Goal: Task Accomplishment & Management: Use online tool/utility

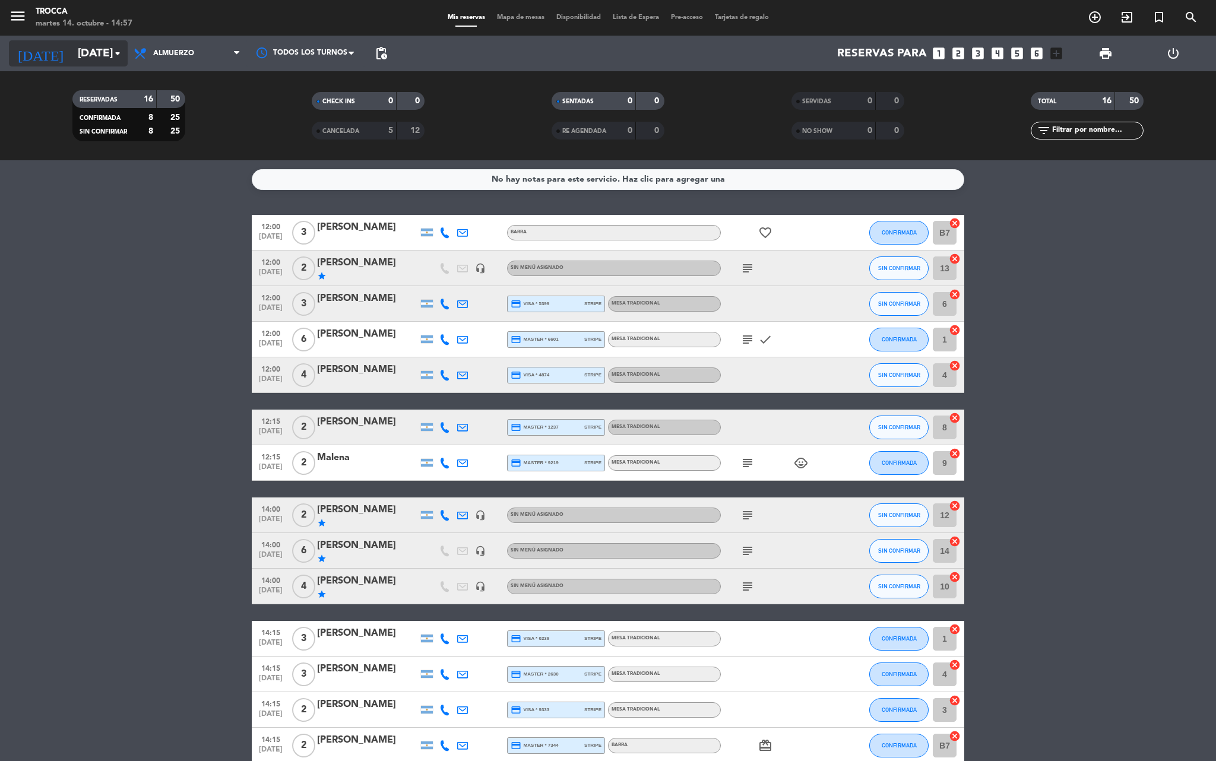
click at [95, 48] on input "[DATE]" at bounding box center [143, 53] width 143 height 25
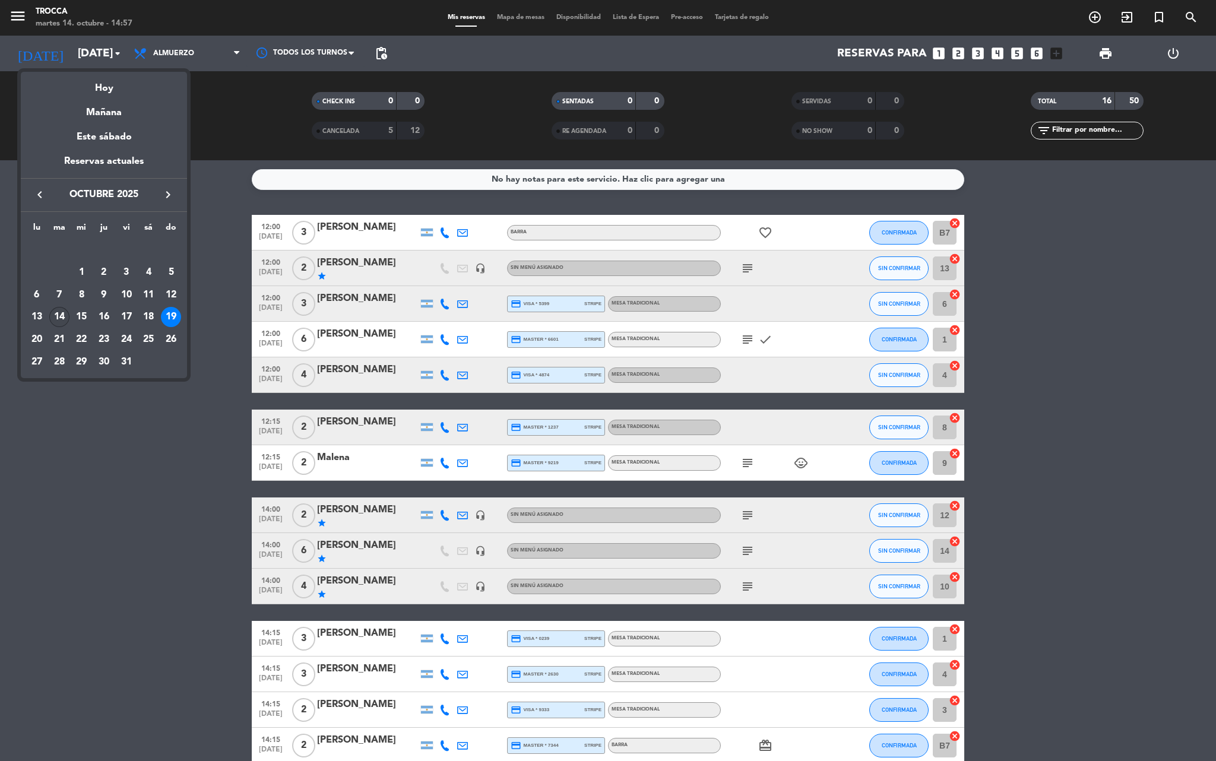
click at [55, 318] on div "14" at bounding box center [59, 317] width 20 height 20
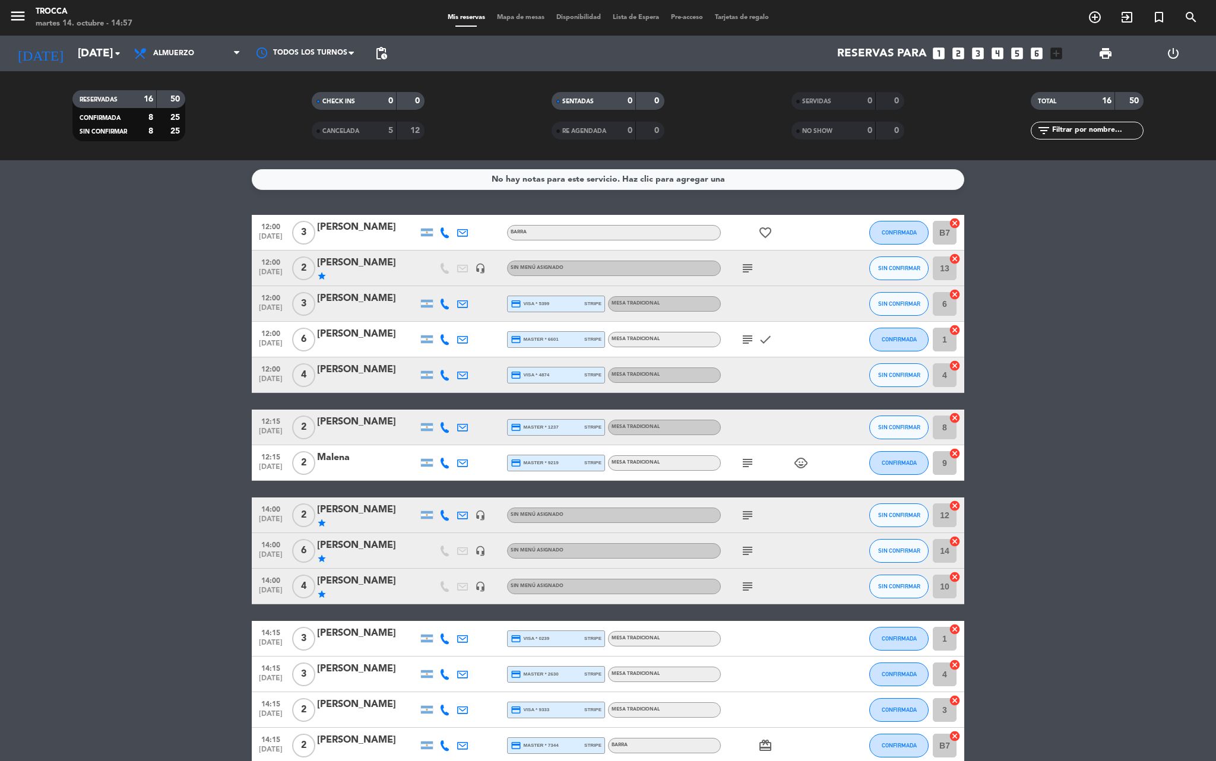
type input "[DATE]"
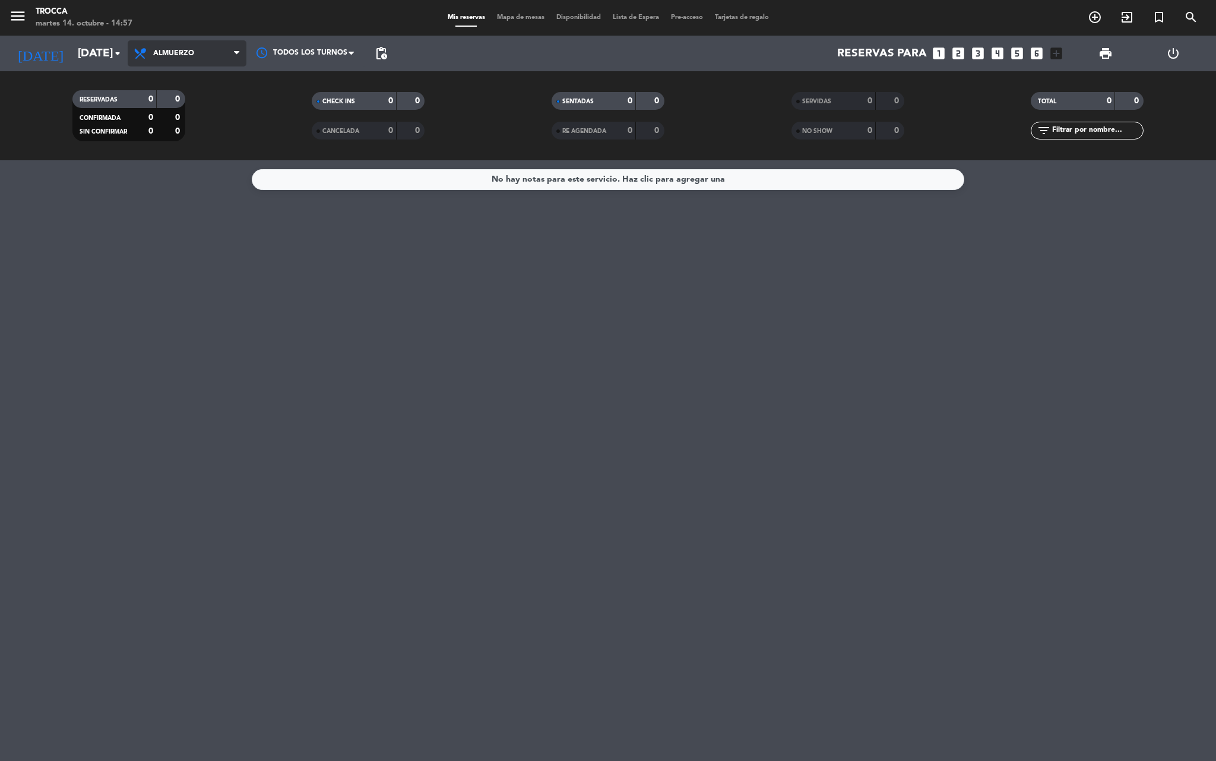
click at [188, 61] on span "Almuerzo" at bounding box center [187, 53] width 119 height 26
click at [209, 129] on div "menu [PERSON_NAME] [DATE] 14. octubre - 14:57 Mis reservas Mapa de mesas Dispon…" at bounding box center [608, 80] width 1216 height 160
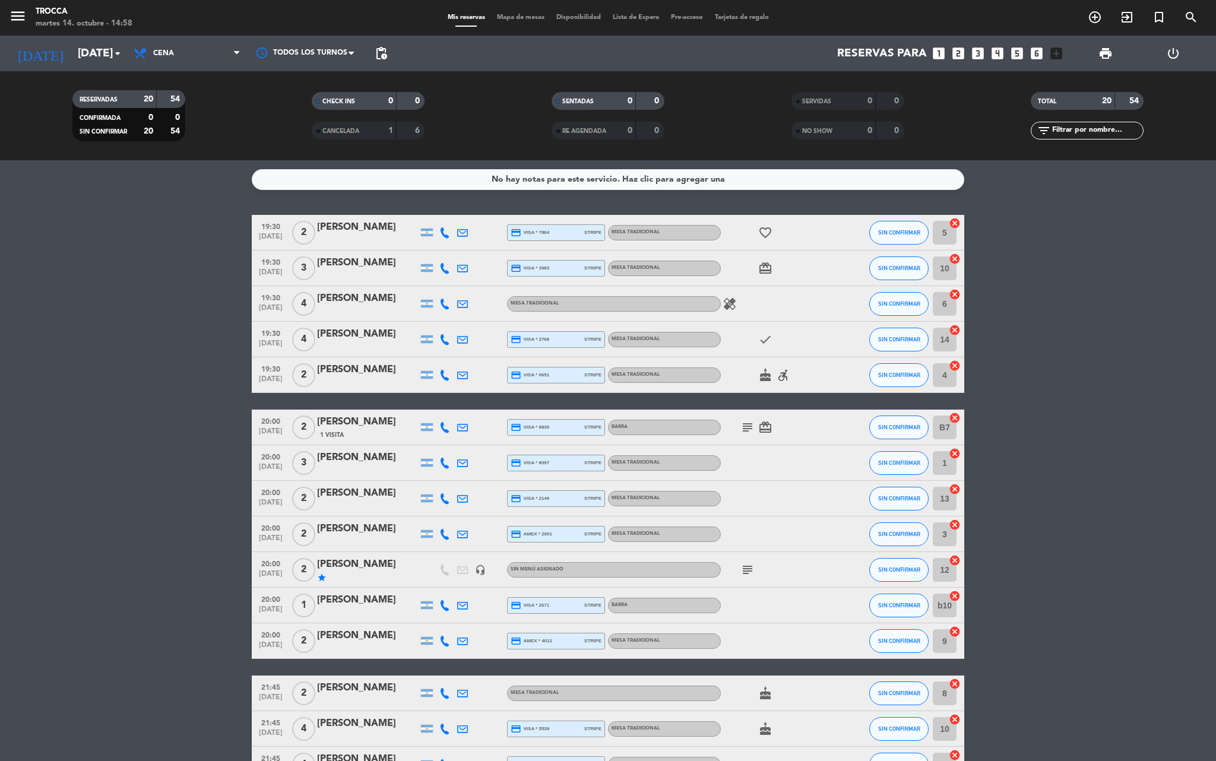
drag, startPoint x: 954, startPoint y: 227, endPoint x: 960, endPoint y: 234, distance: 9.3
click at [954, 226] on icon "cancel" at bounding box center [955, 223] width 12 height 12
click at [955, 257] on icon "cancel" at bounding box center [955, 259] width 12 height 12
click at [954, 291] on icon "cancel" at bounding box center [955, 295] width 12 height 12
click at [955, 328] on icon "cancel" at bounding box center [955, 330] width 12 height 12
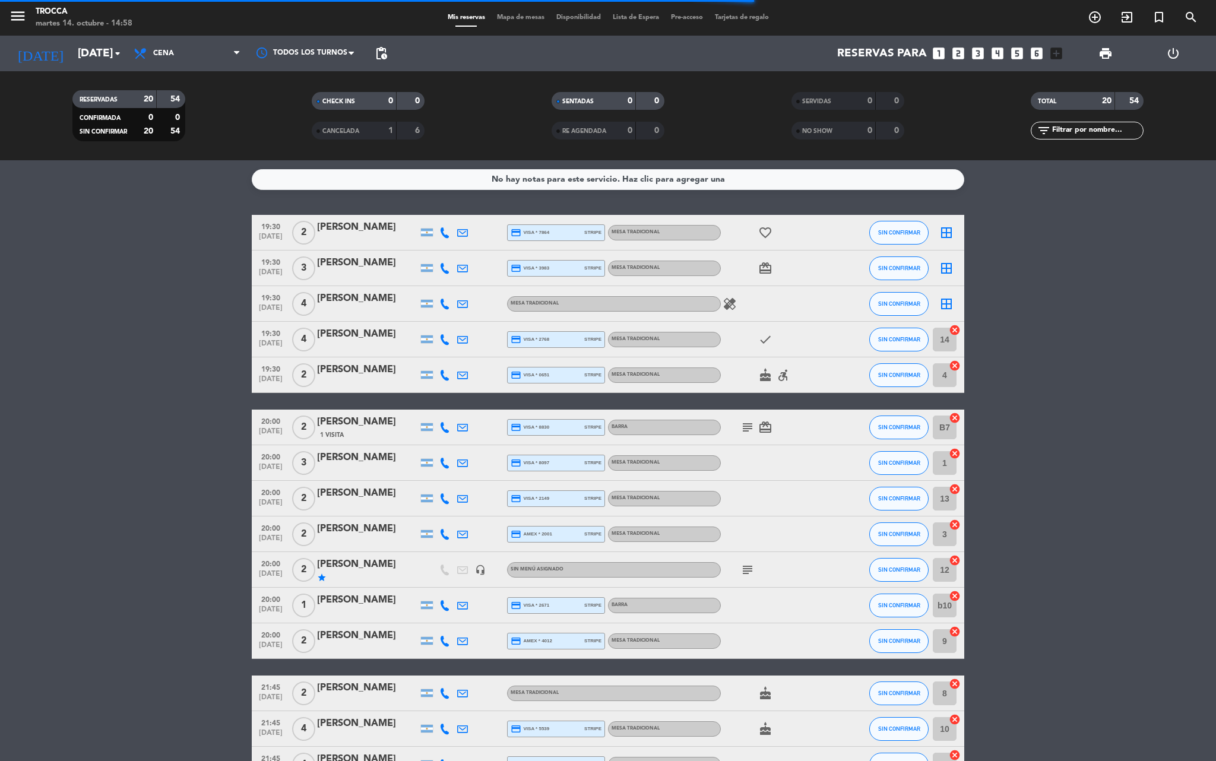
drag, startPoint x: 953, startPoint y: 366, endPoint x: 966, endPoint y: 394, distance: 31.4
click at [953, 365] on icon "cancel" at bounding box center [955, 366] width 12 height 12
click at [954, 416] on icon "cancel" at bounding box center [955, 418] width 12 height 12
click at [953, 453] on icon "cancel" at bounding box center [955, 454] width 12 height 12
click at [954, 489] on icon "cancel" at bounding box center [955, 489] width 12 height 12
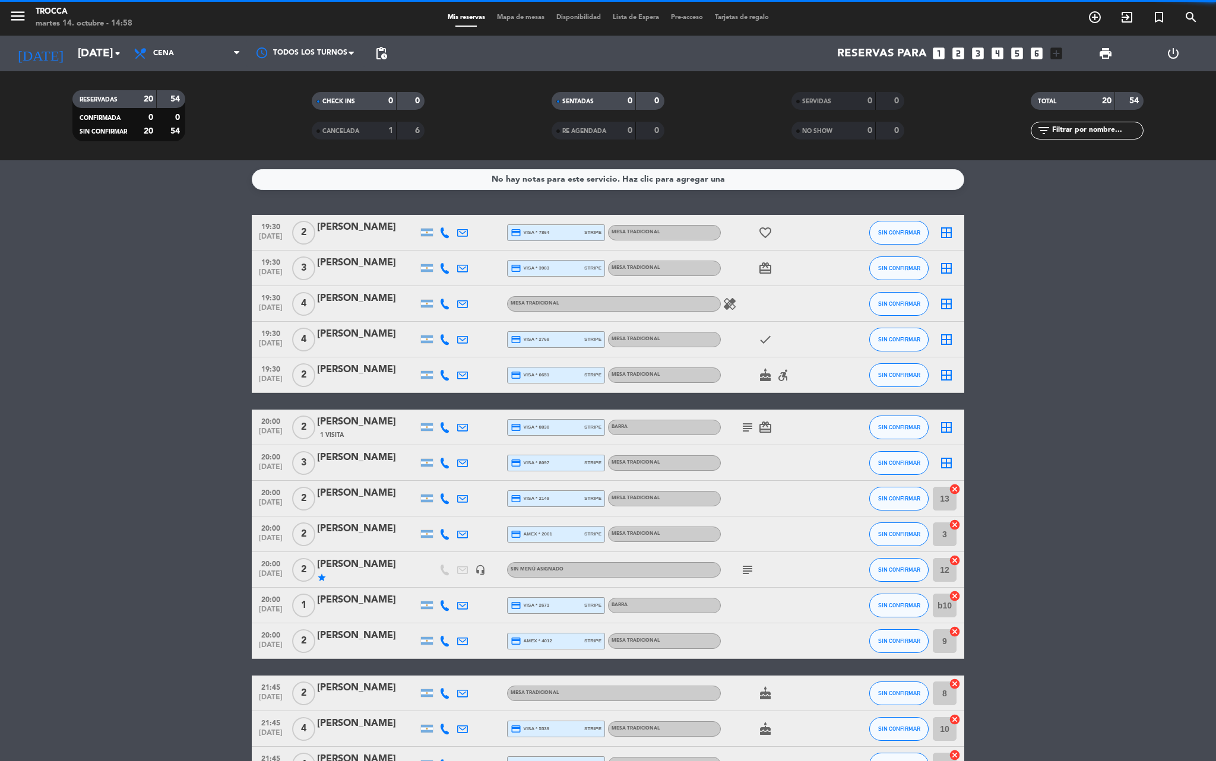
click at [954, 523] on icon "cancel" at bounding box center [955, 525] width 12 height 12
click at [955, 558] on icon "cancel" at bounding box center [955, 561] width 12 height 12
click at [956, 593] on icon "cancel" at bounding box center [955, 596] width 12 height 12
click at [955, 631] on icon "cancel" at bounding box center [955, 632] width 12 height 12
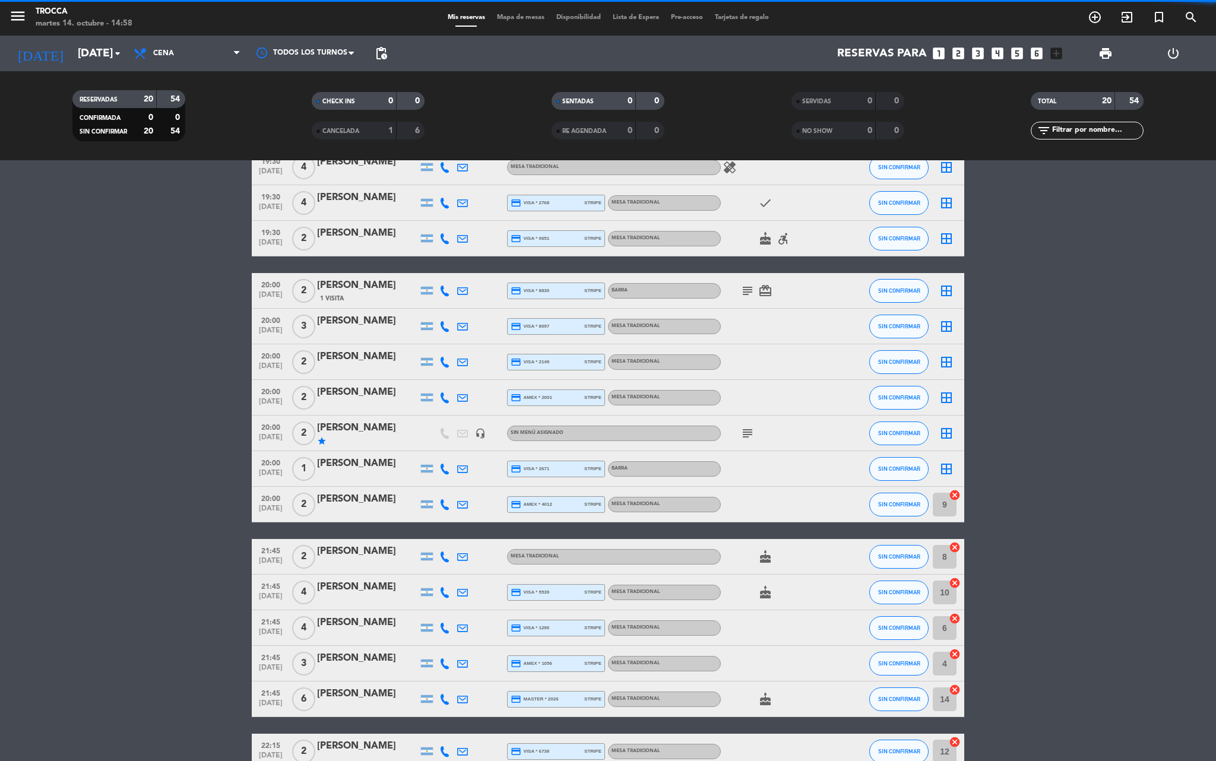
scroll to position [238, 0]
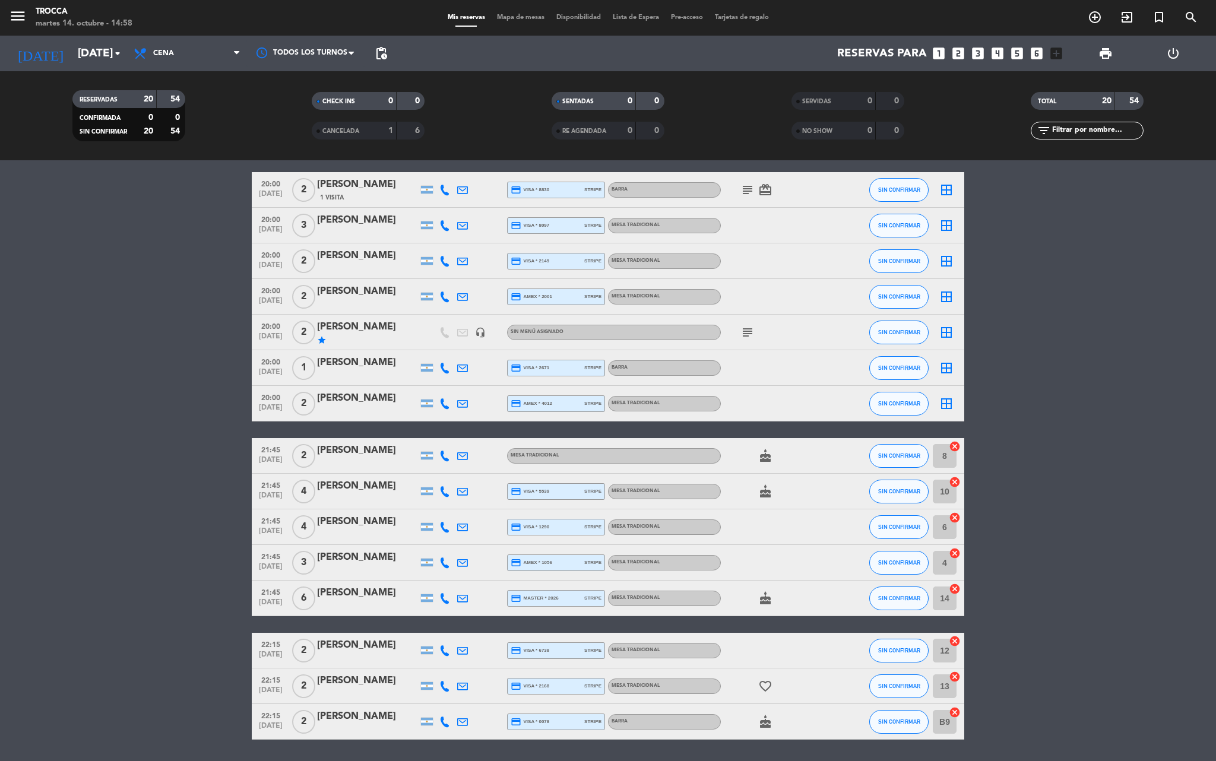
click at [955, 447] on icon "cancel" at bounding box center [955, 447] width 12 height 12
click at [954, 479] on icon "cancel" at bounding box center [955, 482] width 12 height 12
click at [957, 548] on icon "cancel" at bounding box center [955, 554] width 12 height 12
click at [957, 583] on icon "cancel" at bounding box center [955, 589] width 12 height 12
drag, startPoint x: 953, startPoint y: 675, endPoint x: 960, endPoint y: 687, distance: 13.9
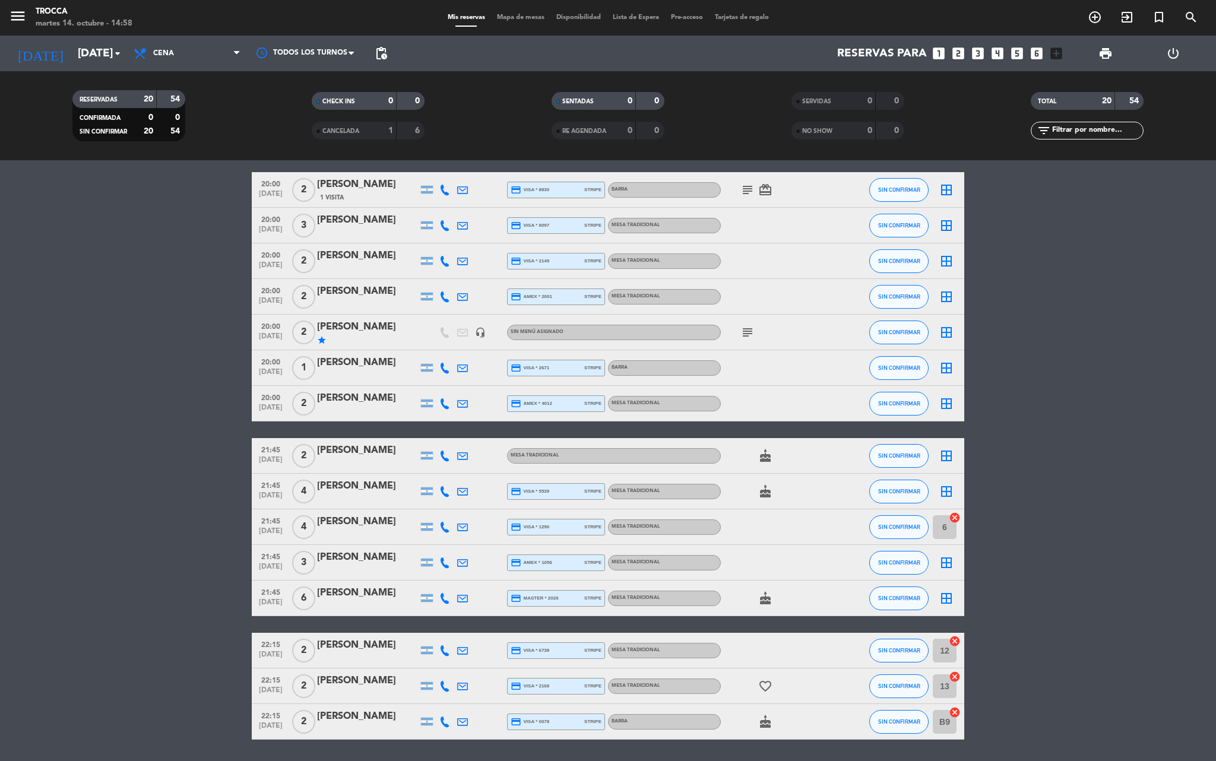
click at [955, 675] on icon "cancel" at bounding box center [955, 677] width 12 height 12
click at [955, 710] on icon "cancel" at bounding box center [955, 713] width 12 height 12
click at [957, 518] on icon "cancel" at bounding box center [955, 518] width 12 height 12
click at [954, 641] on icon "cancel" at bounding box center [955, 642] width 12 height 12
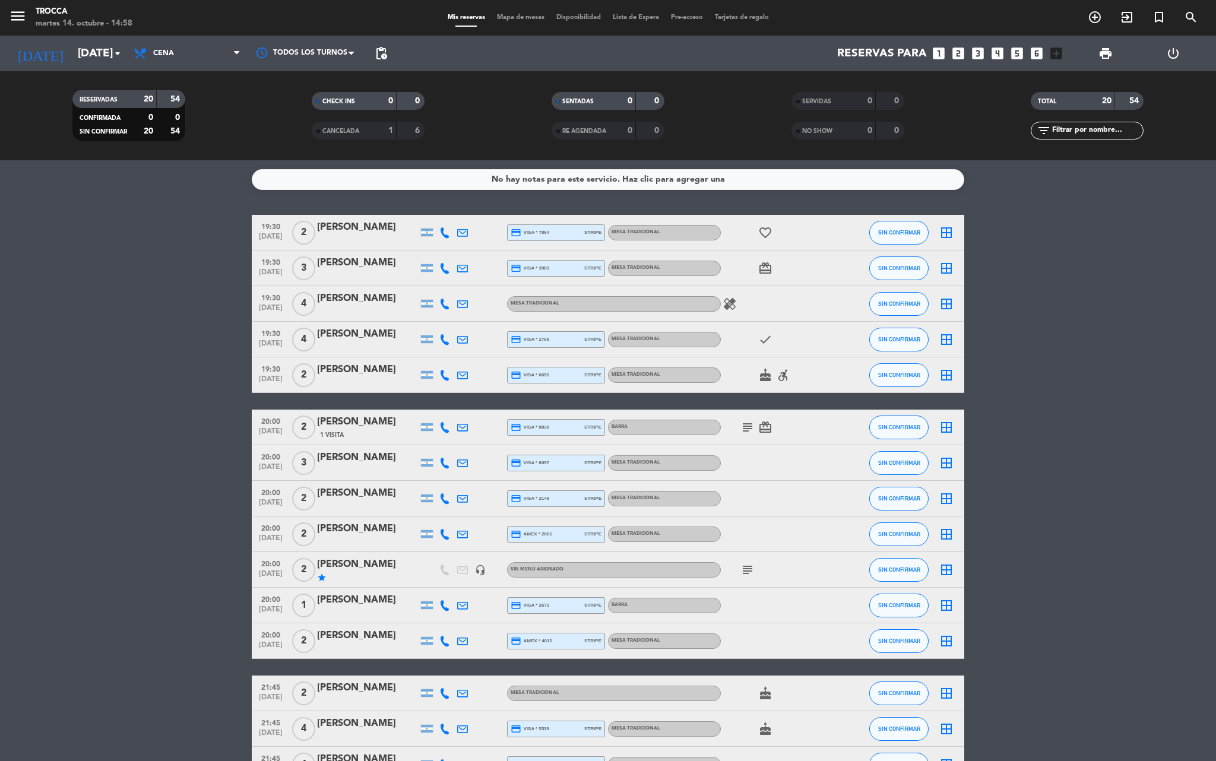
click at [497, 17] on span "Mapa de mesas" at bounding box center [520, 17] width 59 height 7
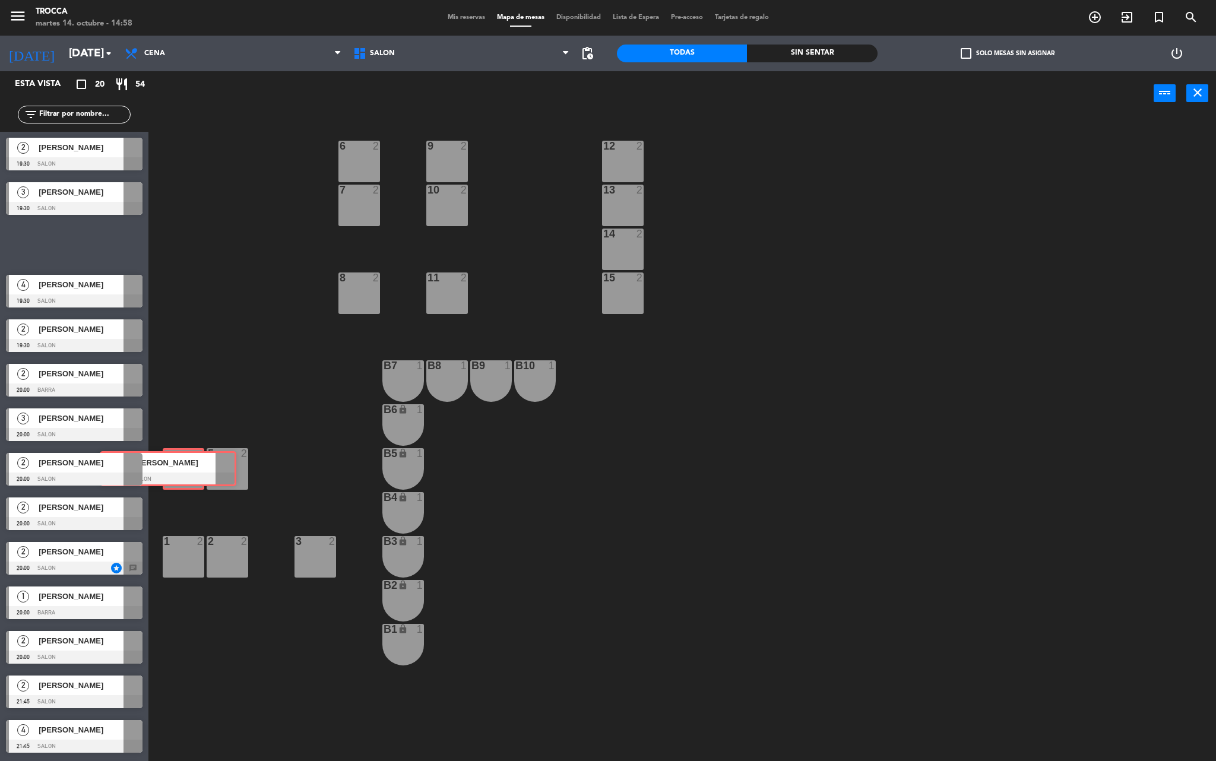
drag, startPoint x: 89, startPoint y: 247, endPoint x: 183, endPoint y: 472, distance: 243.3
click at [183, 472] on div "Esta vista crop_square 20 restaurant 54 filter_list 2 [PERSON_NAME] 19:30 SALON…" at bounding box center [608, 418] width 1216 height 694
drag, startPoint x: 89, startPoint y: 244, endPoint x: 226, endPoint y: 464, distance: 259.8
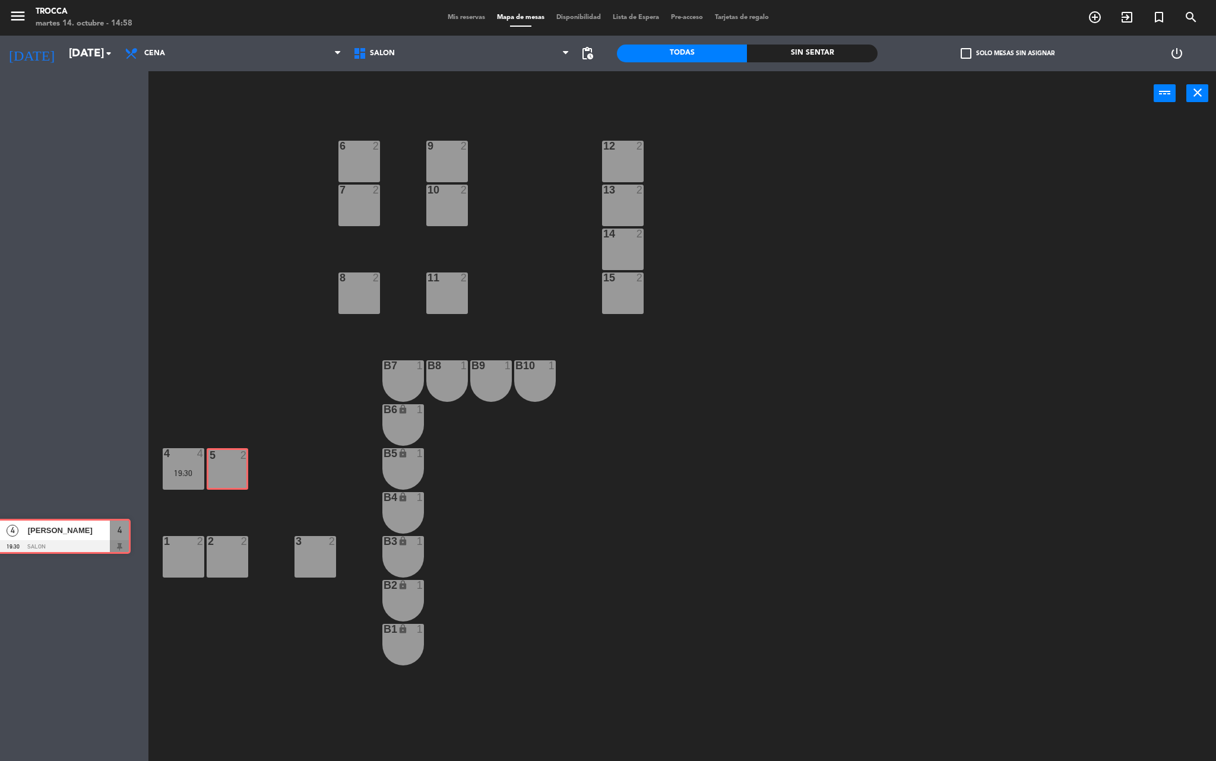
click at [226, 464] on div "Esta vista crop_square 20 restaurant 54 filter_list 2 [PERSON_NAME] 19:30 SALON…" at bounding box center [608, 418] width 1216 height 694
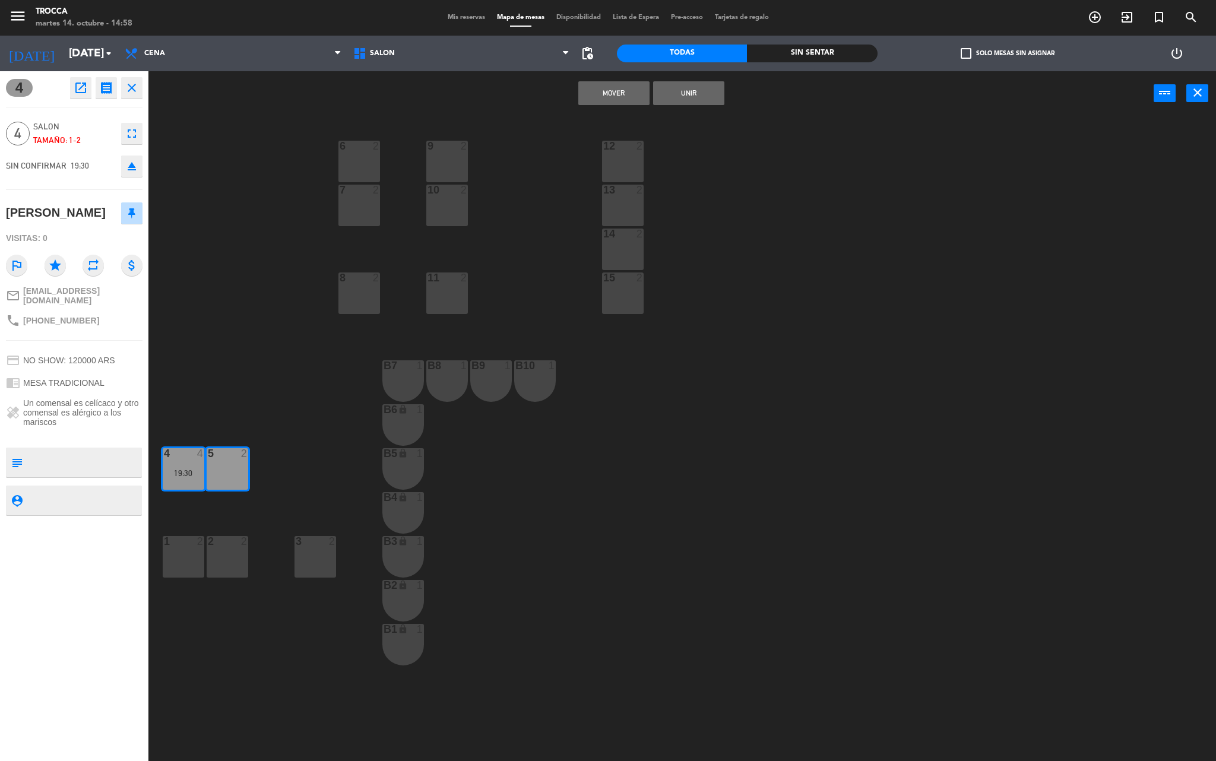
click at [672, 93] on button "Unir" at bounding box center [688, 93] width 71 height 24
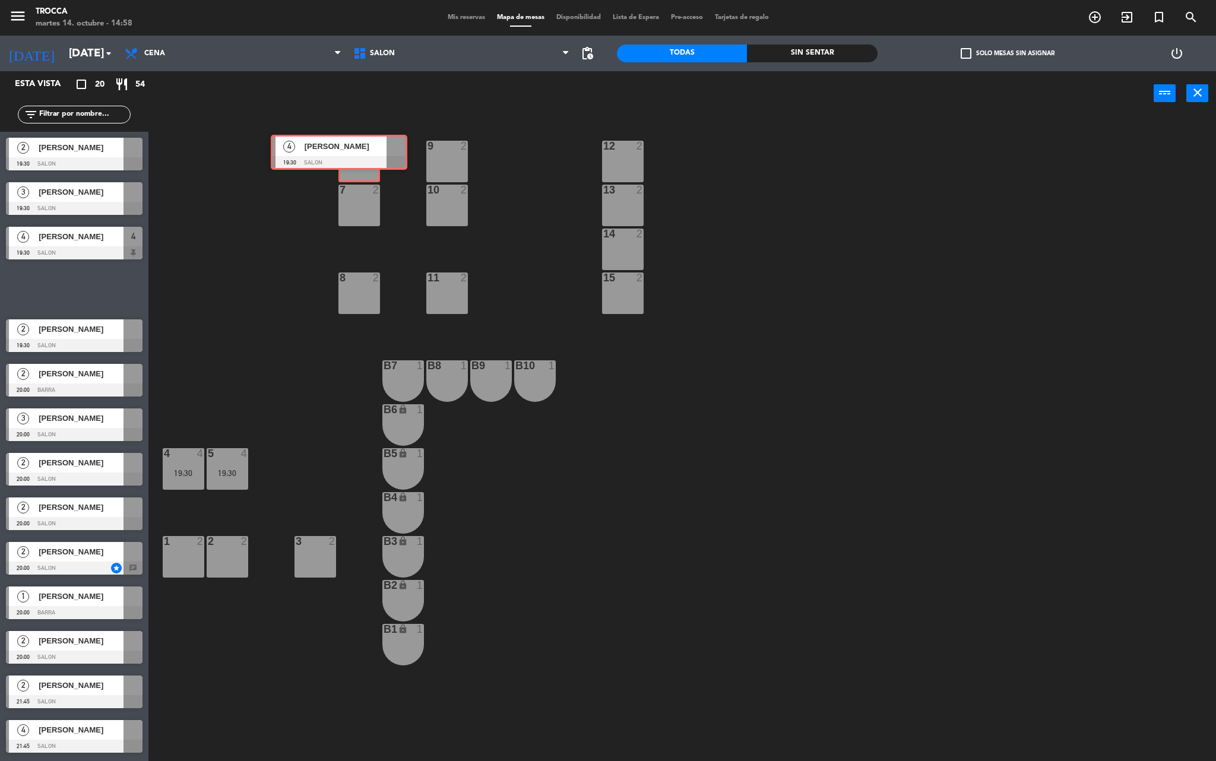
drag, startPoint x: 99, startPoint y: 292, endPoint x: 364, endPoint y: 156, distance: 298.1
click at [364, 156] on div "Esta vista crop_square 20 restaurant 54 filter_list 2 [PERSON_NAME] 19:30 SALON…" at bounding box center [608, 418] width 1216 height 694
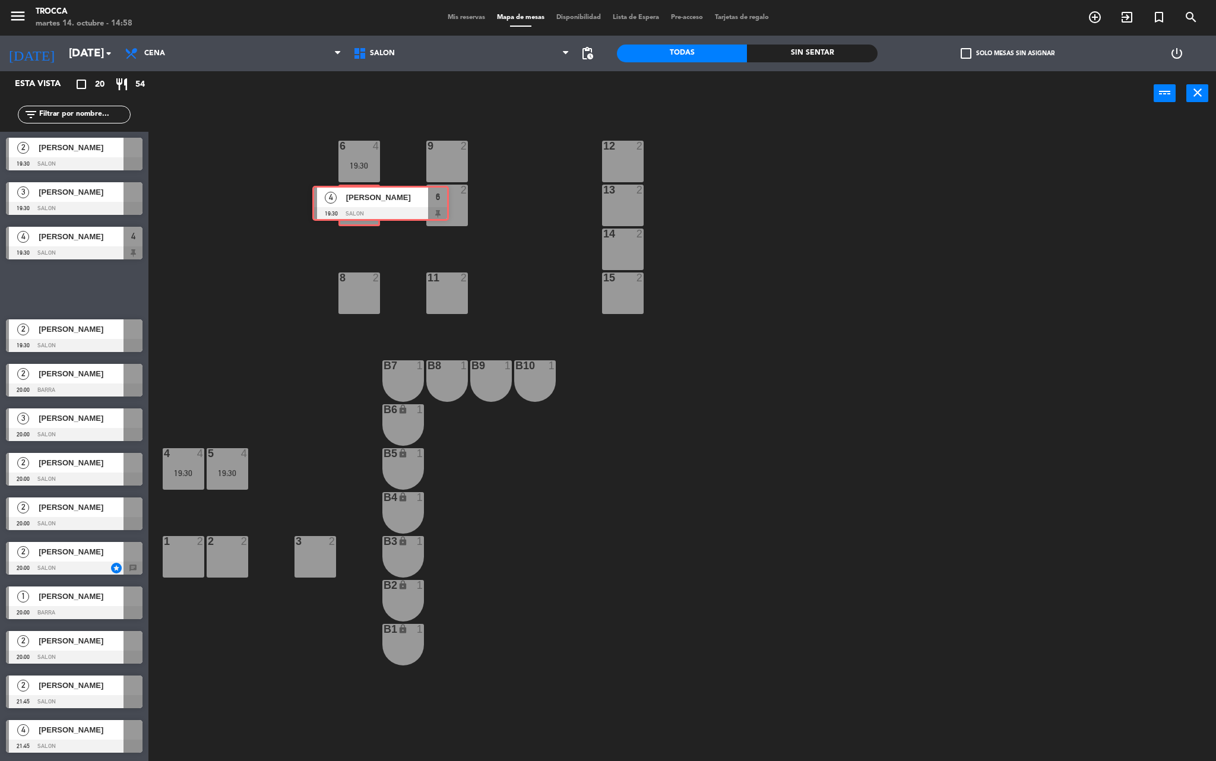
drag, startPoint x: 70, startPoint y: 293, endPoint x: 377, endPoint y: 208, distance: 318.2
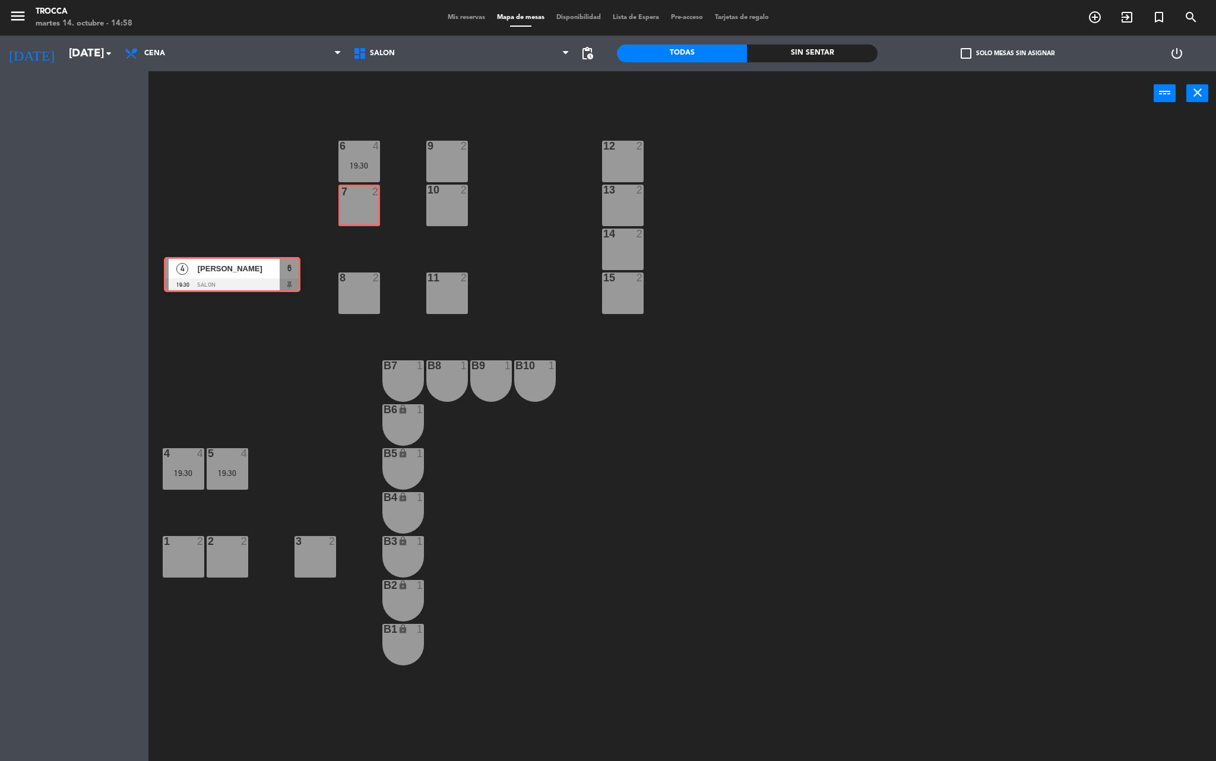
click at [377, 208] on div "Esta vista crop_square 20 restaurant 54 filter_list 2 [PERSON_NAME] 19:30 SALON…" at bounding box center [608, 418] width 1216 height 694
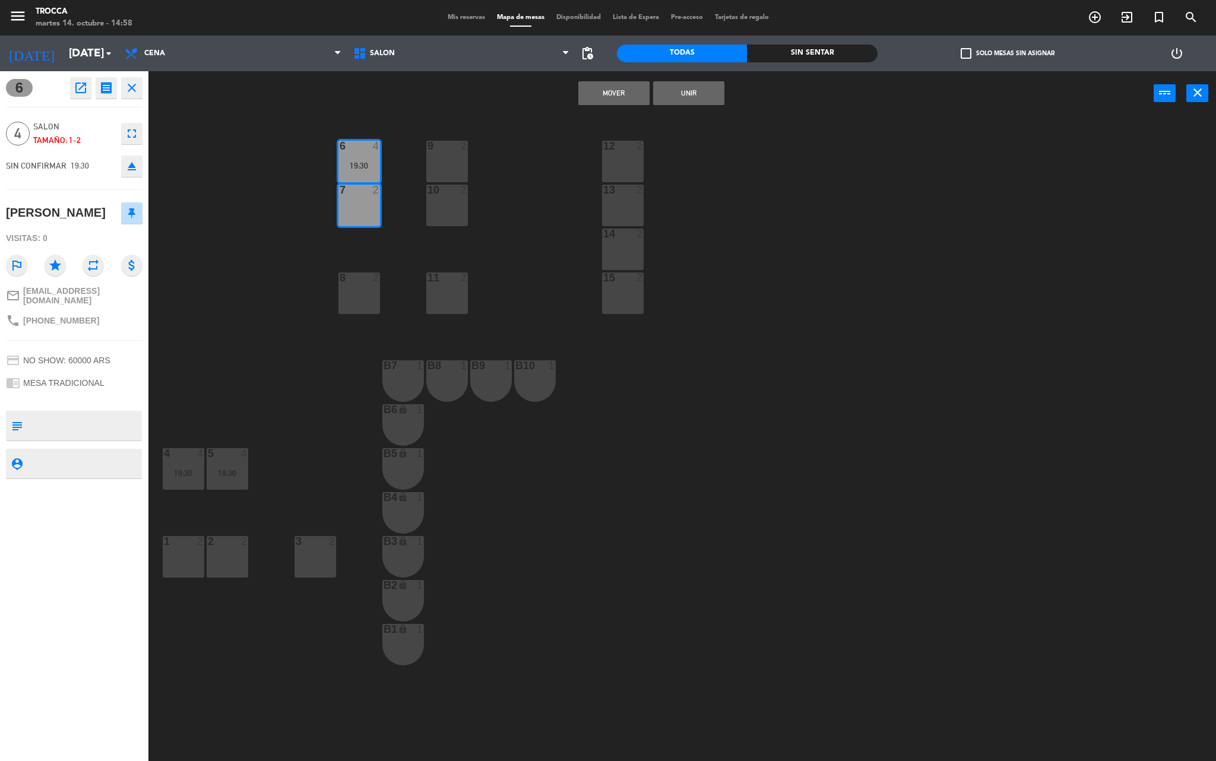
drag, startPoint x: 685, startPoint y: 82, endPoint x: 691, endPoint y: 80, distance: 6.4
click at [687, 82] on button "Unir" at bounding box center [688, 93] width 71 height 24
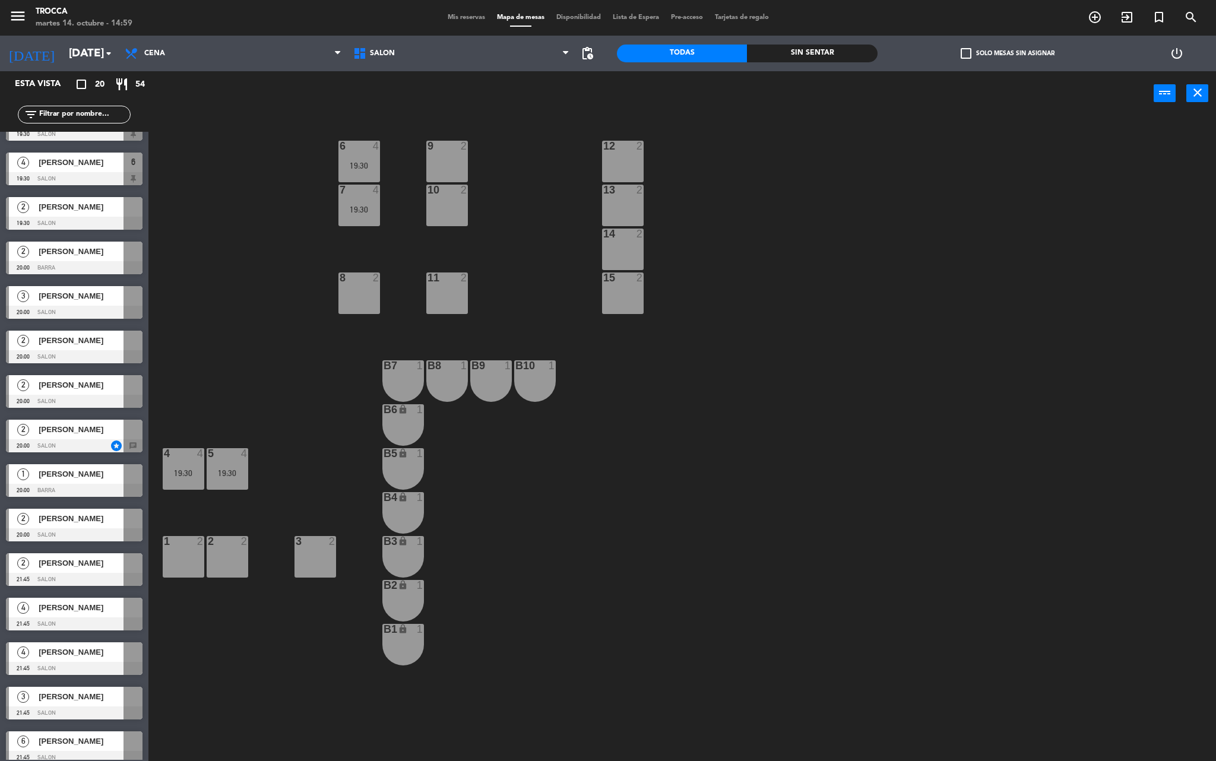
scroll to position [238, 0]
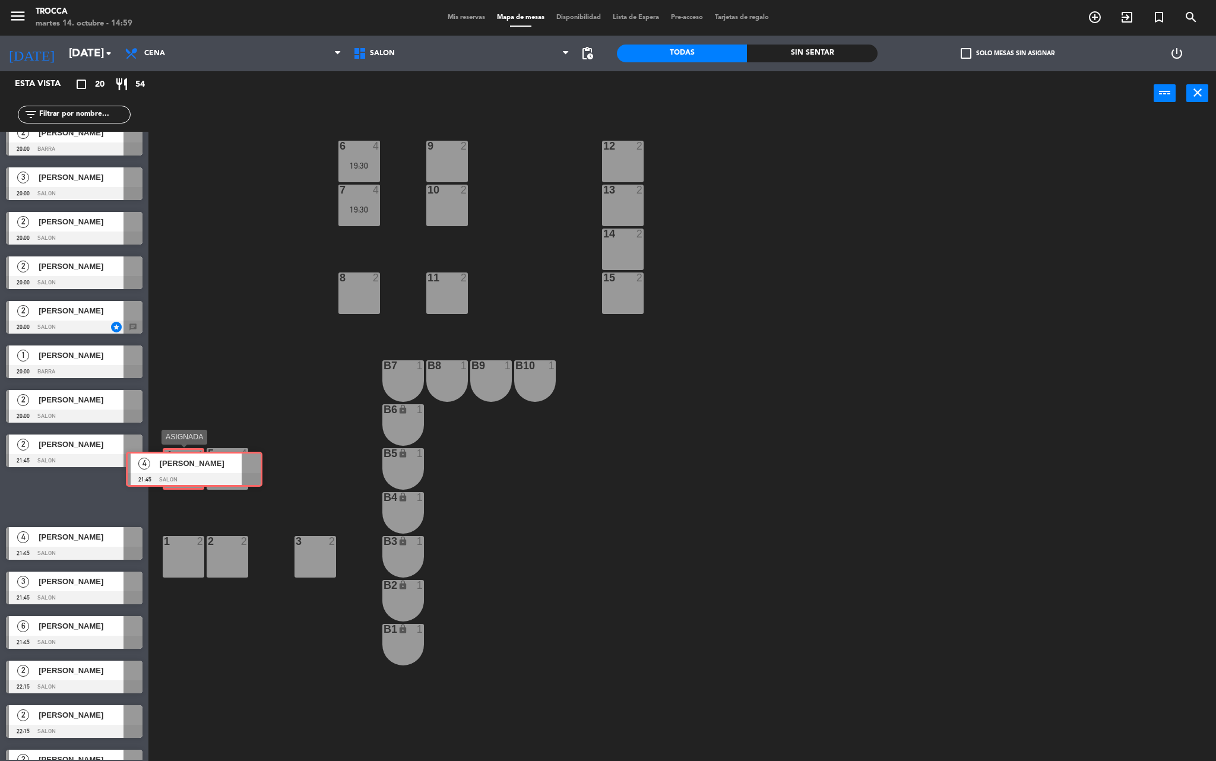
drag, startPoint x: 48, startPoint y: 504, endPoint x: 167, endPoint y: 476, distance: 123.1
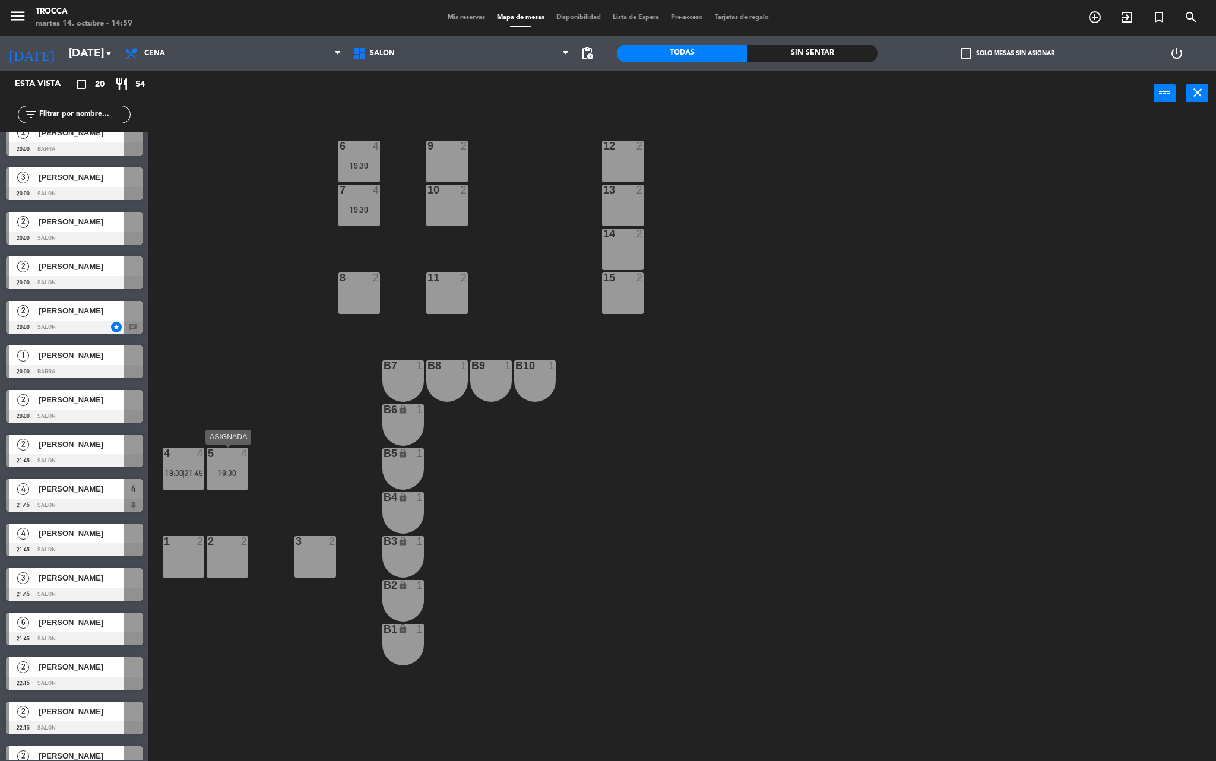
drag, startPoint x: 64, startPoint y: 500, endPoint x: 222, endPoint y: 474, distance: 160.1
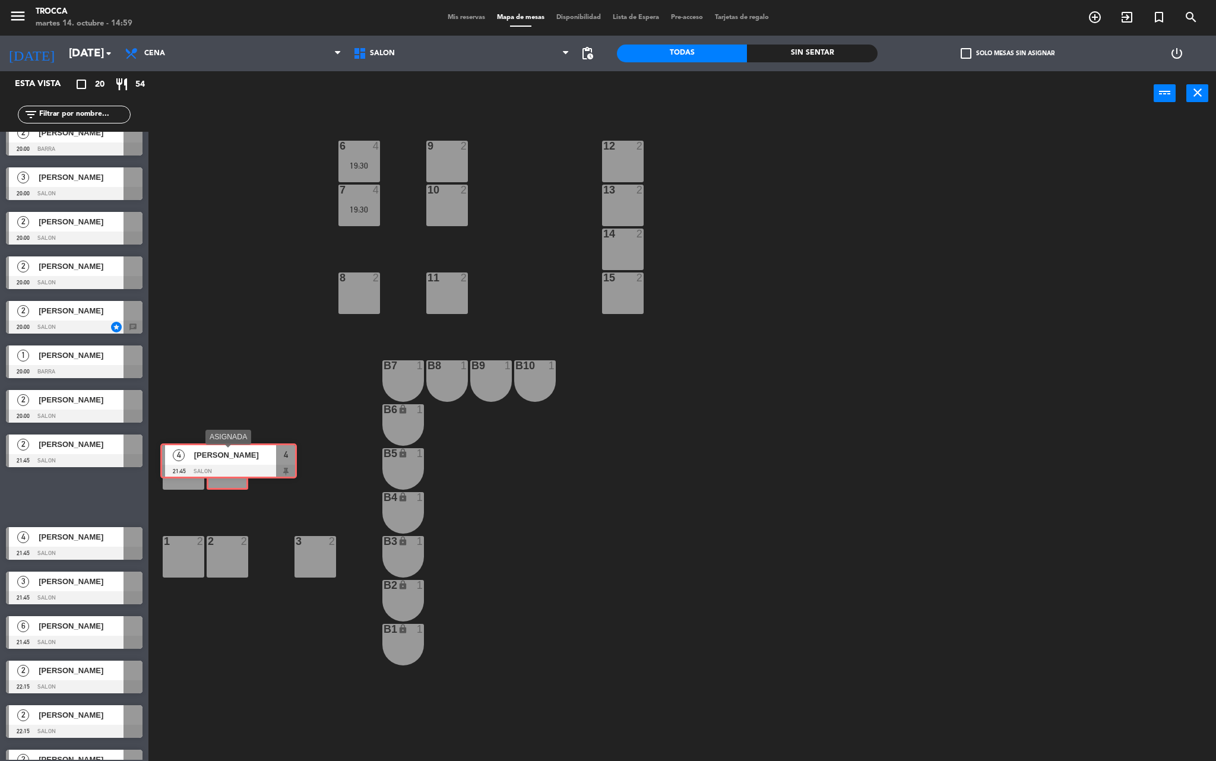
drag, startPoint x: 109, startPoint y: 488, endPoint x: 228, endPoint y: 456, distance: 123.0
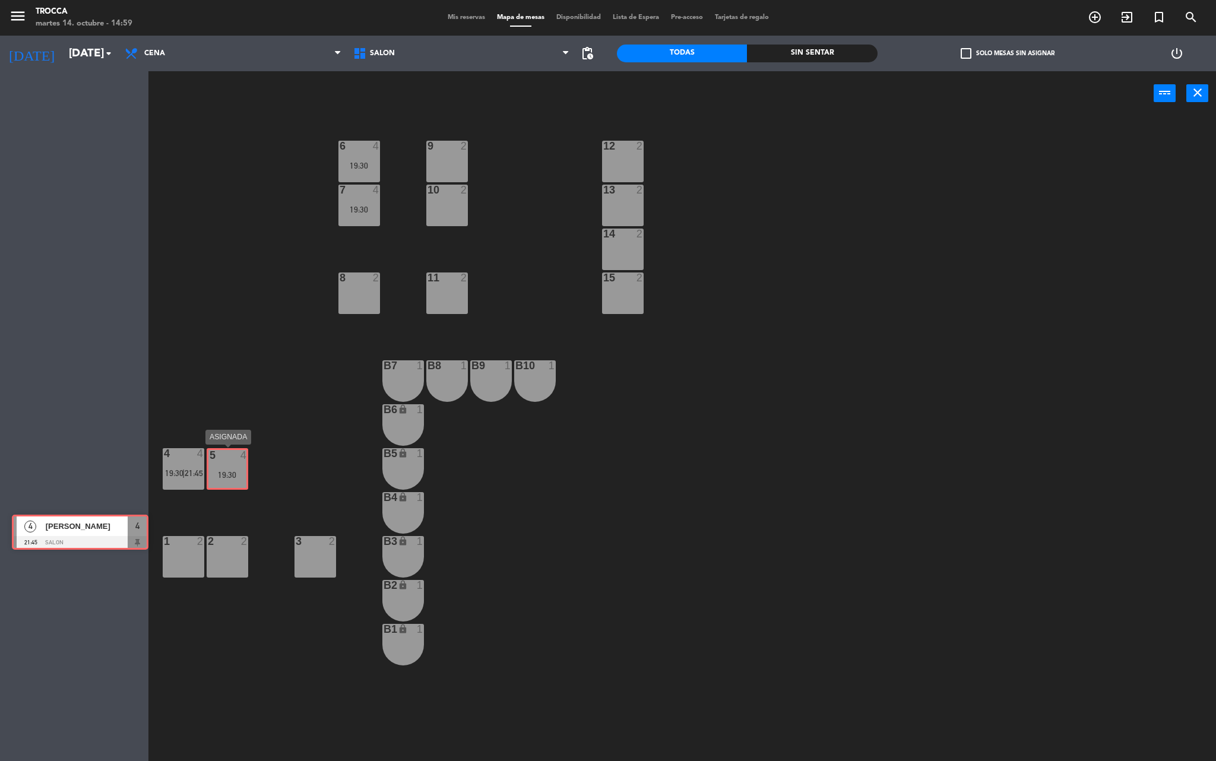
click at [228, 456] on div "Esta vista crop_square 20 restaurant 54 filter_list 2 [PERSON_NAME] 19:30 SALON…" at bounding box center [608, 418] width 1216 height 694
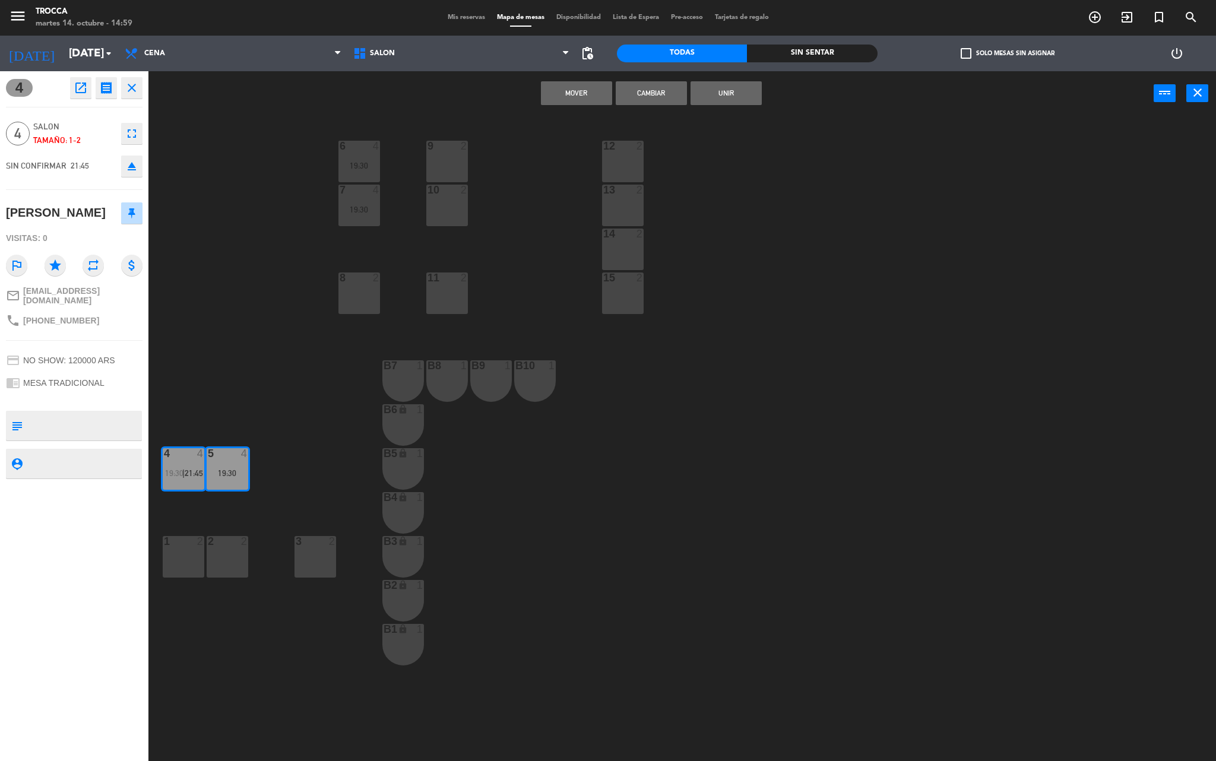
click at [723, 91] on button "Unir" at bounding box center [726, 93] width 71 height 24
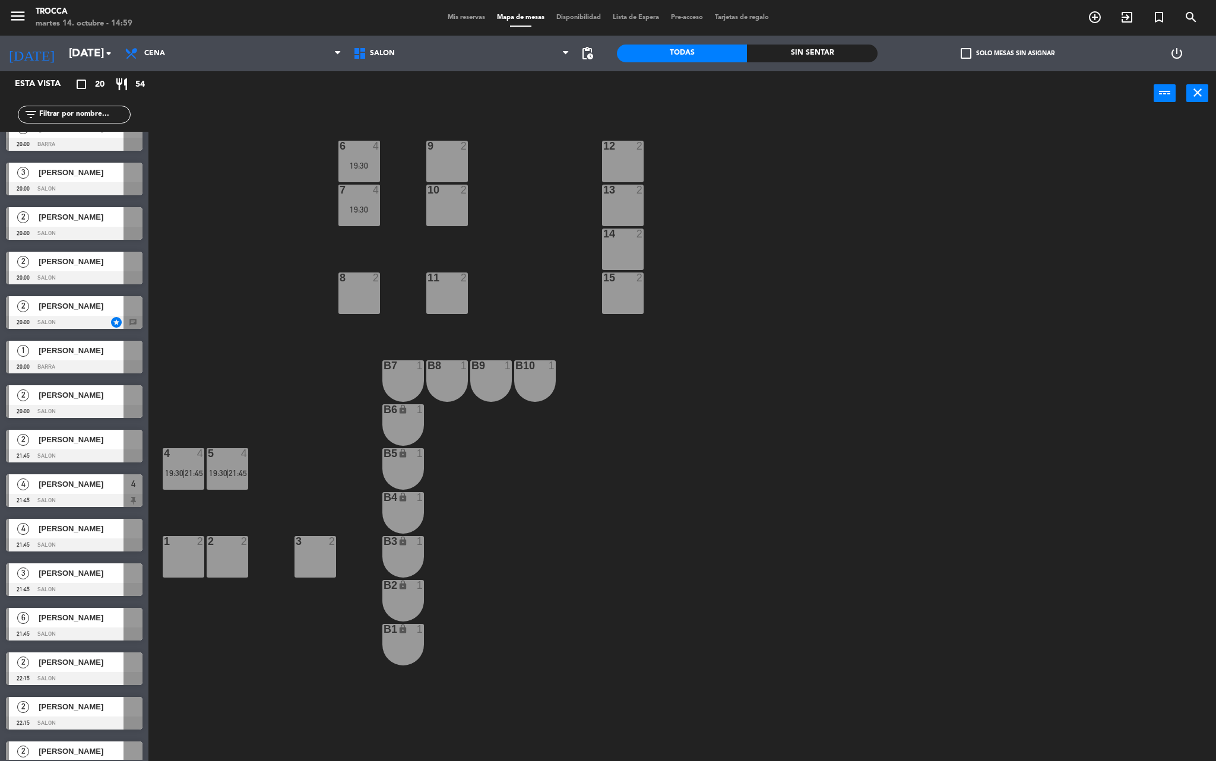
scroll to position [263, 0]
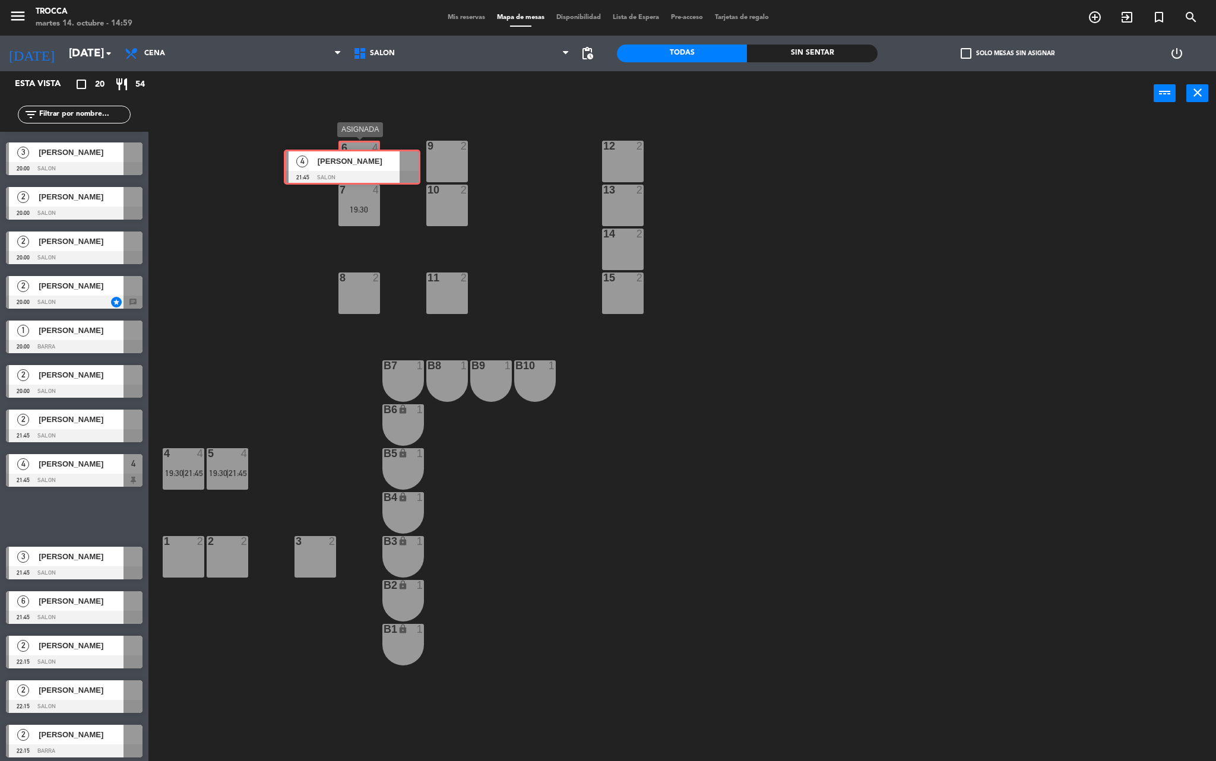
drag, startPoint x: 62, startPoint y: 516, endPoint x: 343, endPoint y: 165, distance: 449.5
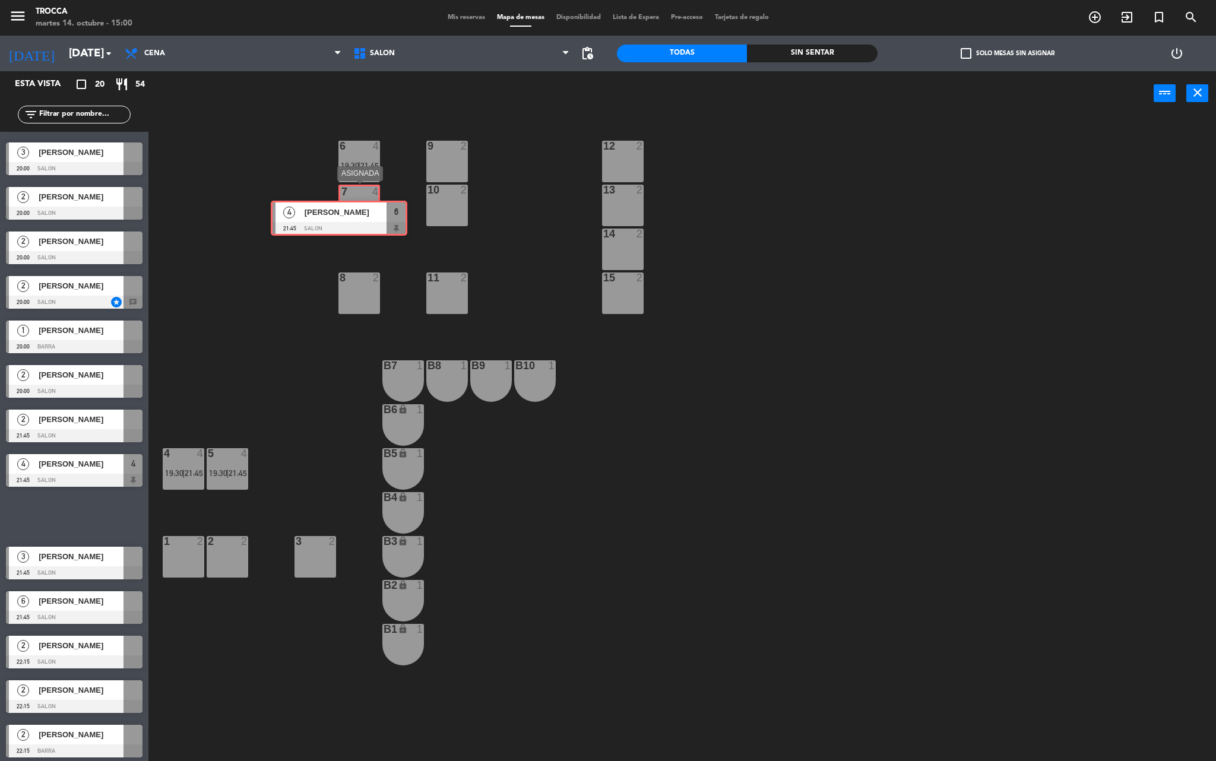
drag, startPoint x: 81, startPoint y: 513, endPoint x: 350, endPoint y: 209, distance: 406.4
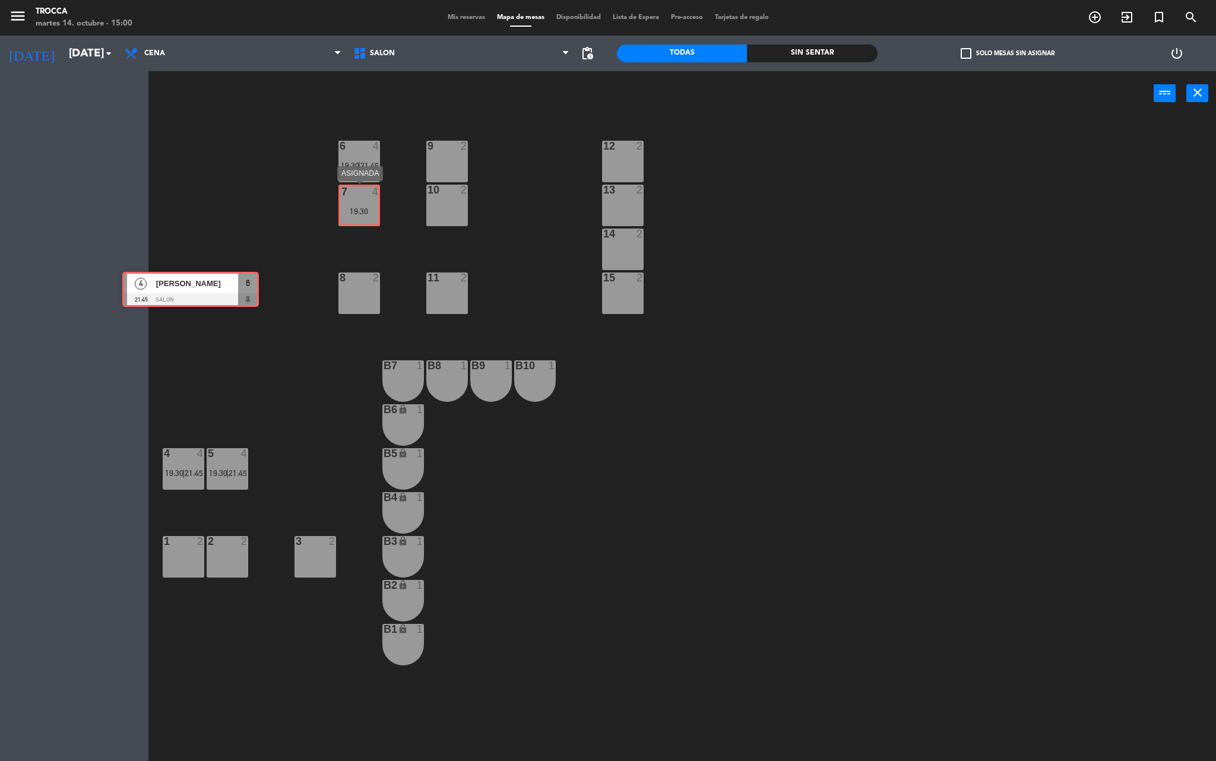
click at [350, 209] on div "Esta vista crop_square 20 restaurant 54 filter_list 2 [PERSON_NAME] 19:30 SALON…" at bounding box center [608, 418] width 1216 height 694
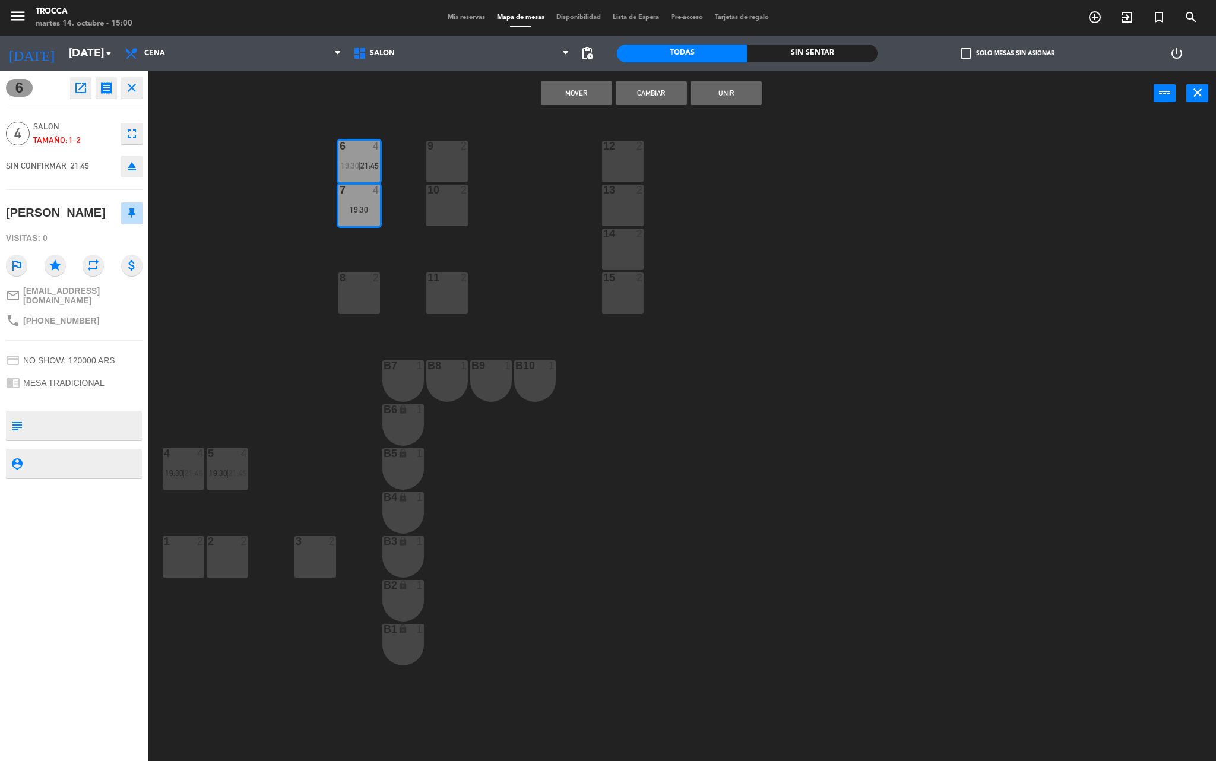
click at [735, 97] on button "Unir" at bounding box center [726, 93] width 71 height 24
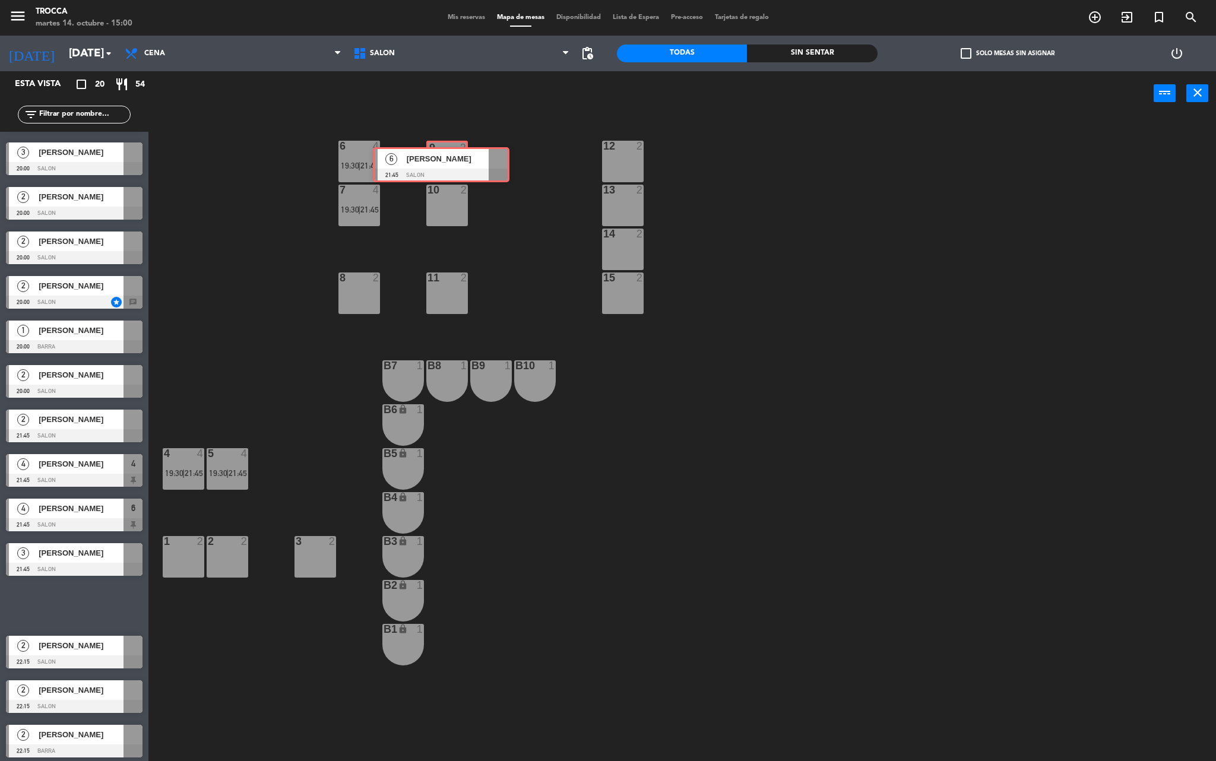
drag, startPoint x: 81, startPoint y: 602, endPoint x: 448, endPoint y: 162, distance: 573.6
click at [448, 162] on div "Esta vista crop_square 20 restaurant 54 filter_list 2 [PERSON_NAME] 19:30 SALON…" at bounding box center [608, 418] width 1216 height 694
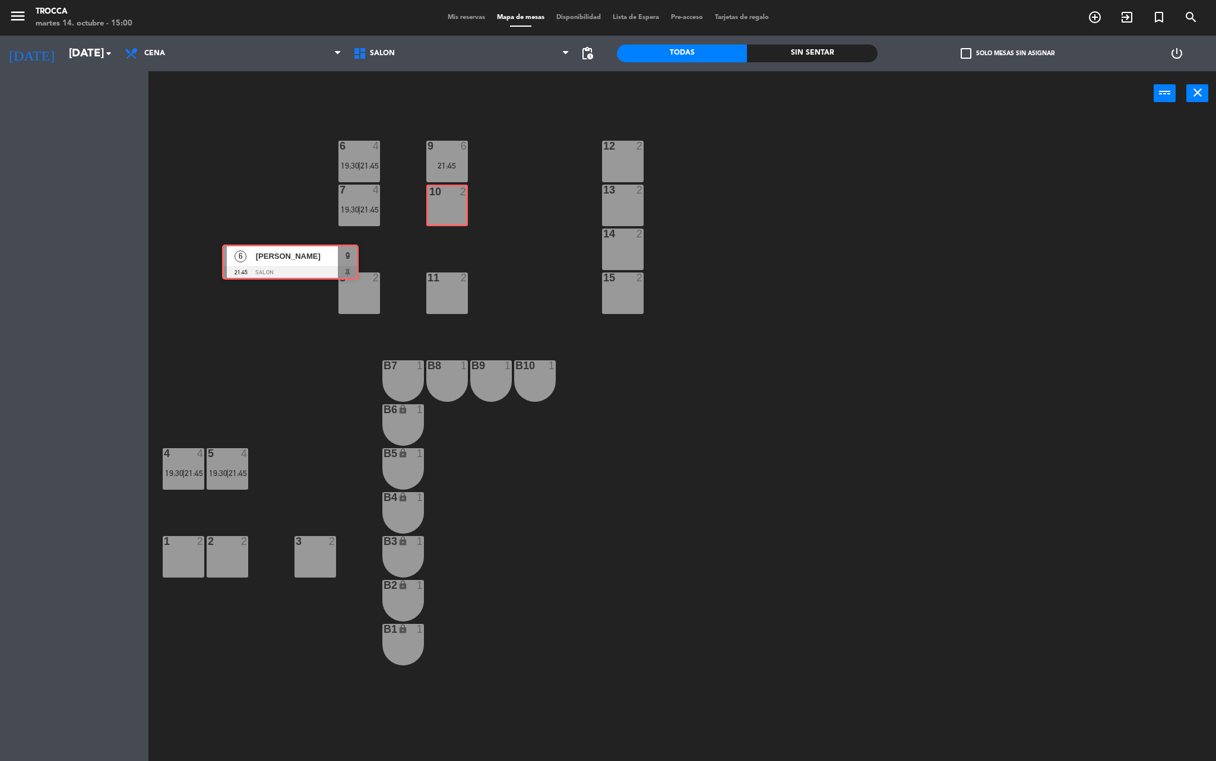
click at [448, 191] on div "Esta vista crop_square 20 restaurant 54 filter_list 2 [PERSON_NAME] 19:30 SALON…" at bounding box center [608, 418] width 1216 height 694
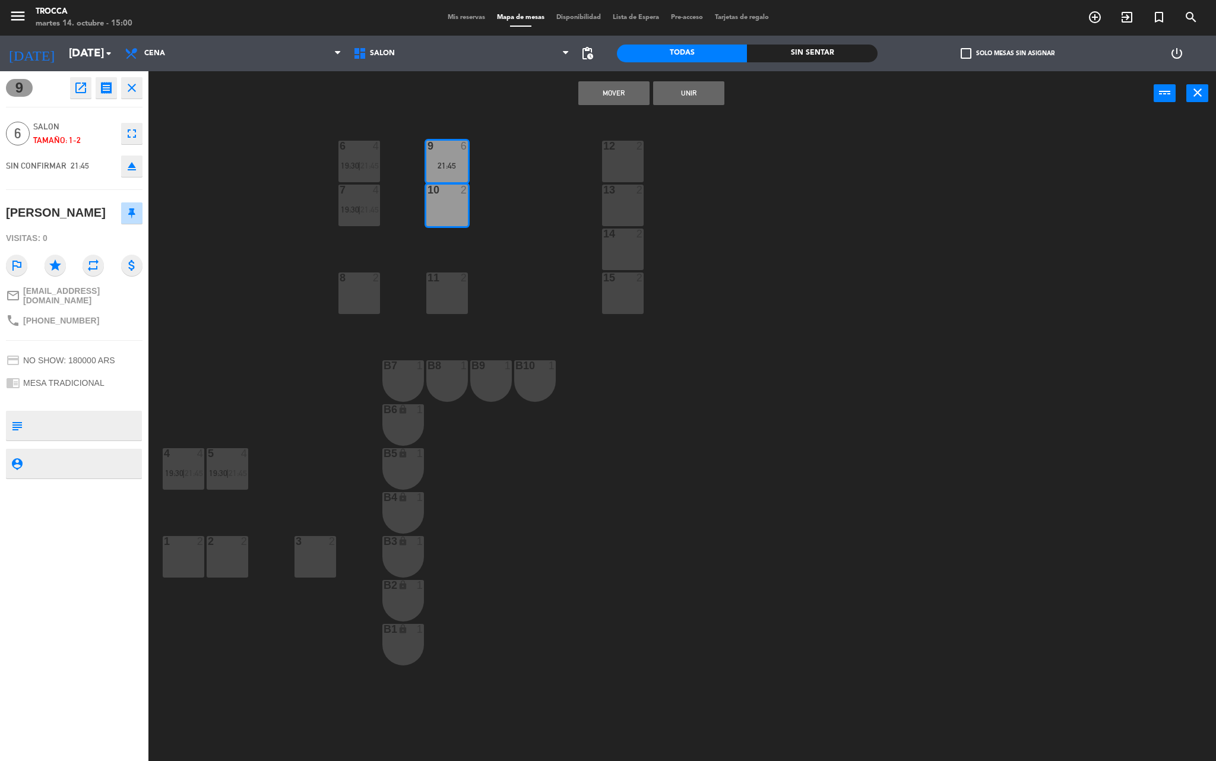
click at [682, 90] on button "Unir" at bounding box center [688, 93] width 71 height 24
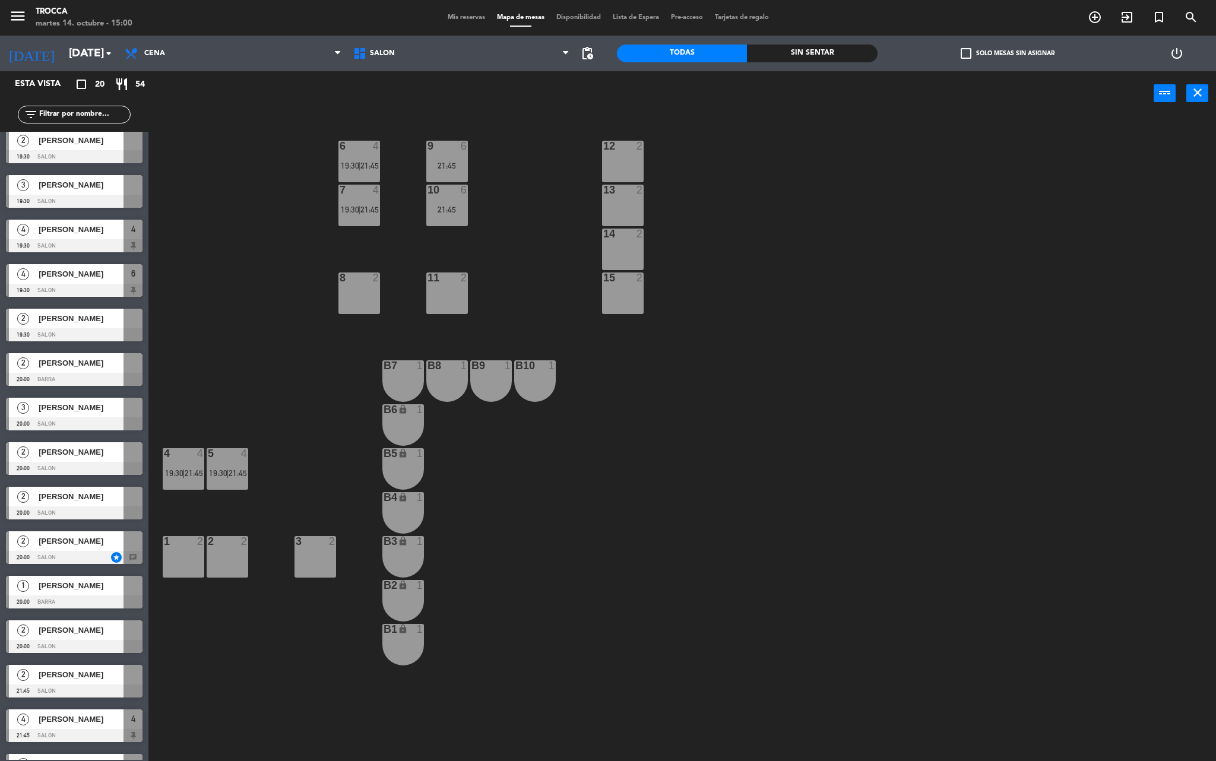
scroll to position [0, 0]
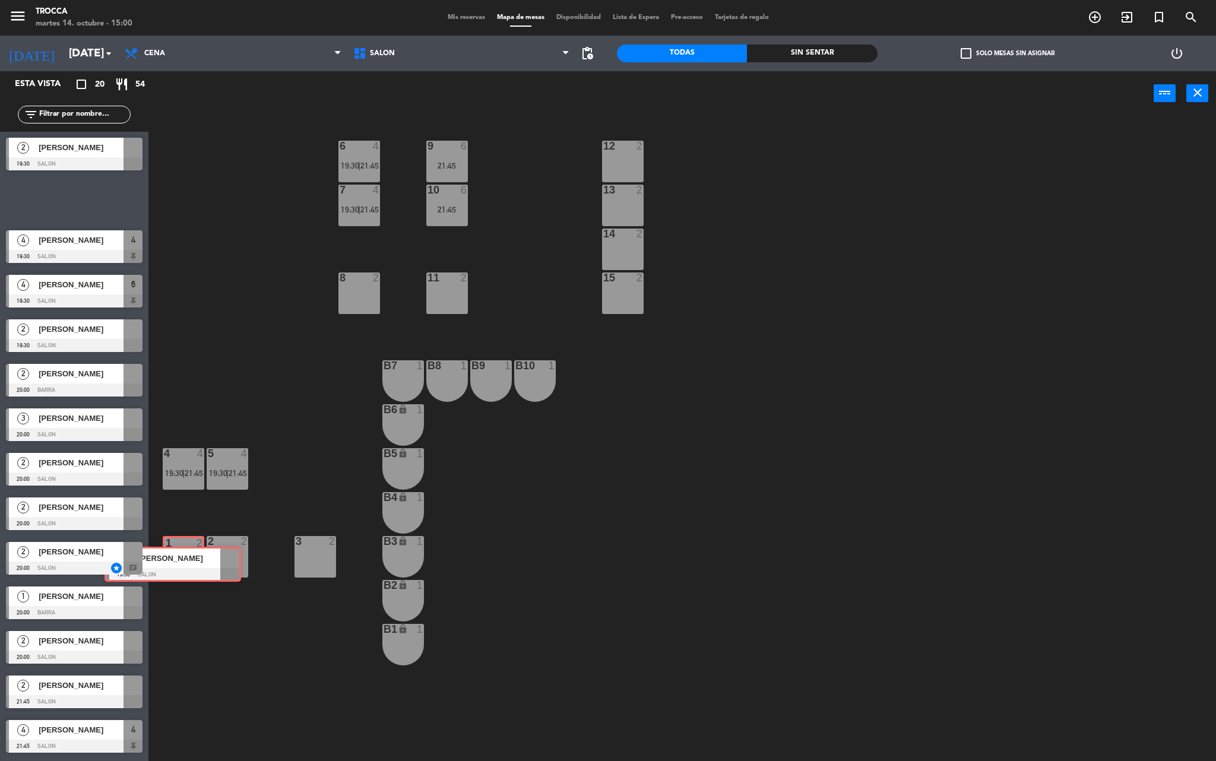
drag, startPoint x: 90, startPoint y: 202, endPoint x: 189, endPoint y: 567, distance: 377.8
click at [189, 567] on div "Esta vista crop_square 20 restaurant 54 filter_list 2 [PERSON_NAME] 19:30 SALON…" at bounding box center [608, 418] width 1216 height 694
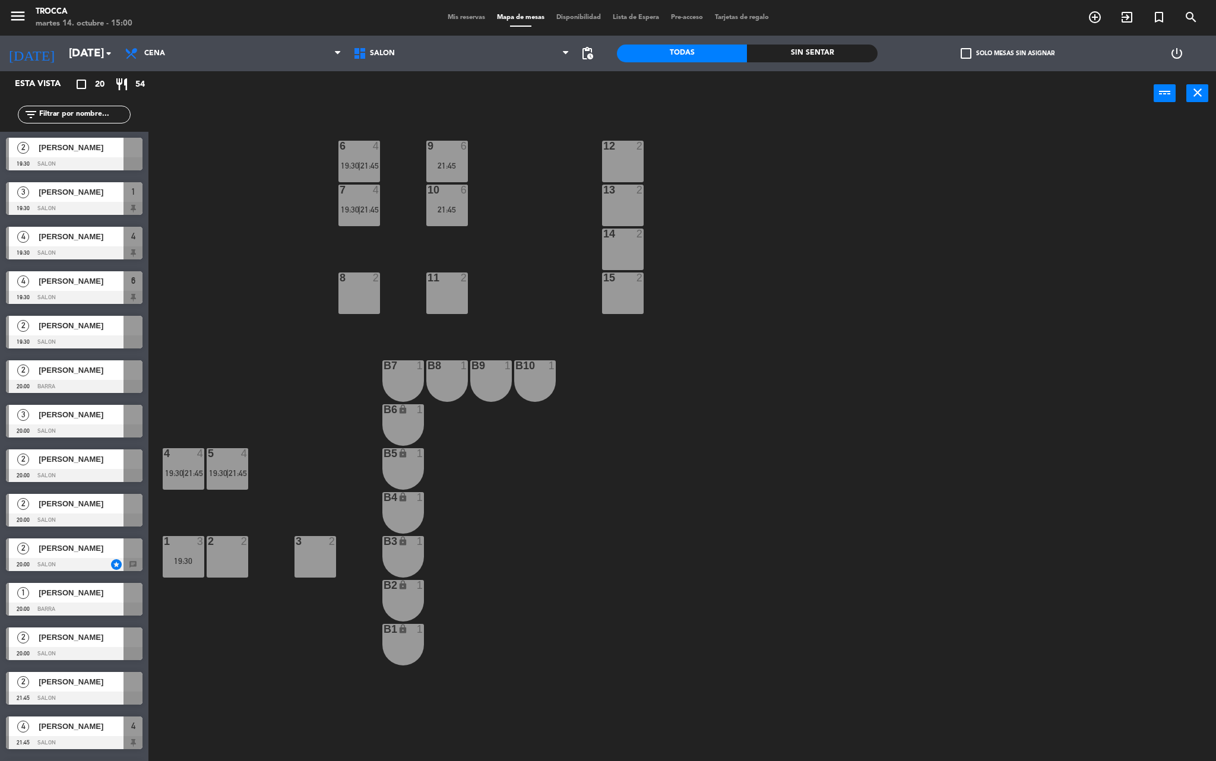
drag, startPoint x: 48, startPoint y: 200, endPoint x: 115, endPoint y: 263, distance: 92.5
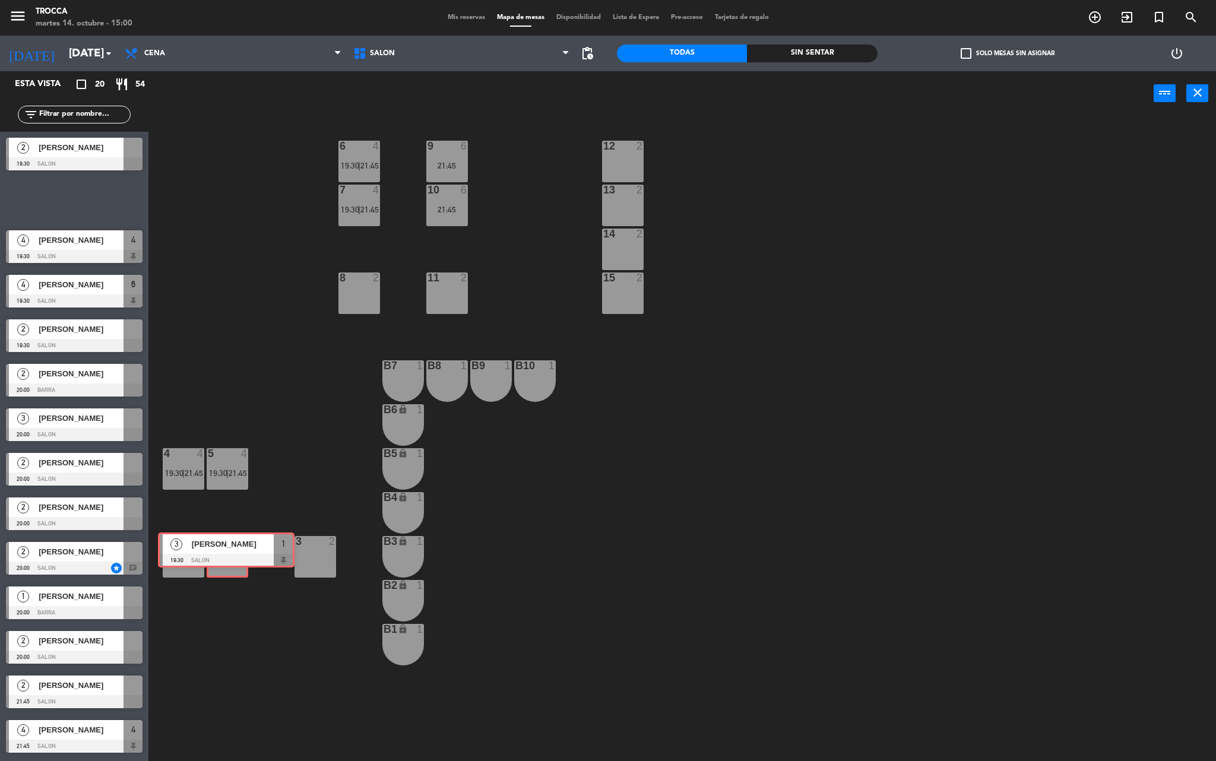
drag, startPoint x: 74, startPoint y: 201, endPoint x: 226, endPoint y: 551, distance: 382.0
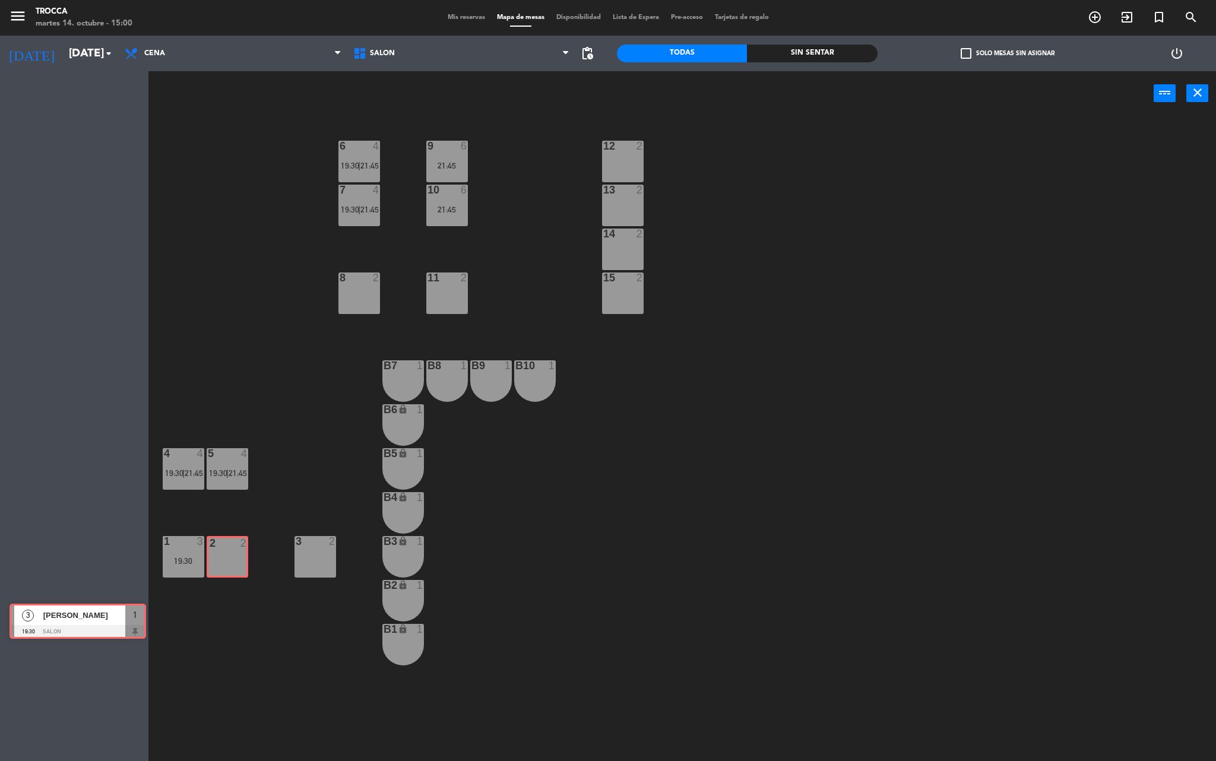
click at [226, 551] on div "Esta vista crop_square 20 restaurant 54 filter_list 2 [PERSON_NAME] 19:30 SALON…" at bounding box center [608, 418] width 1216 height 694
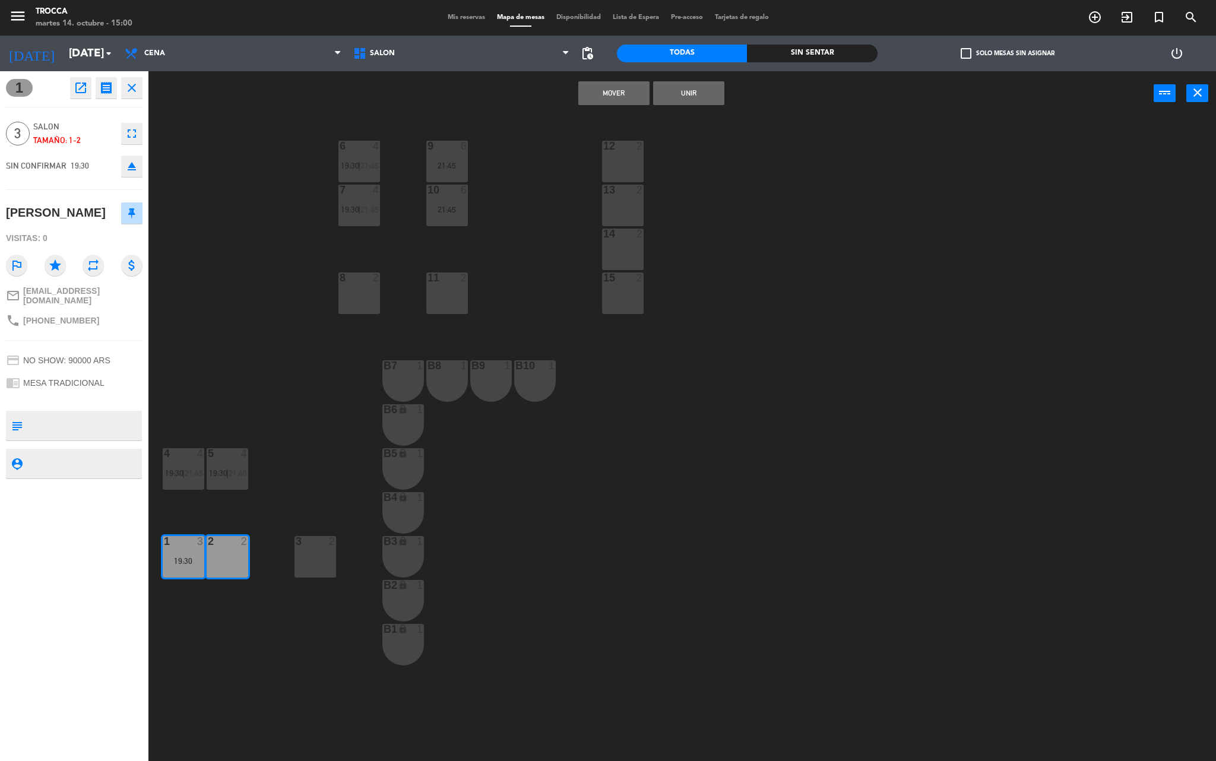
click at [687, 93] on button "Unir" at bounding box center [688, 93] width 71 height 24
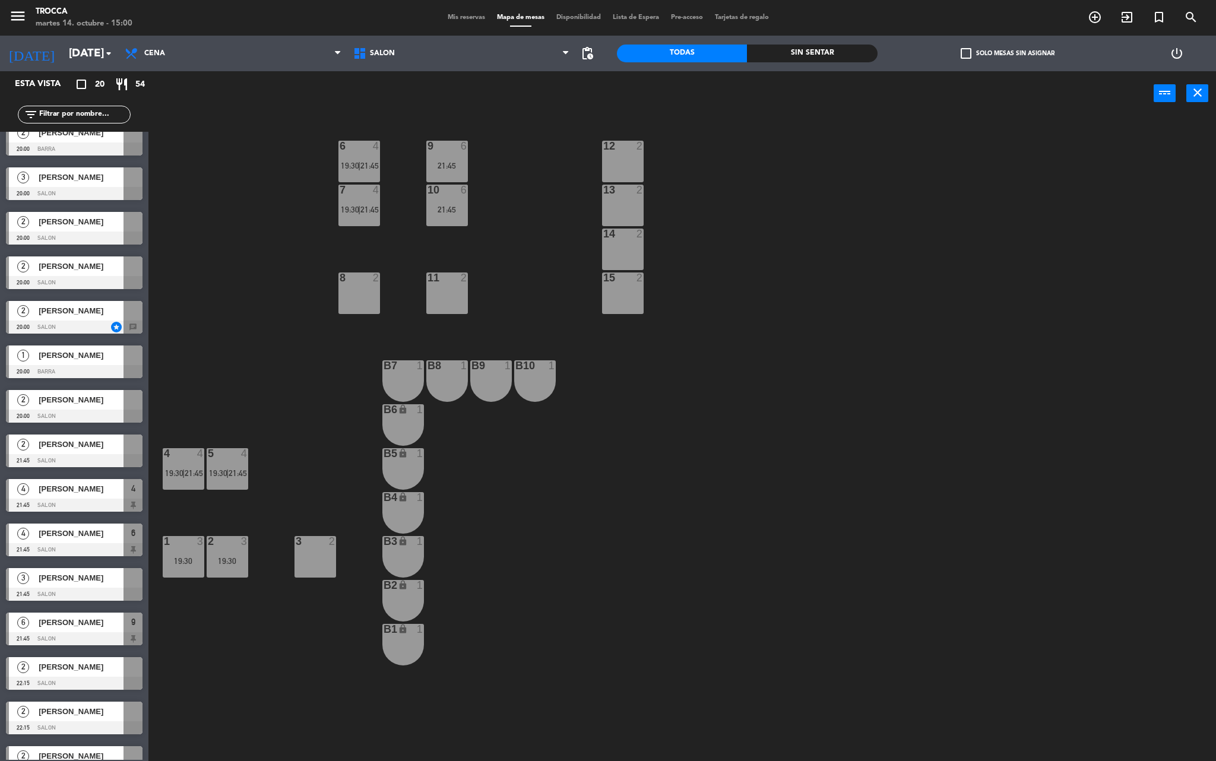
scroll to position [263, 0]
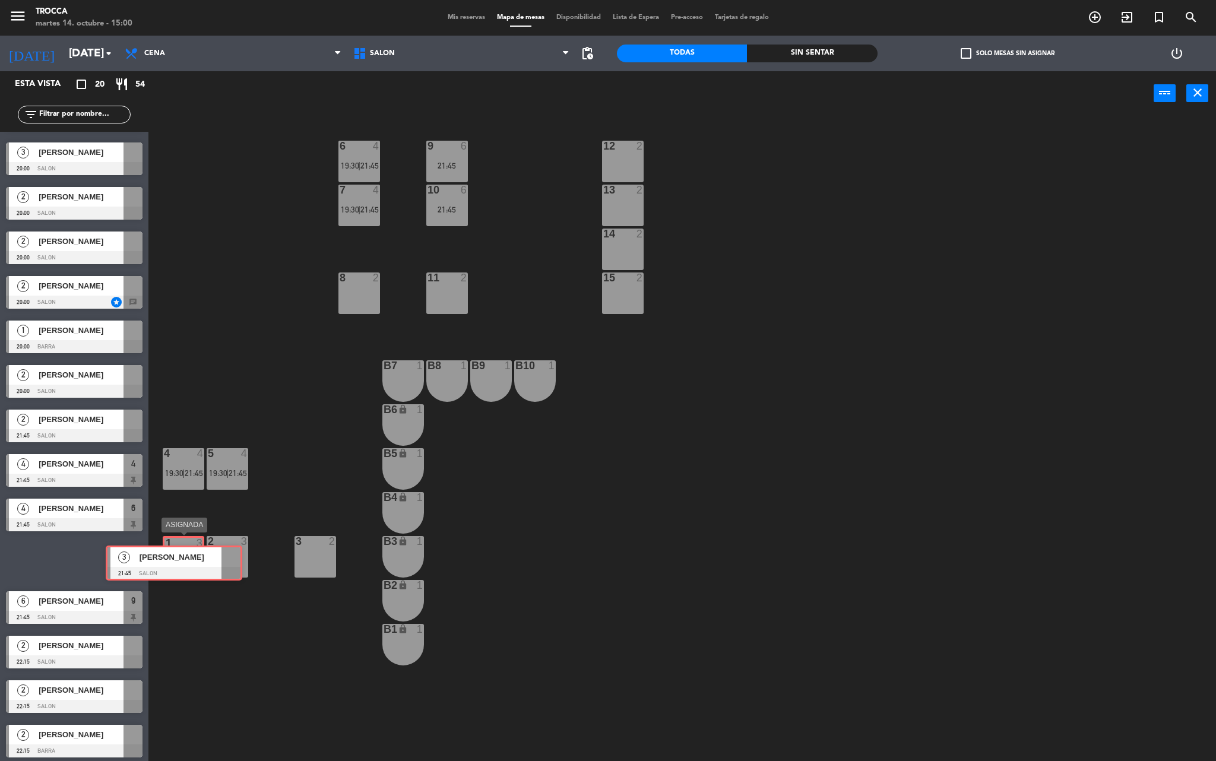
drag, startPoint x: 83, startPoint y: 550, endPoint x: 183, endPoint y: 552, distance: 99.8
click at [183, 552] on div "Esta vista crop_square 20 restaurant 54 filter_list 2 [PERSON_NAME] 19:30 SALON…" at bounding box center [608, 418] width 1216 height 694
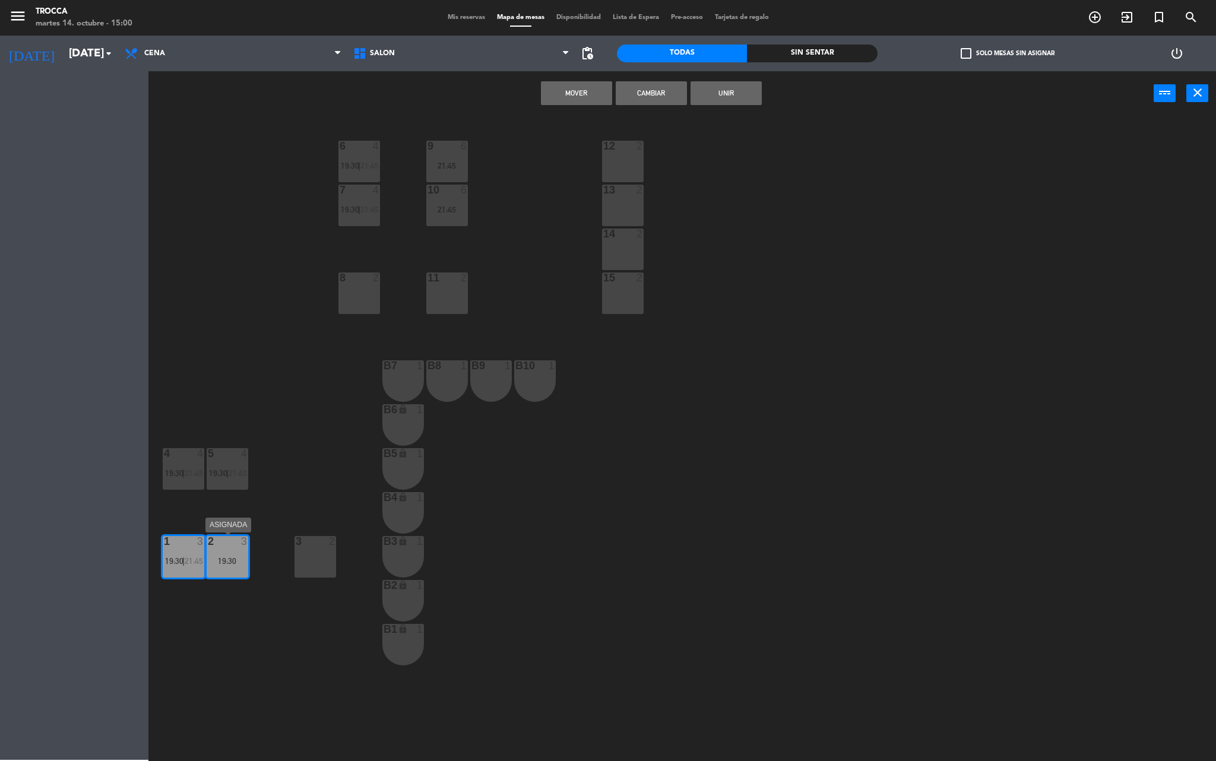
drag, startPoint x: 78, startPoint y: 565, endPoint x: 240, endPoint y: 550, distance: 162.3
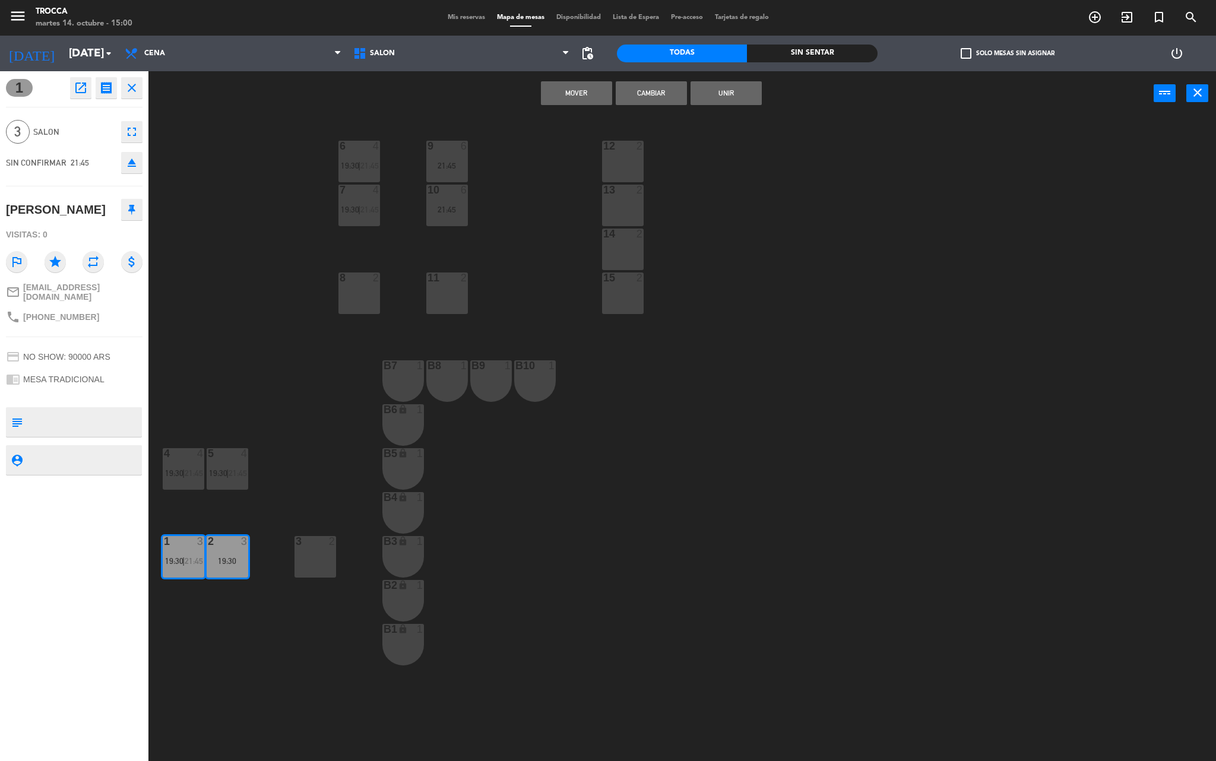
click at [731, 94] on button "Unir" at bounding box center [726, 93] width 71 height 24
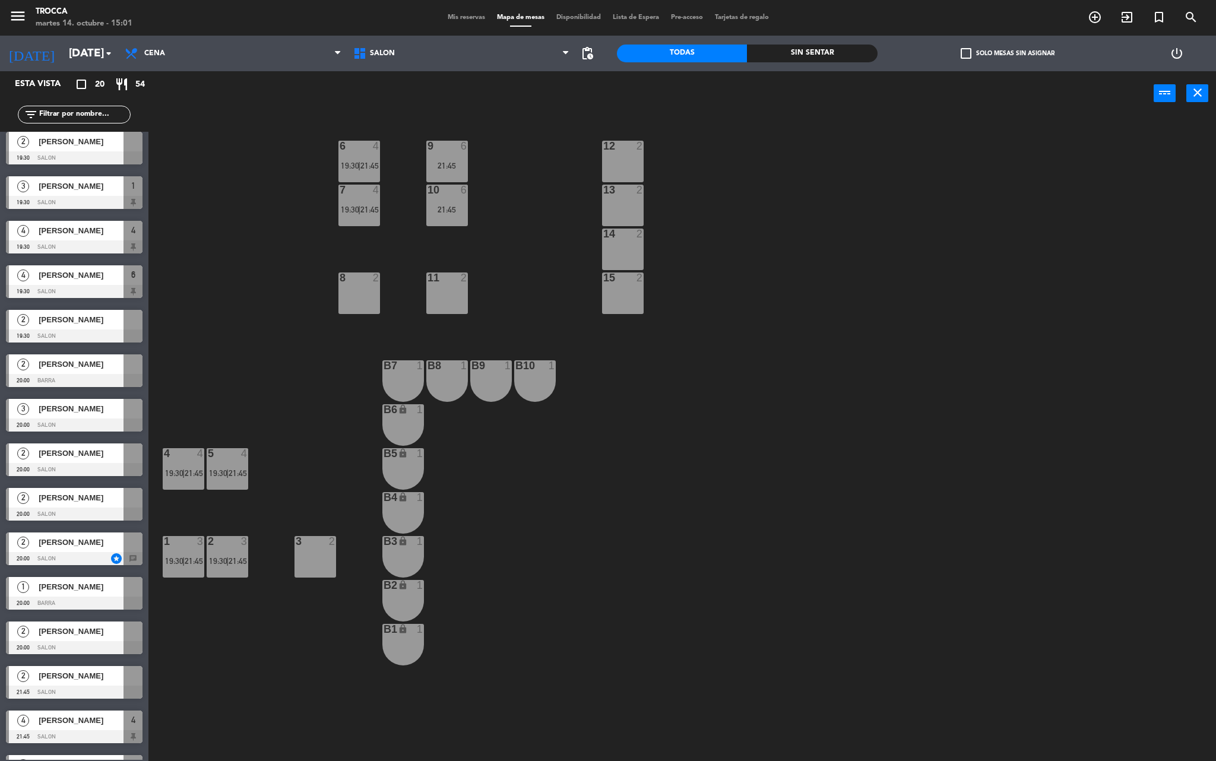
scroll to position [0, 0]
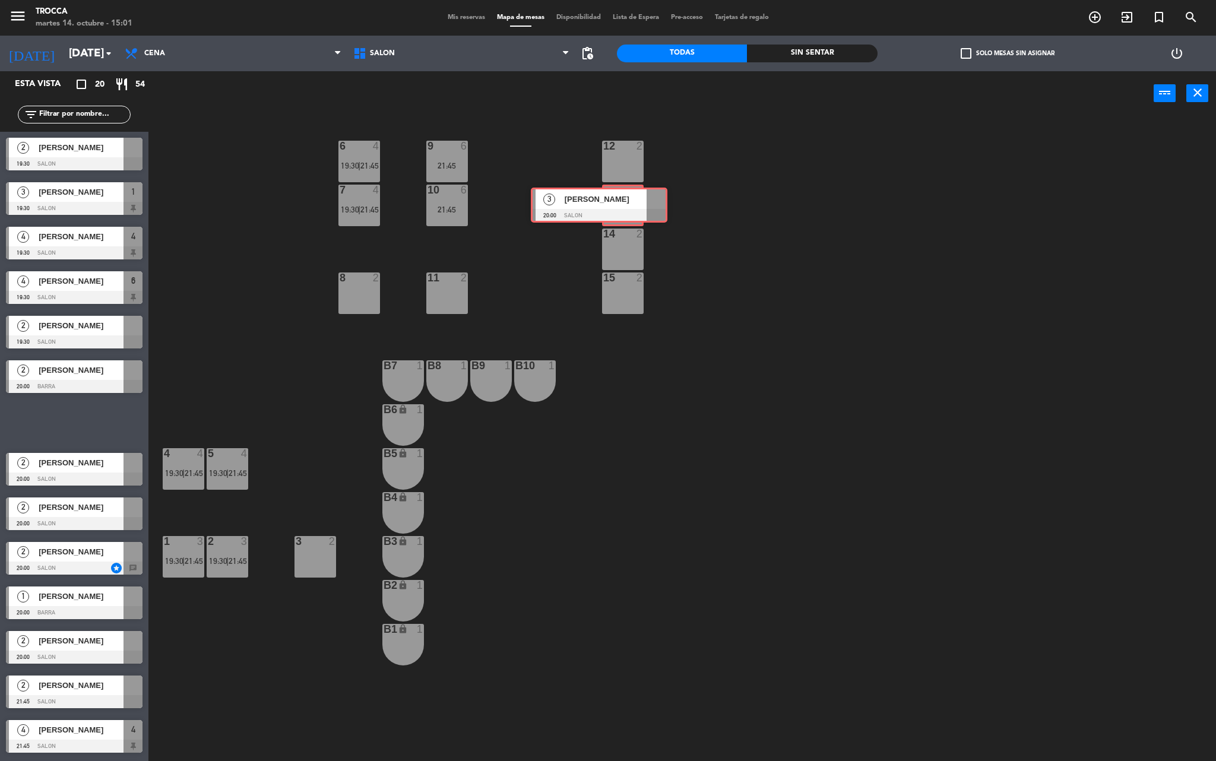
drag, startPoint x: 100, startPoint y: 416, endPoint x: 625, endPoint y: 198, distance: 568.3
click at [625, 198] on div "Esta vista crop_square 20 restaurant 54 filter_list 2 [PERSON_NAME] 19:30 SALON…" at bounding box center [608, 418] width 1216 height 694
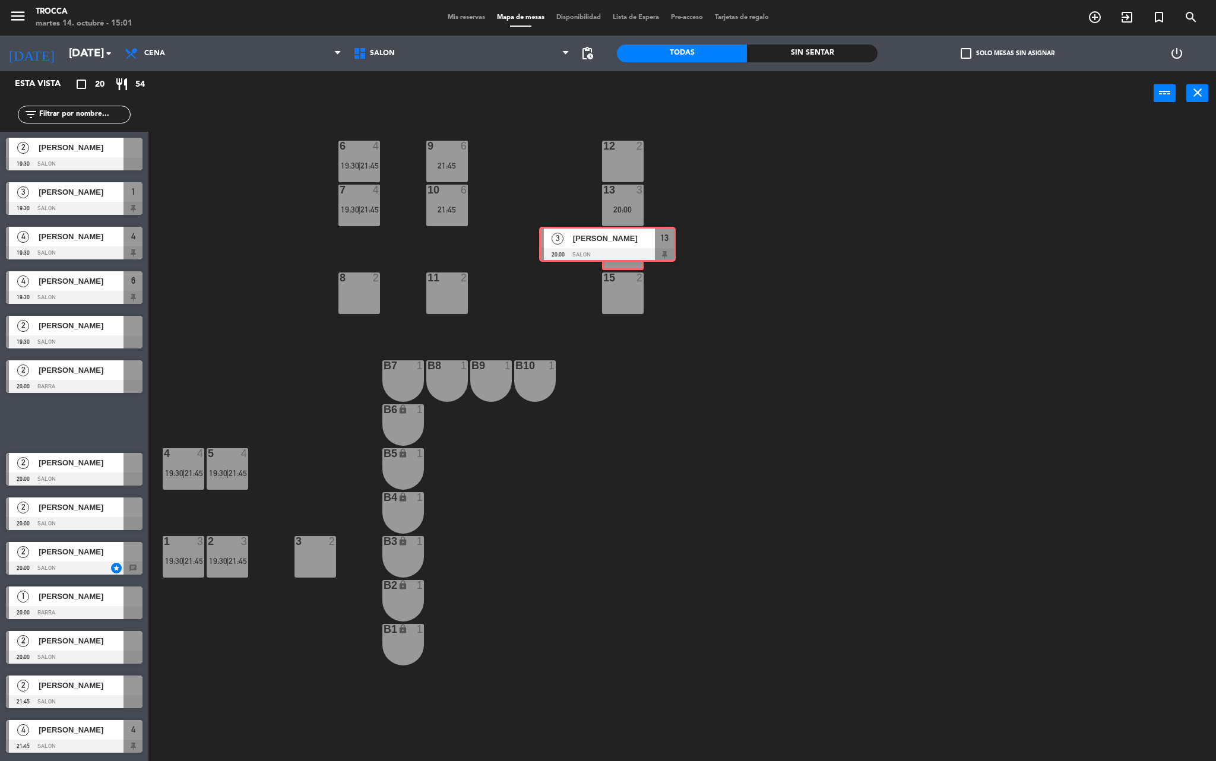
drag, startPoint x: 100, startPoint y: 419, endPoint x: 633, endPoint y: 241, distance: 562.4
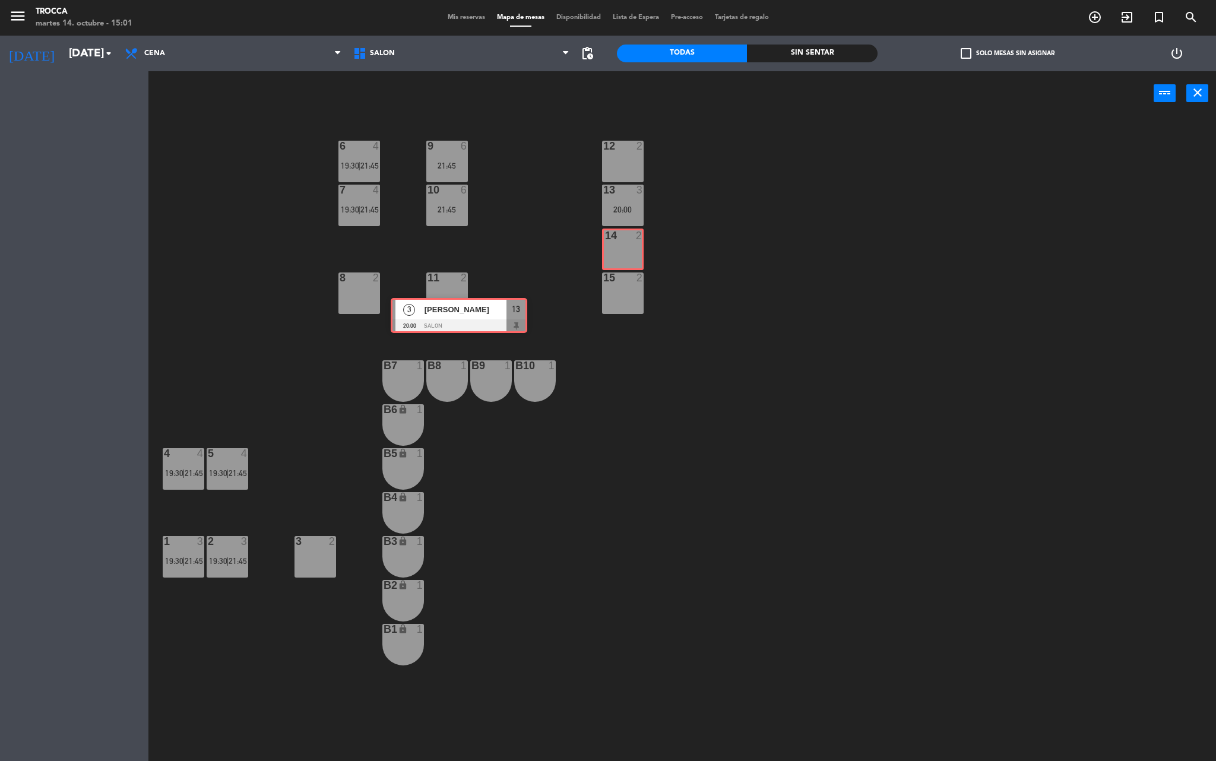
click at [633, 241] on div "Esta vista crop_square 20 restaurant 54 filter_list 2 [PERSON_NAME] 19:30 SALON…" at bounding box center [608, 418] width 1216 height 694
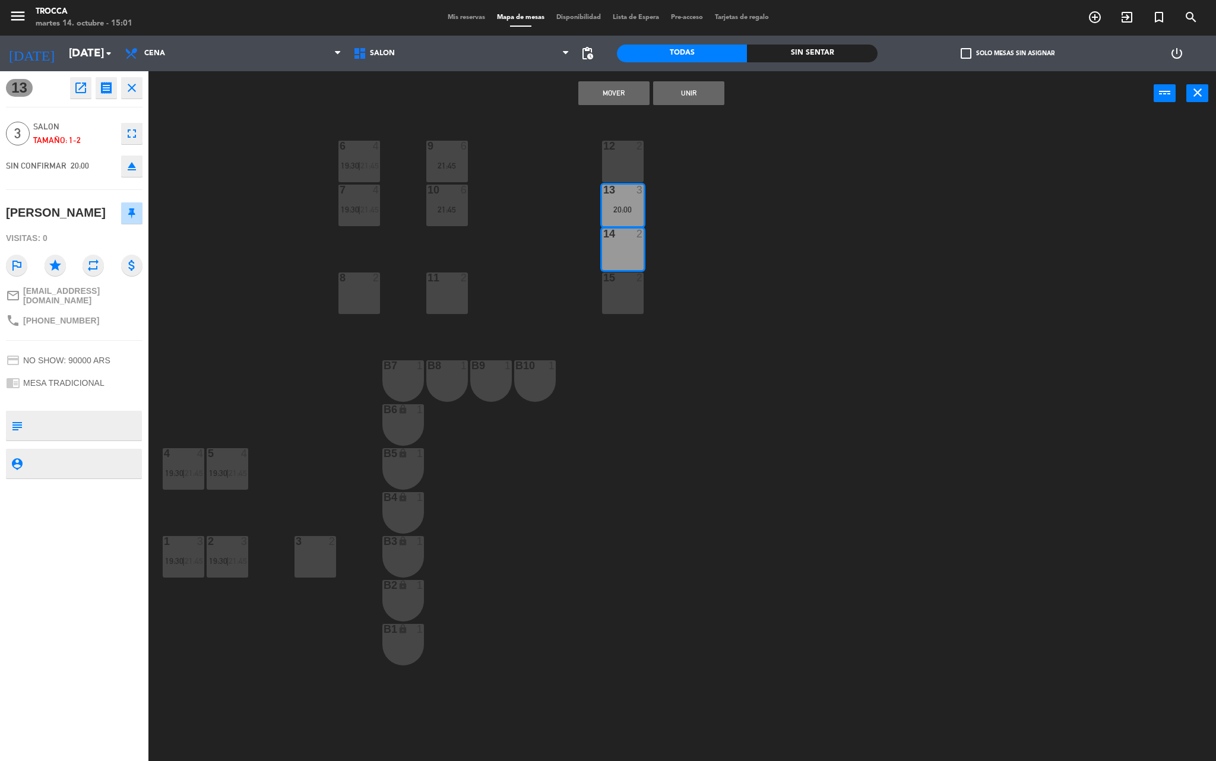
click at [666, 103] on div "Mover Unir power_input close" at bounding box center [651, 93] width 1006 height 45
click at [666, 103] on button "Unir" at bounding box center [688, 93] width 71 height 24
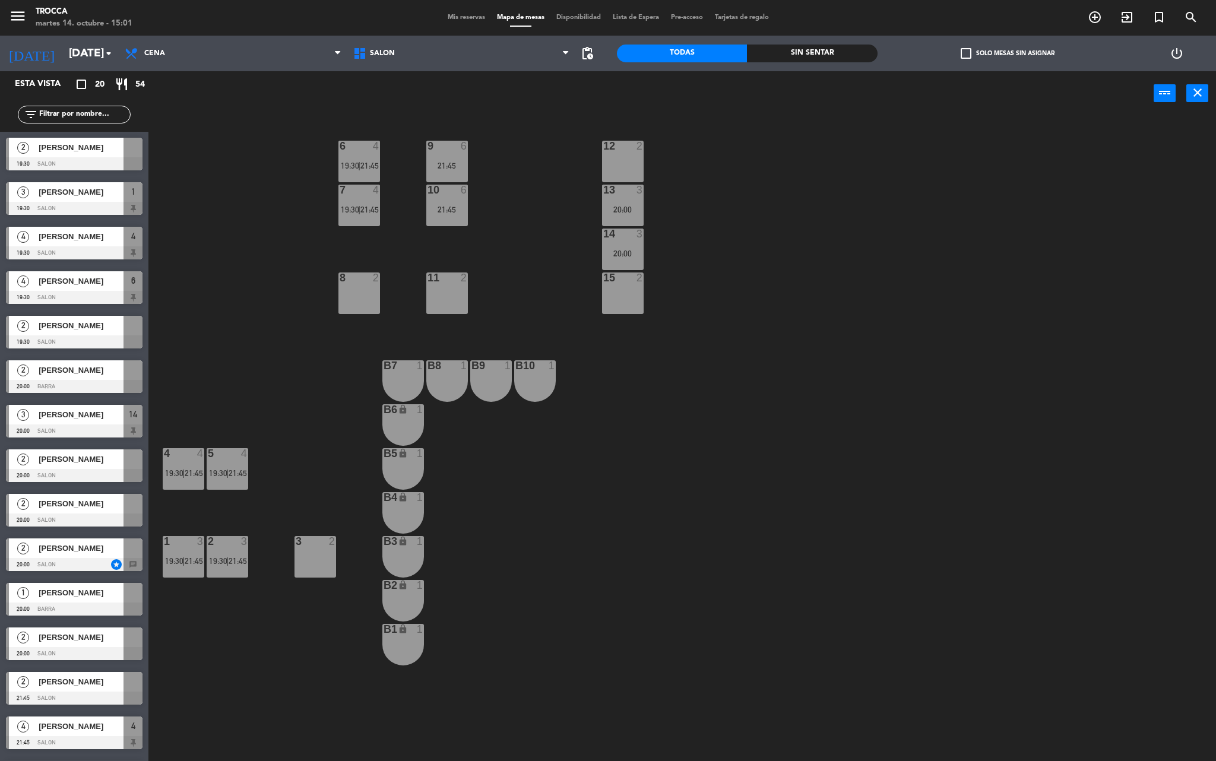
click at [666, 95] on div "power_input close" at bounding box center [651, 93] width 1006 height 45
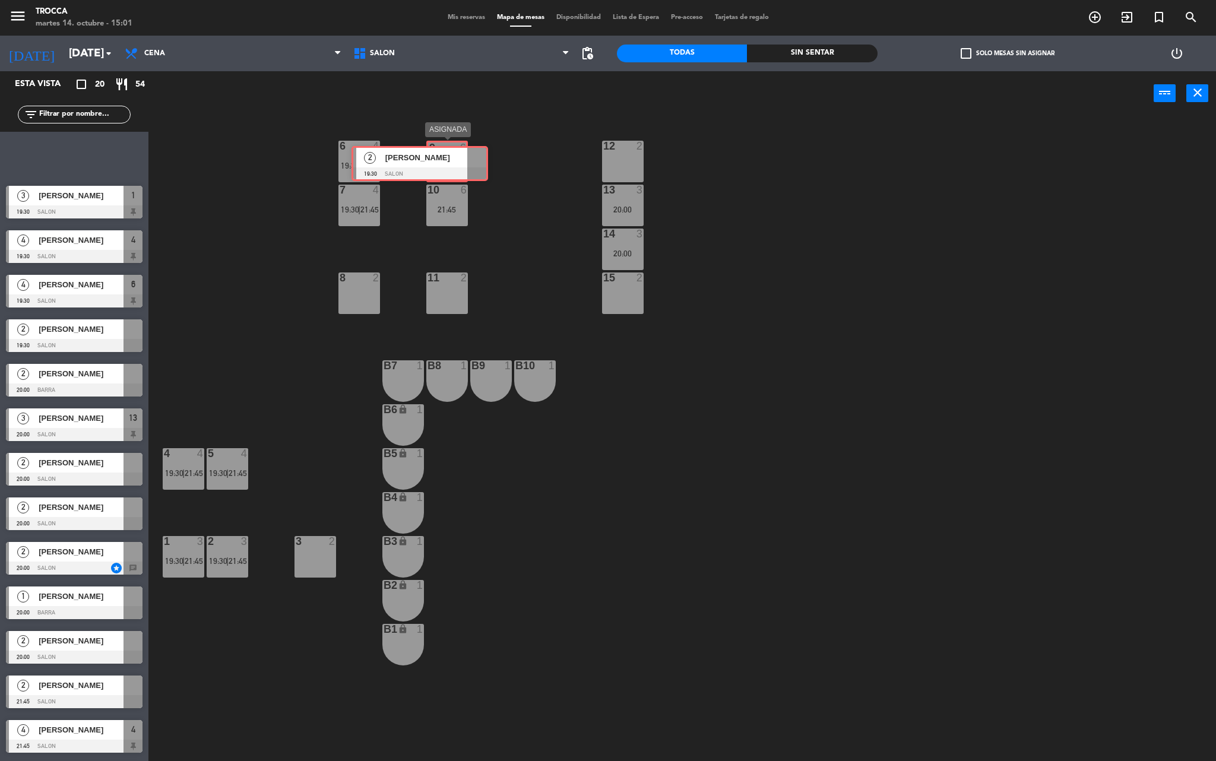
drag, startPoint x: 102, startPoint y: 150, endPoint x: 448, endPoint y: 158, distance: 345.8
click at [448, 158] on div "Esta vista crop_square 20 restaurant 54 filter_list 2 [PERSON_NAME] 19:30 SALON…" at bounding box center [608, 418] width 1216 height 694
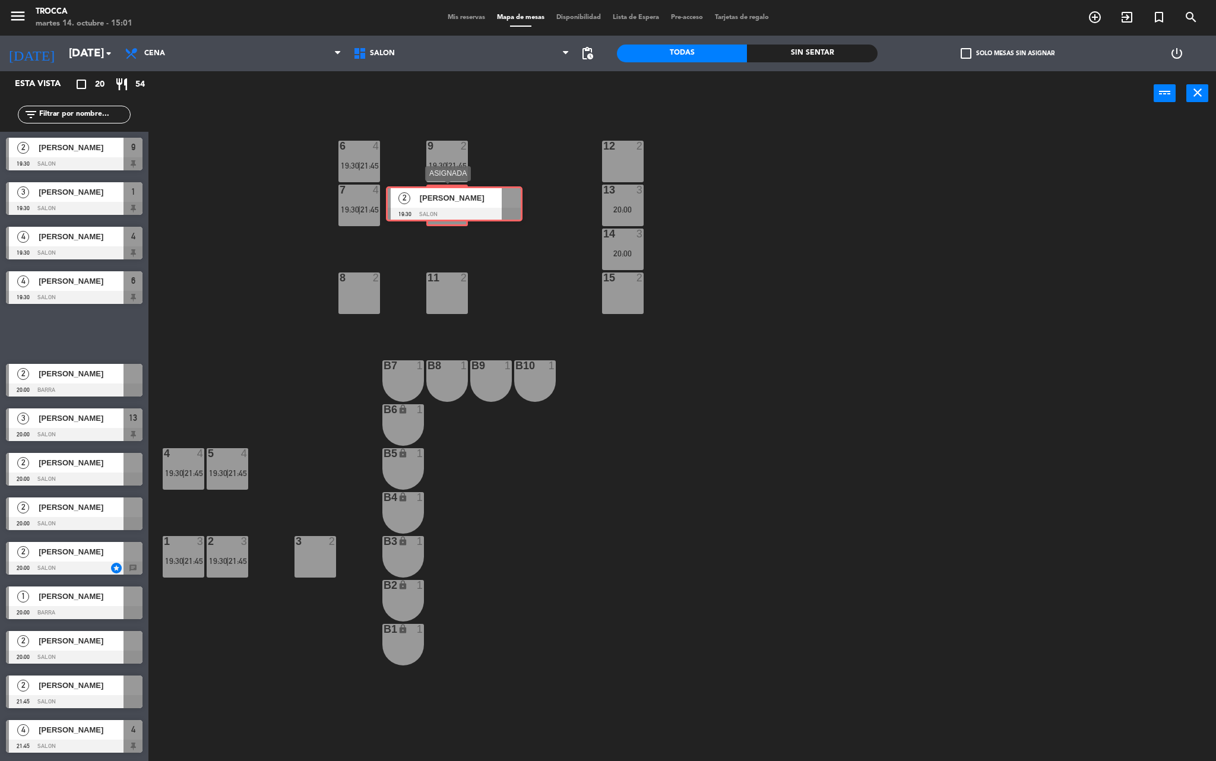
drag, startPoint x: 78, startPoint y: 334, endPoint x: 459, endPoint y: 204, distance: 401.6
click at [459, 204] on div "Esta vista crop_square 20 restaurant 54 filter_list 2 [PERSON_NAME] 19:30 SALON…" at bounding box center [608, 418] width 1216 height 694
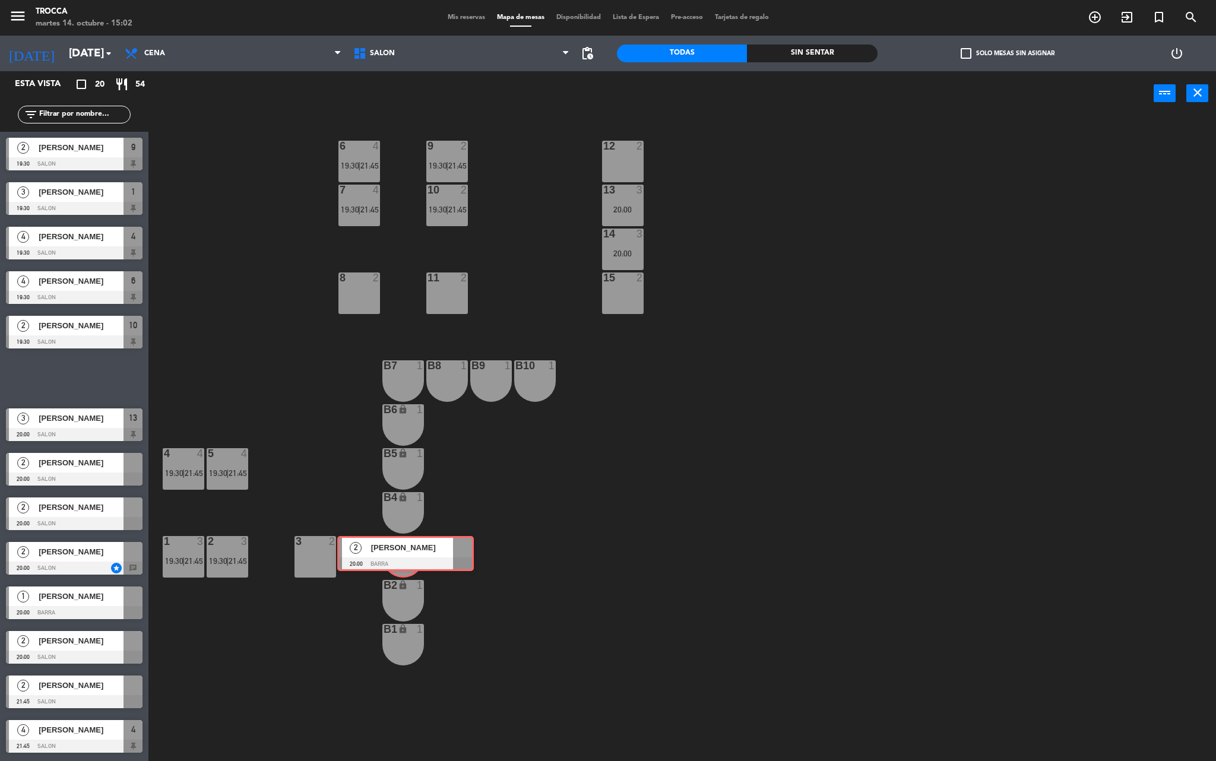
drag, startPoint x: 67, startPoint y: 378, endPoint x: 398, endPoint y: 554, distance: 375.2
click at [398, 554] on div "Esta vista crop_square 20 restaurant 54 filter_list 2 [PERSON_NAME] 19:30 SALON…" at bounding box center [608, 418] width 1216 height 694
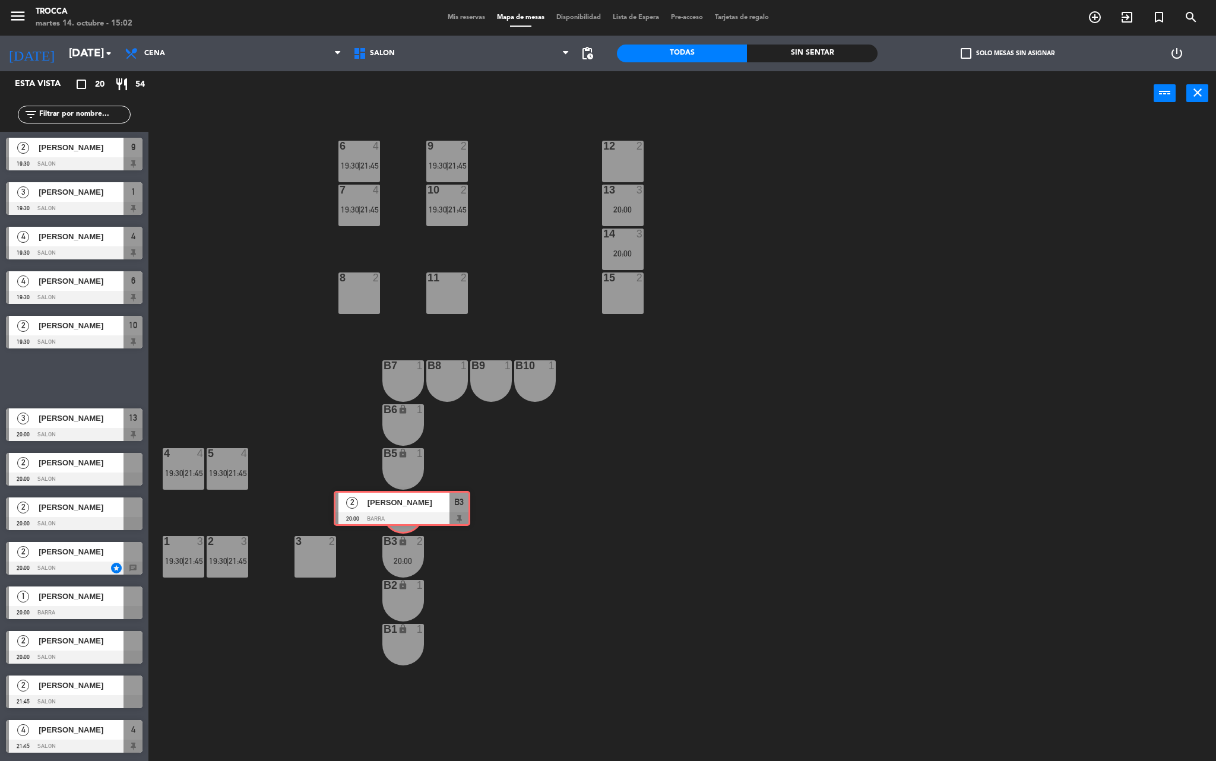
drag, startPoint x: 63, startPoint y: 381, endPoint x: 393, endPoint y: 513, distance: 355.6
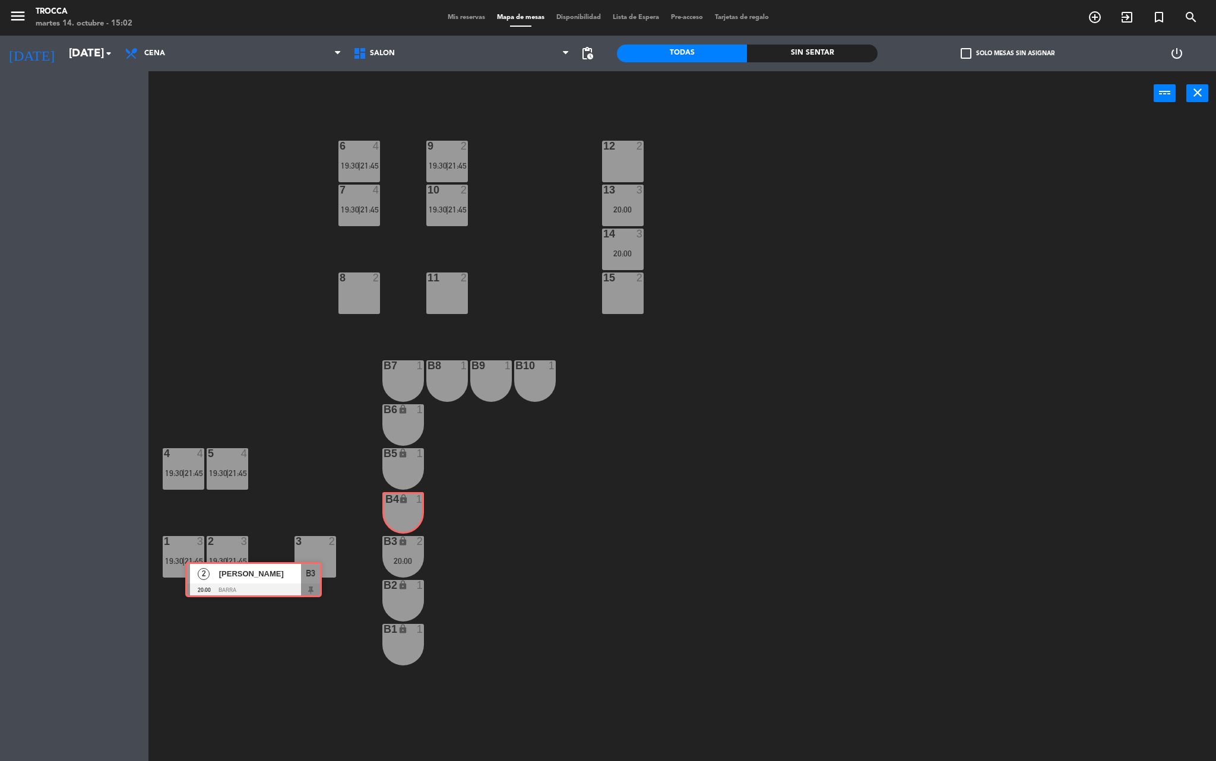
click at [393, 513] on div "Esta vista crop_square 20 restaurant 54 filter_list 2 [PERSON_NAME] 19:30 SALON…" at bounding box center [608, 418] width 1216 height 694
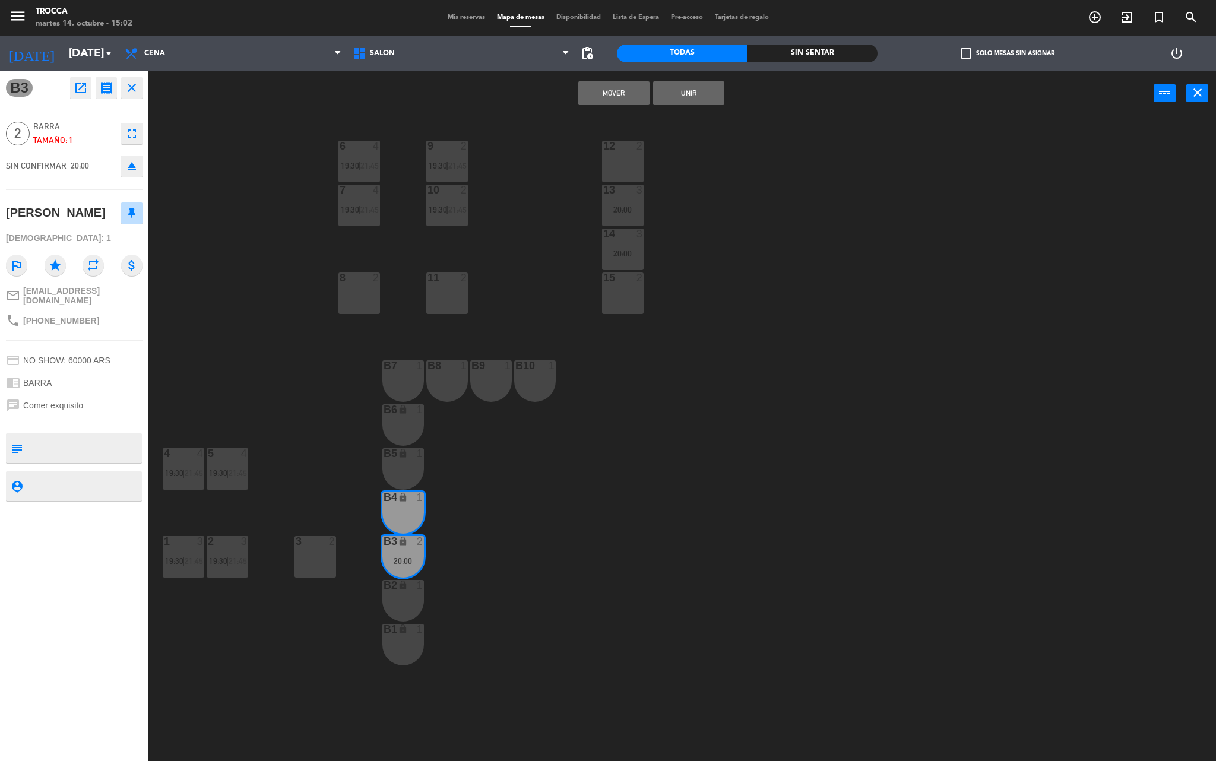
drag, startPoint x: 683, startPoint y: 88, endPoint x: 659, endPoint y: 159, distance: 75.1
click at [683, 87] on button "Unir" at bounding box center [688, 93] width 71 height 24
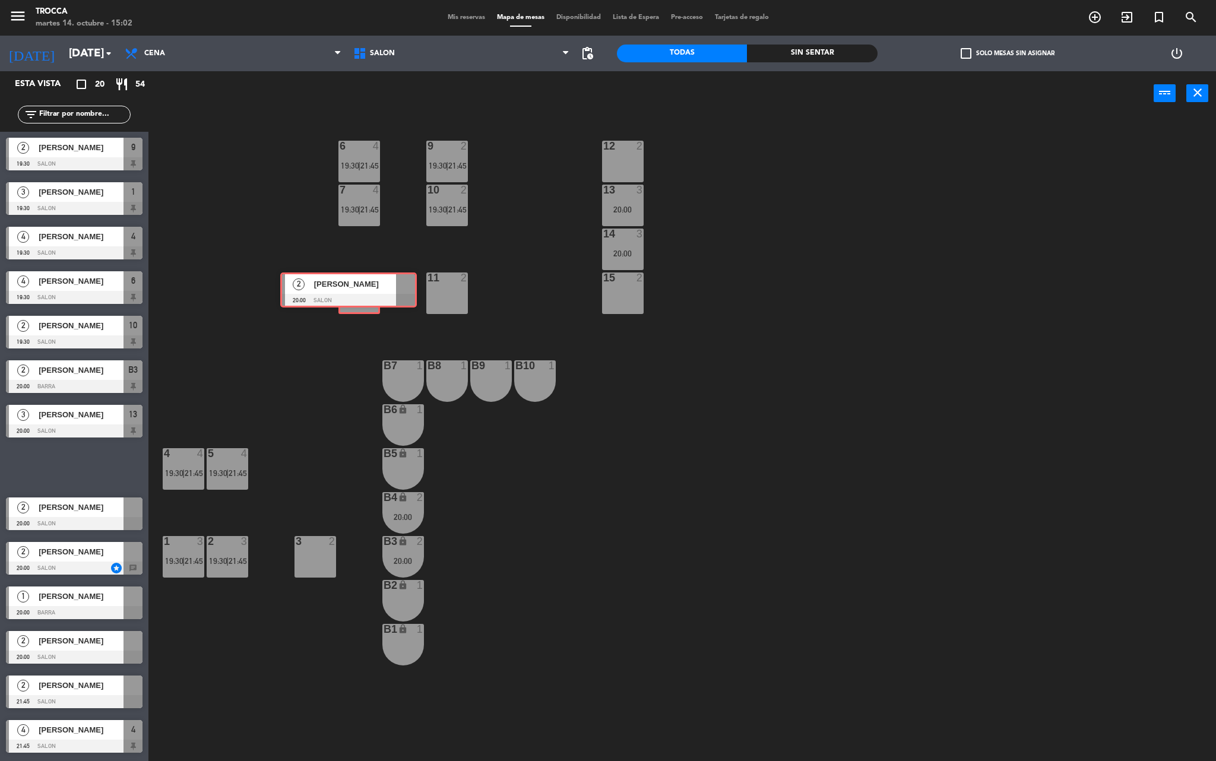
drag, startPoint x: 74, startPoint y: 468, endPoint x: 349, endPoint y: 289, distance: 328.8
click at [349, 289] on div "Esta vista crop_square 20 restaurant 54 filter_list 2 [PERSON_NAME] 19:30 SALON…" at bounding box center [608, 418] width 1216 height 694
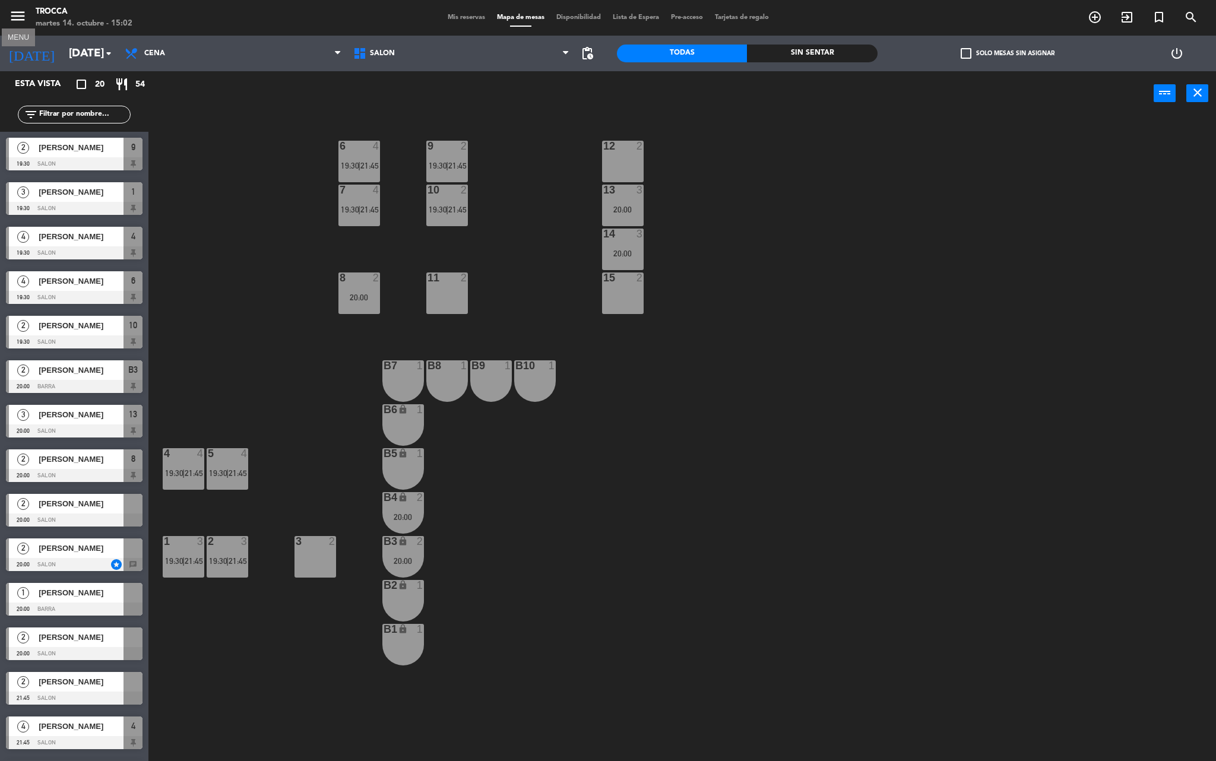
click at [15, 8] on icon "menu" at bounding box center [18, 16] width 18 height 18
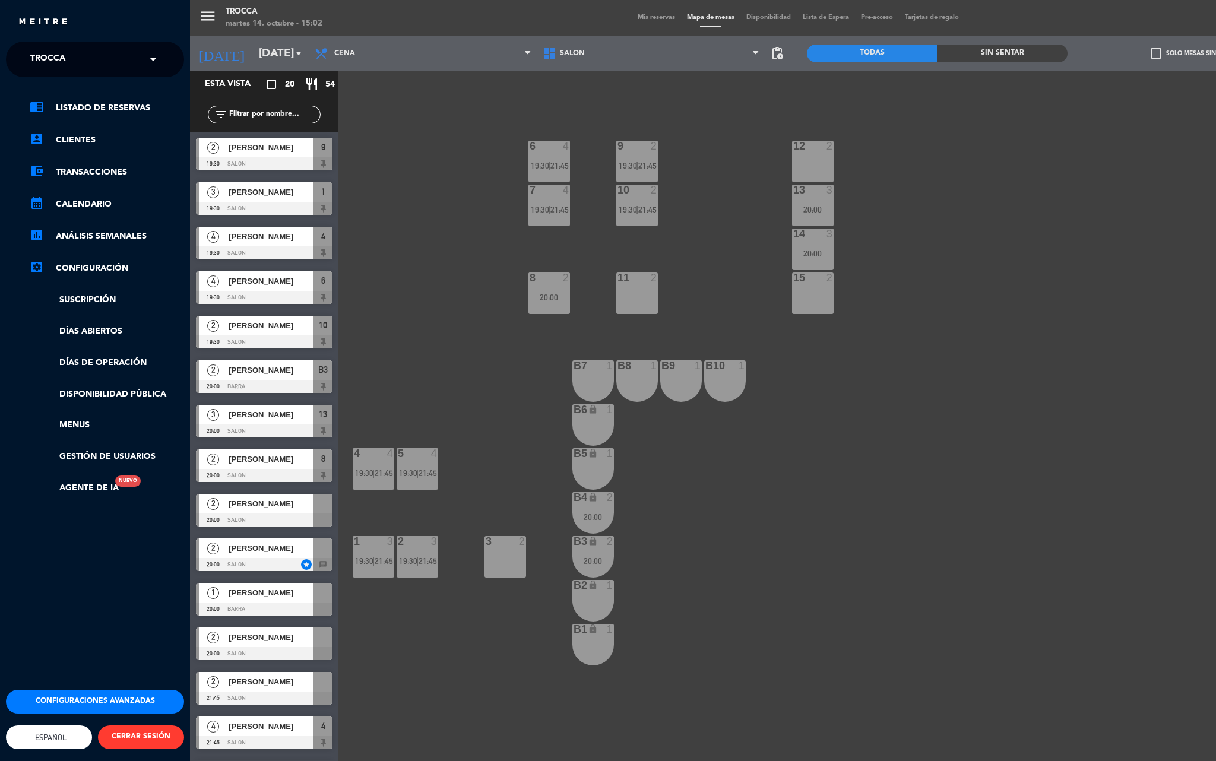
click at [152, 690] on button "Configuraciones avanzadas" at bounding box center [95, 702] width 178 height 24
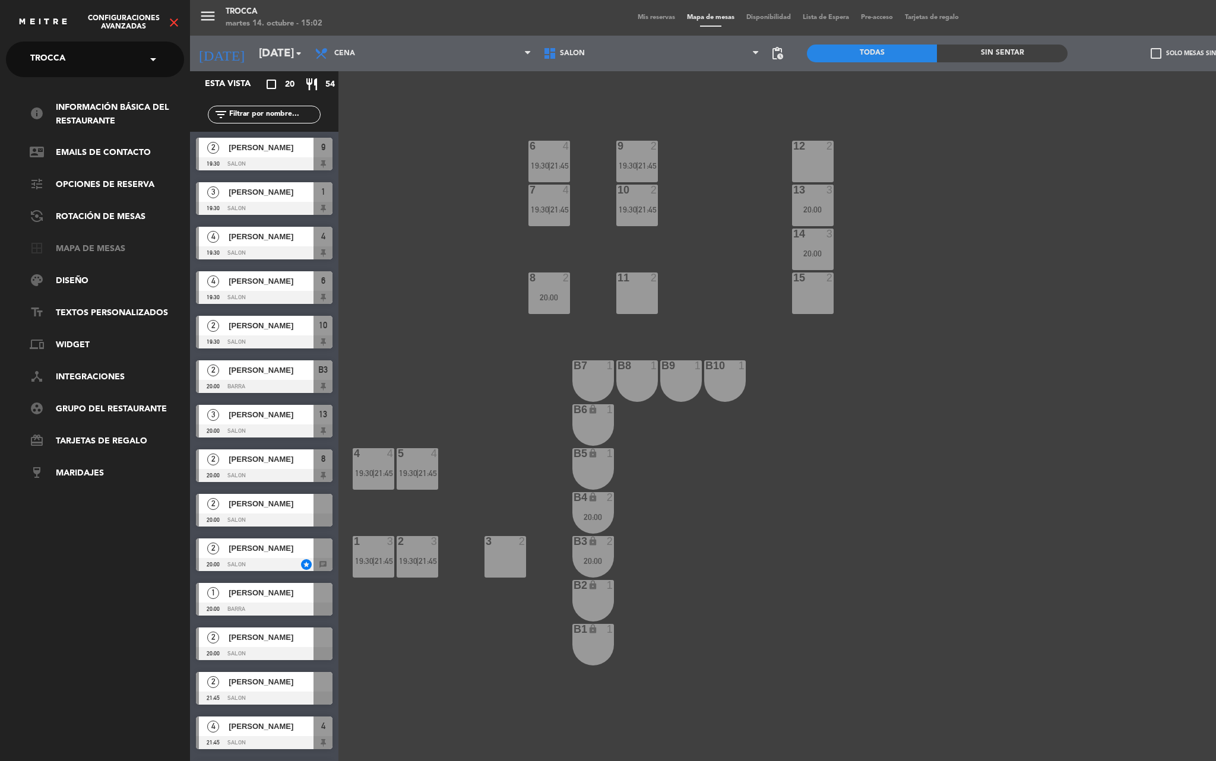
click at [78, 242] on link "border_all Mapa de mesas" at bounding box center [107, 249] width 154 height 14
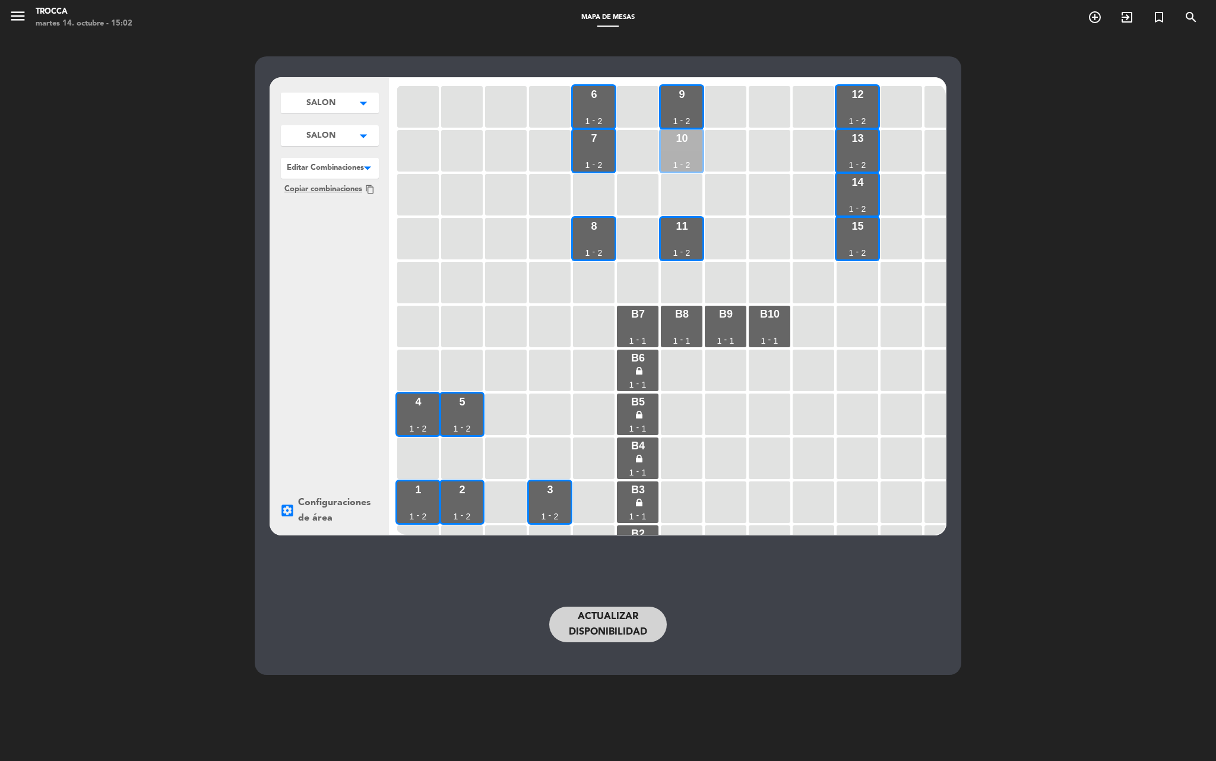
click at [693, 157] on div "10 1 - 2" at bounding box center [682, 151] width 42 height 42
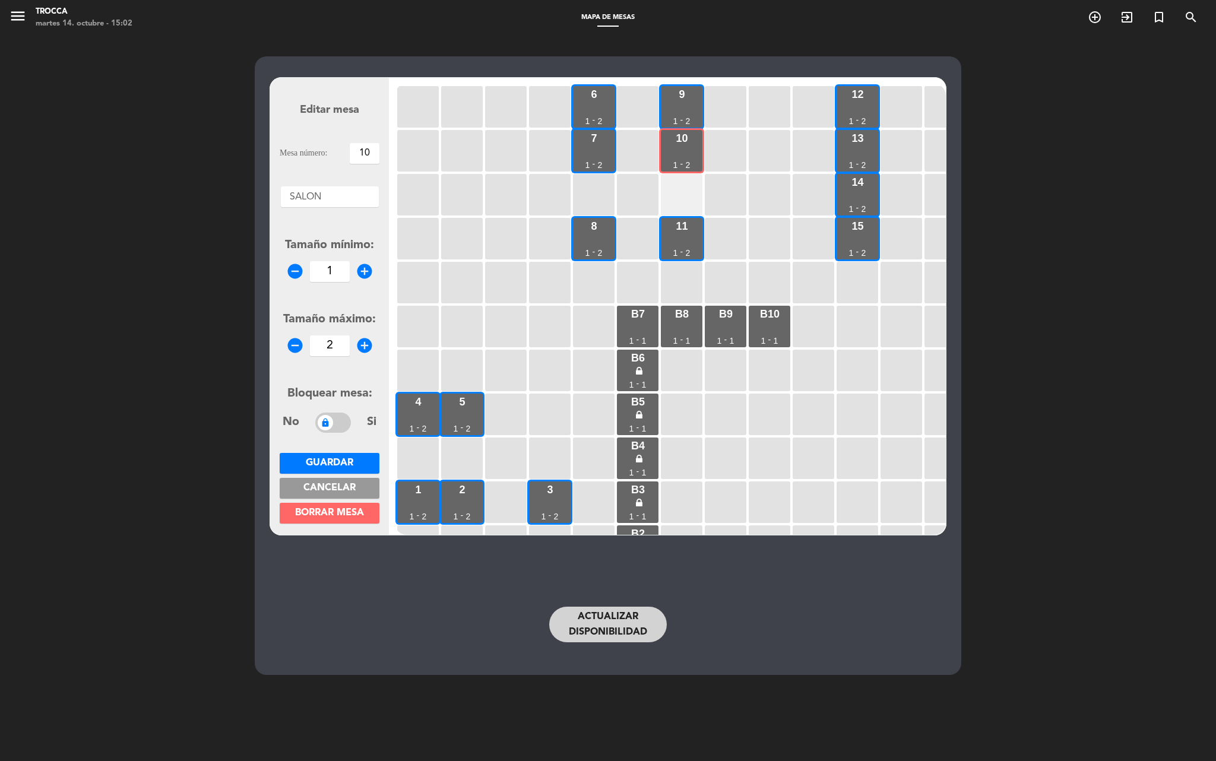
click at [690, 184] on div at bounding box center [682, 195] width 42 height 42
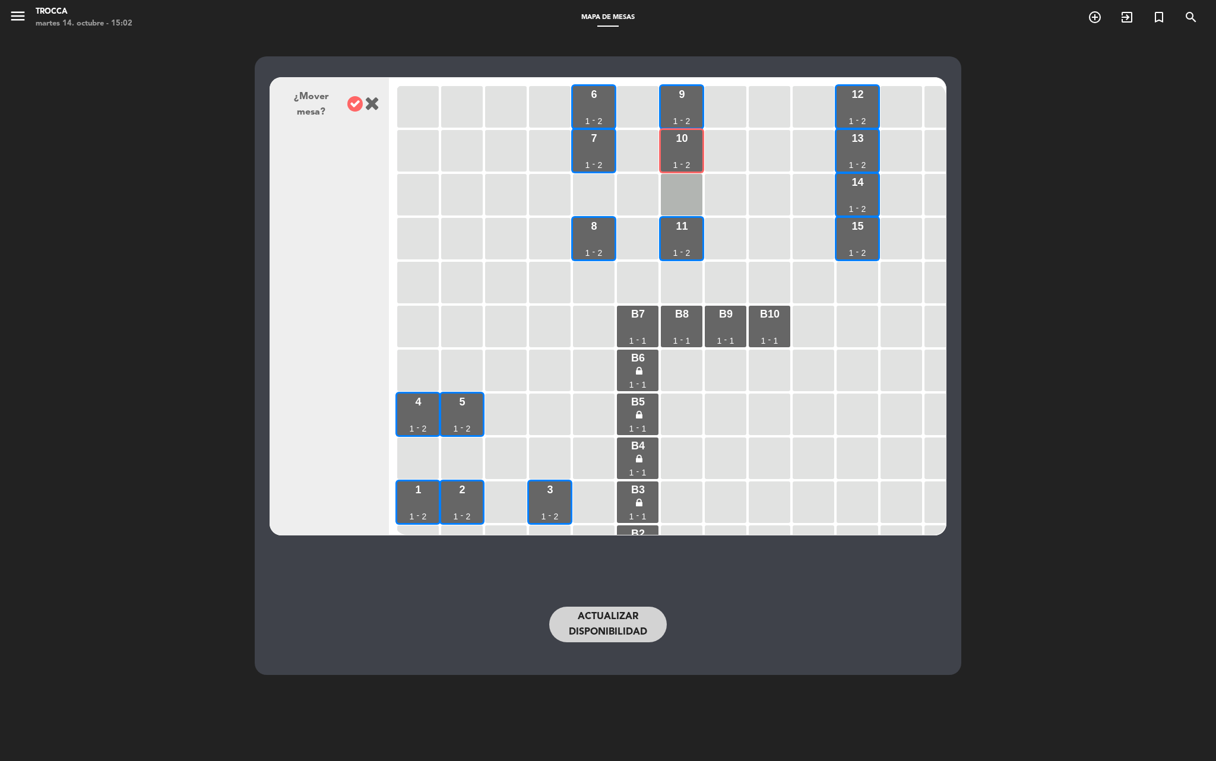
click at [349, 96] on div at bounding box center [354, 104] width 15 height 17
drag, startPoint x: 352, startPoint y: 106, endPoint x: 354, endPoint y: 112, distance: 6.4
click at [352, 105] on icon at bounding box center [354, 103] width 15 height 15
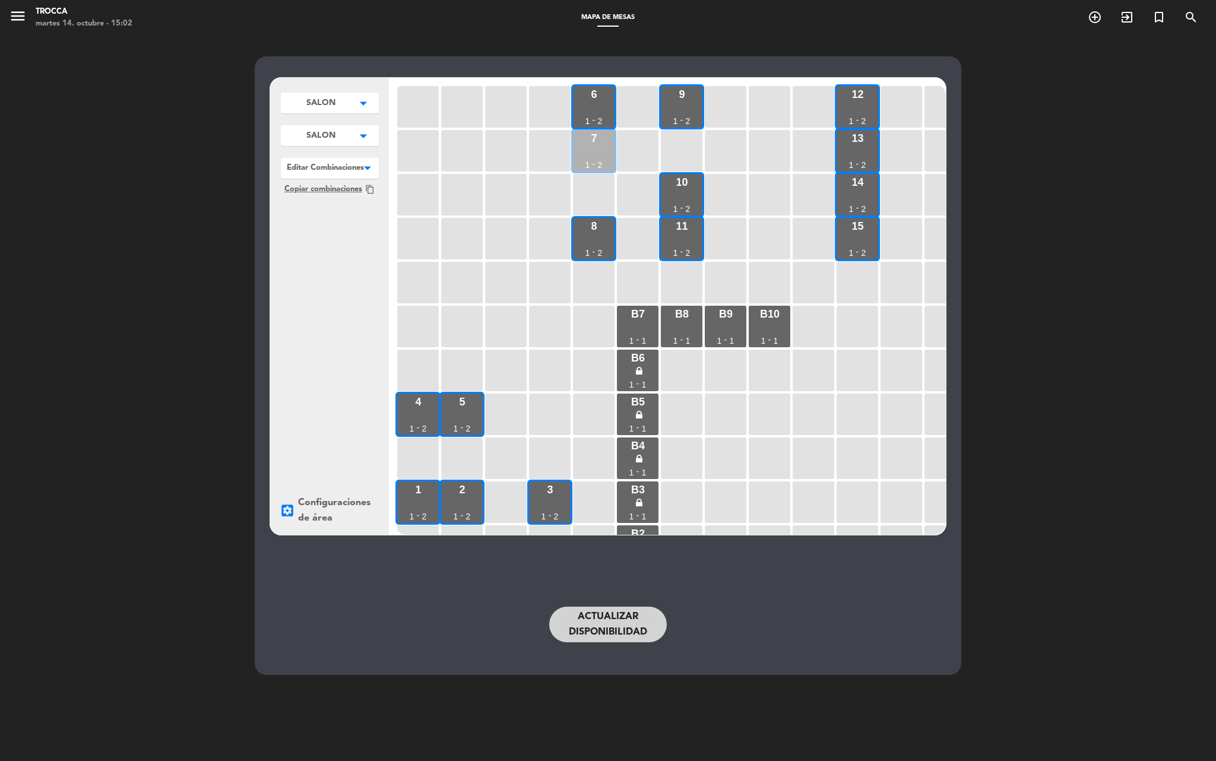
click at [596, 152] on div "7 1 - 2" at bounding box center [594, 151] width 42 height 42
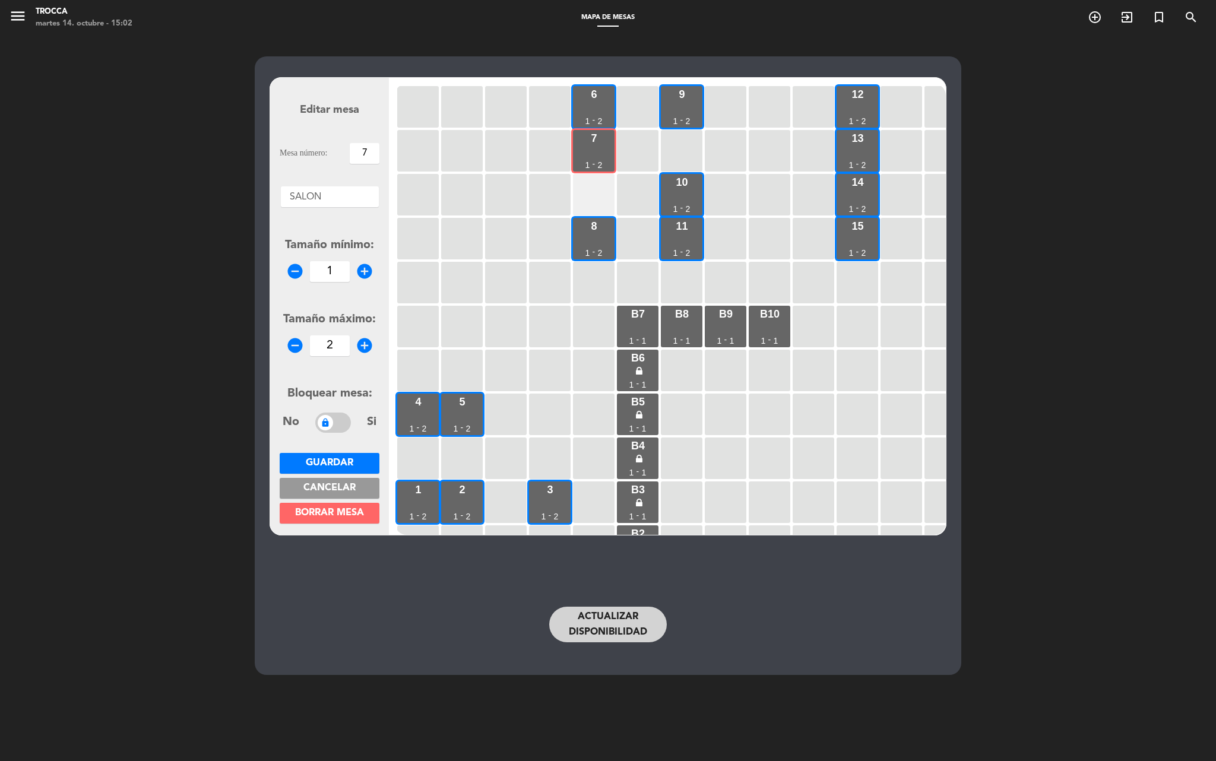
click at [602, 188] on div at bounding box center [594, 195] width 42 height 42
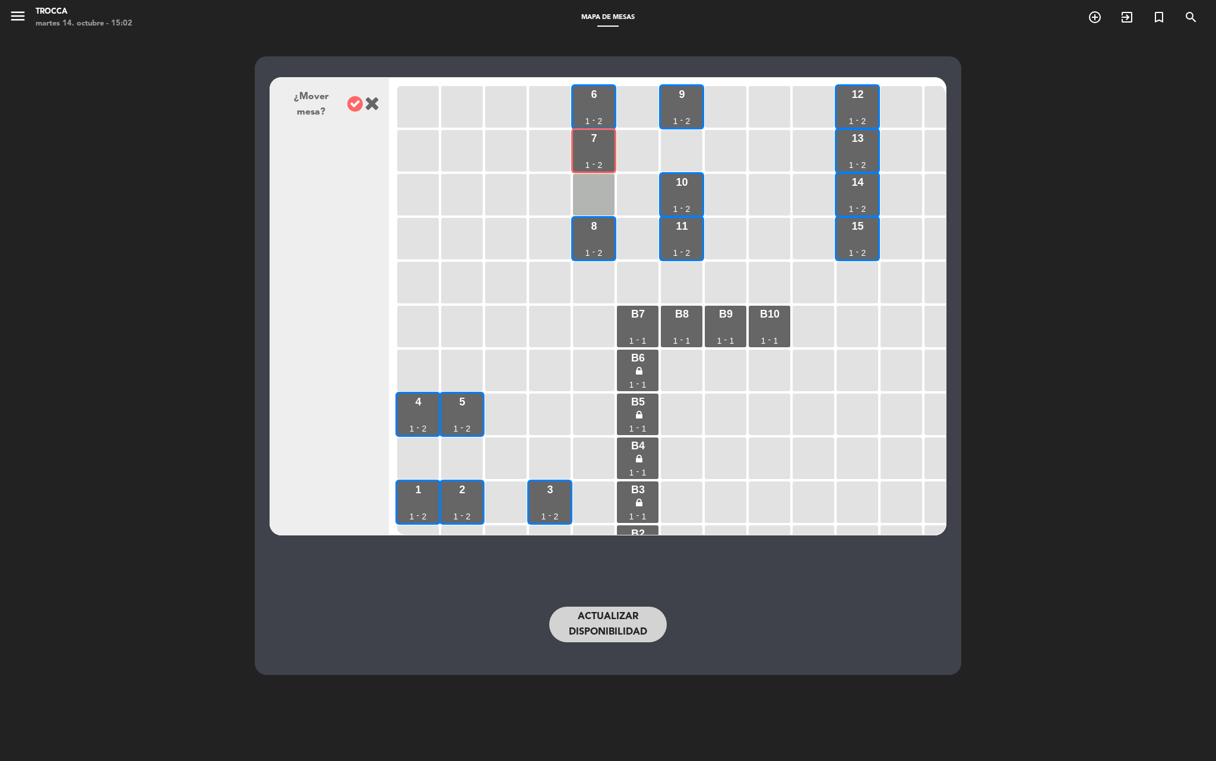
click at [356, 100] on icon at bounding box center [354, 103] width 15 height 15
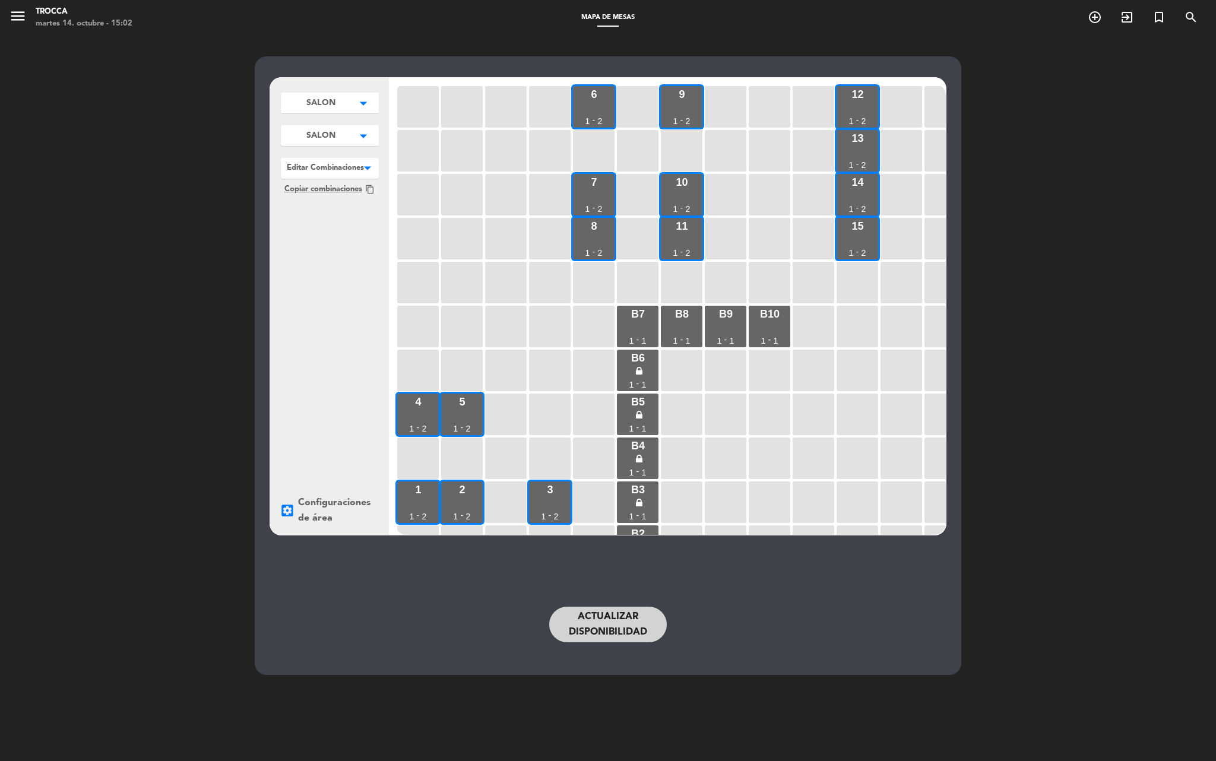
click at [640, 625] on button "Actualizar disponibilidad" at bounding box center [608, 625] width 118 height 36
click at [630, 598] on div "Actualizar disponibilidad" at bounding box center [608, 624] width 487 height 59
click at [628, 624] on button "Actualizar disponibilidad" at bounding box center [608, 625] width 118 height 36
click at [21, 23] on icon "menu" at bounding box center [18, 16] width 18 height 18
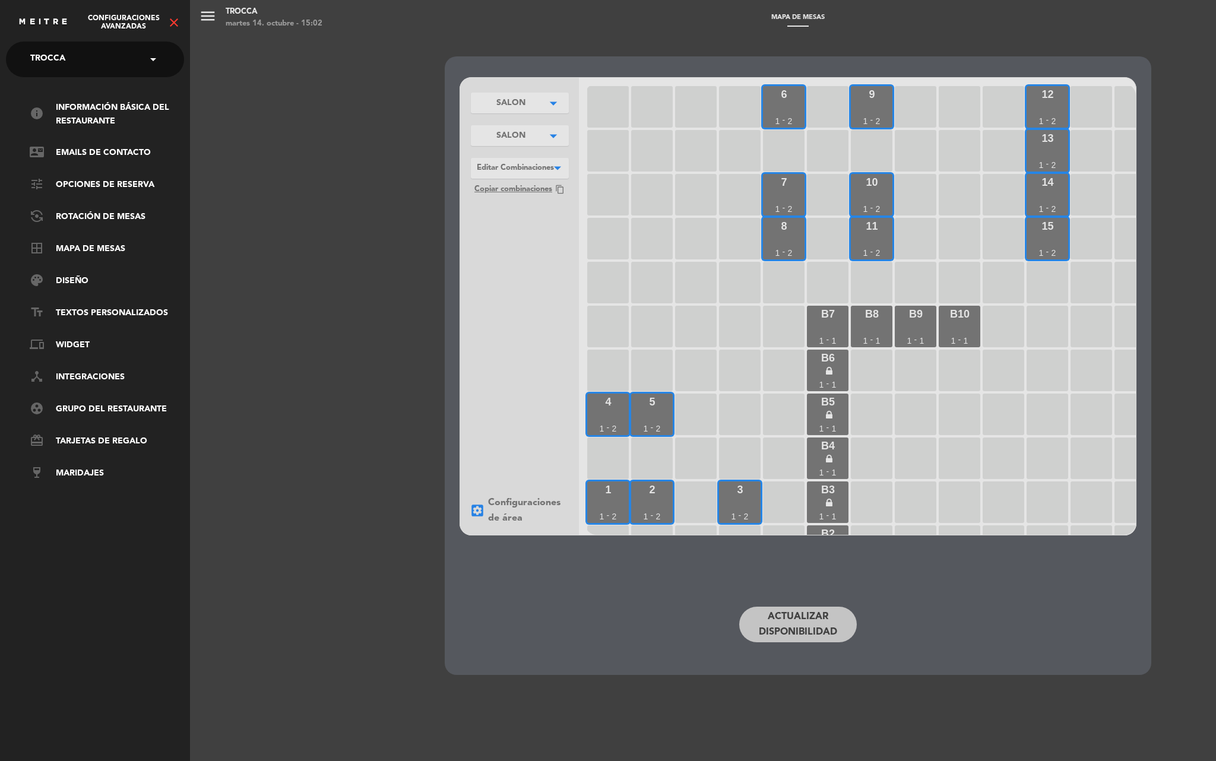
click at [173, 23] on icon "close" at bounding box center [174, 22] width 14 height 14
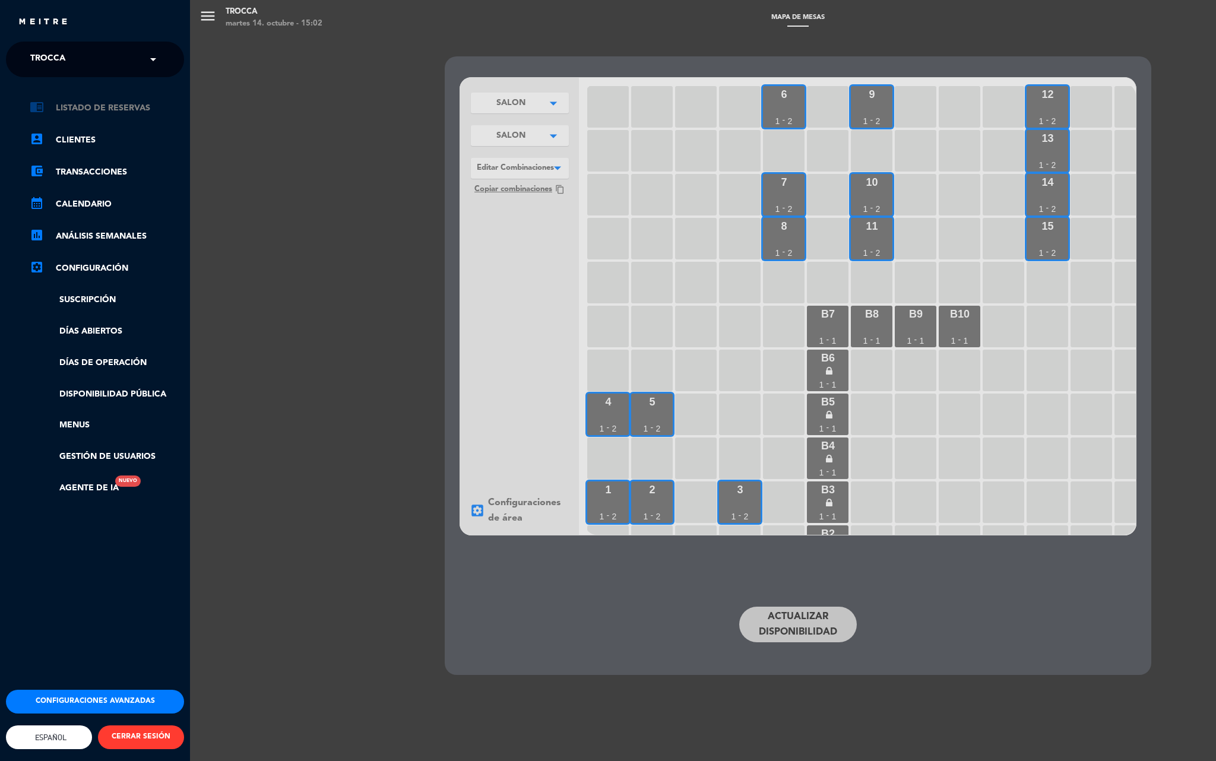
click at [121, 113] on link "chrome_reader_mode Listado de Reservas" at bounding box center [107, 108] width 154 height 14
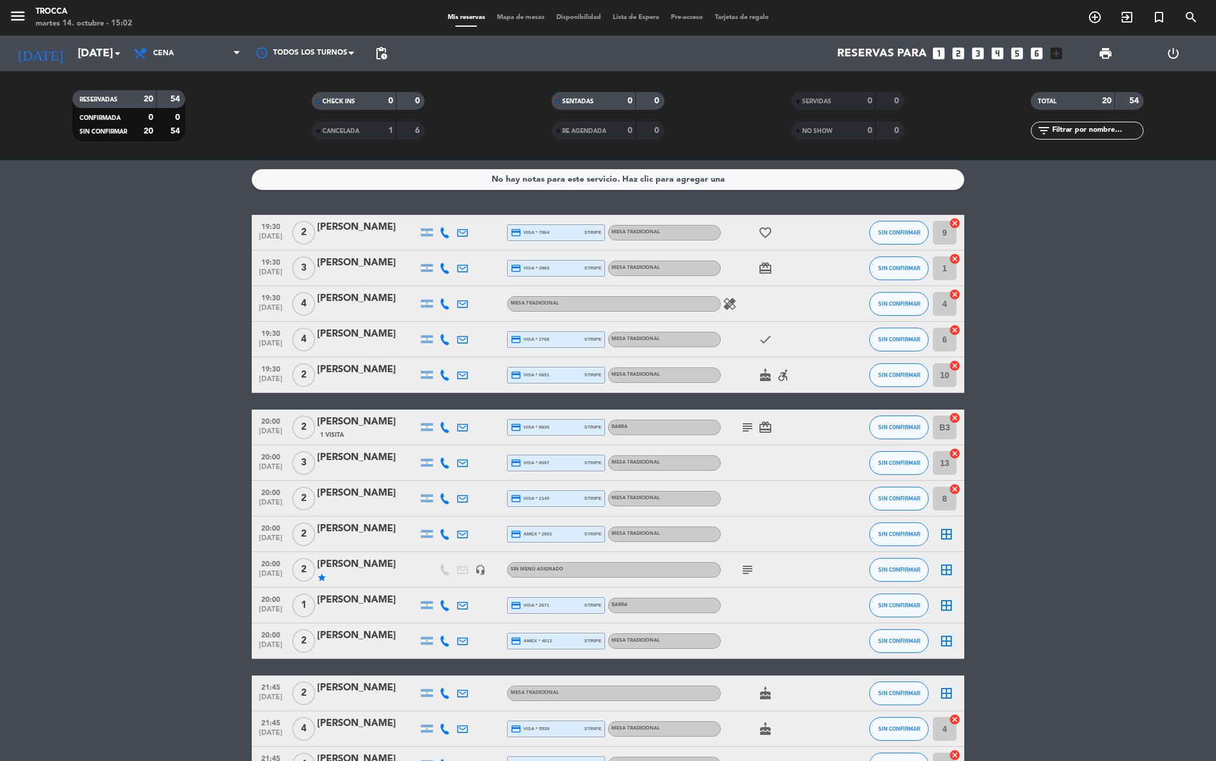
click at [498, 17] on span "Mapa de mesas" at bounding box center [520, 17] width 59 height 7
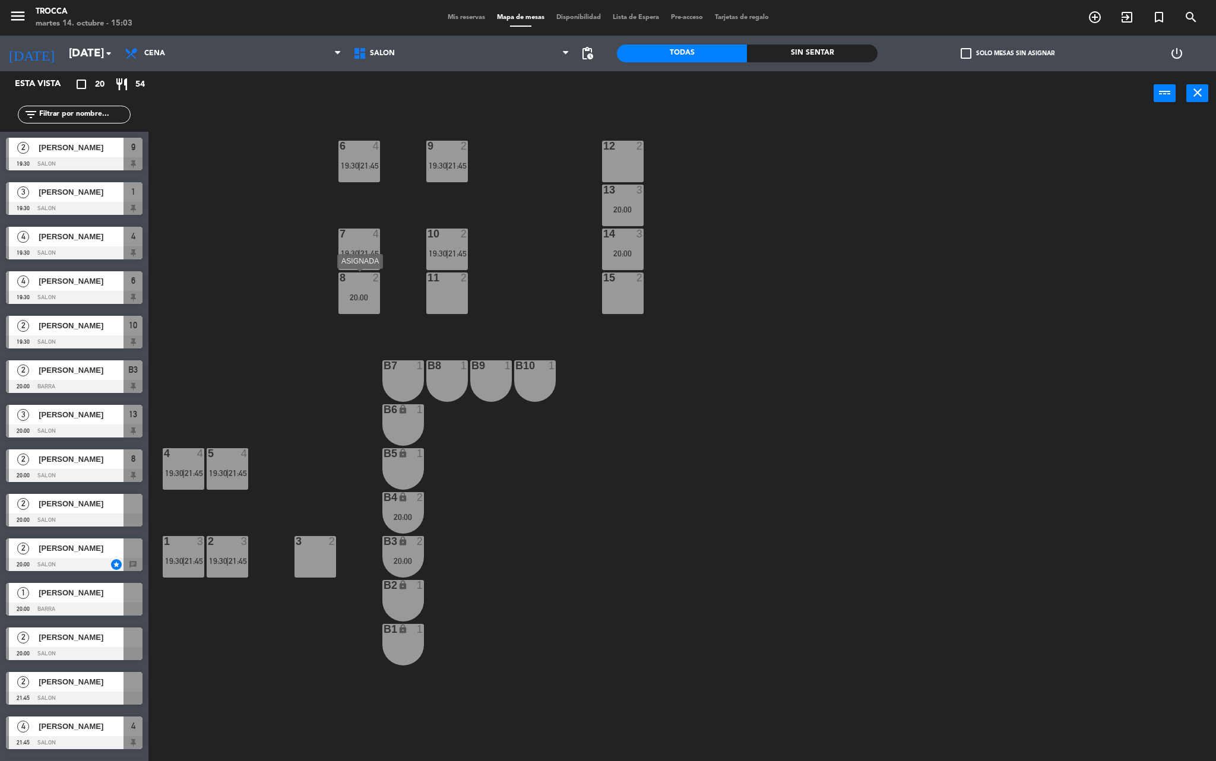
click at [361, 302] on div "20:00" at bounding box center [360, 297] width 42 height 8
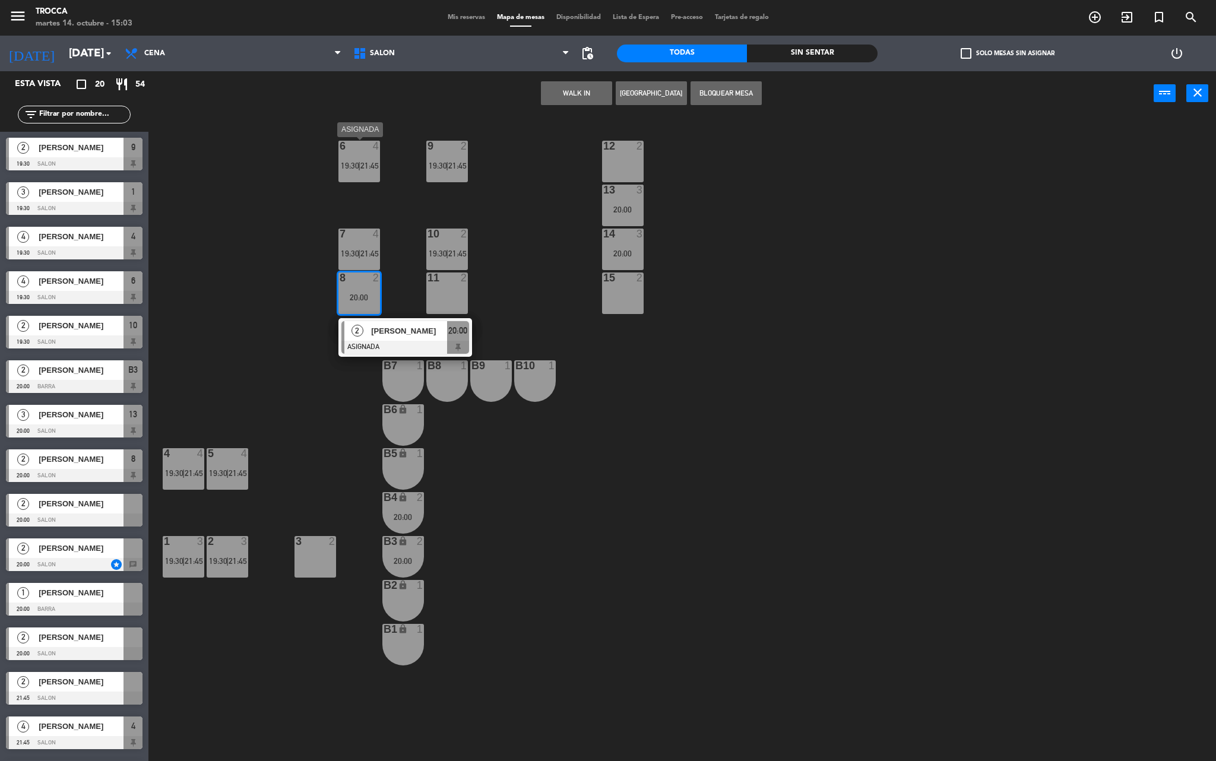
click at [359, 165] on span "|" at bounding box center [359, 166] width 2 height 10
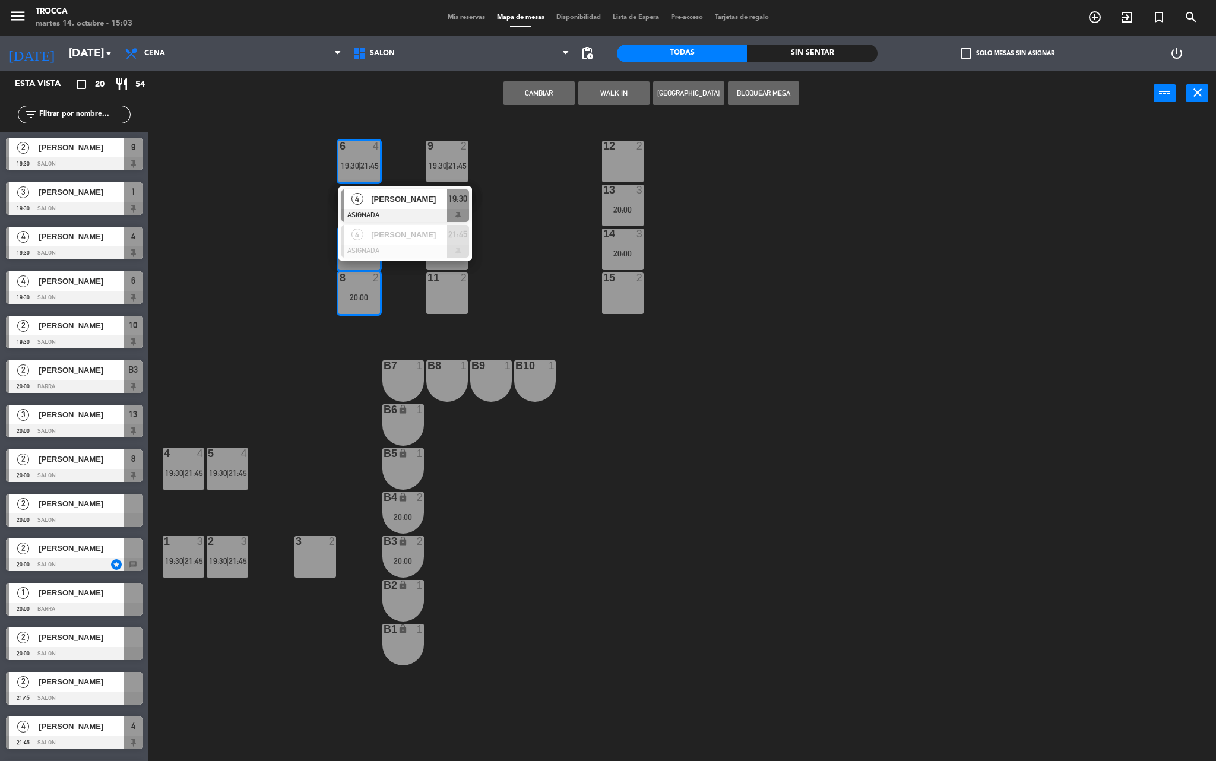
click at [551, 95] on button "Cambiar" at bounding box center [539, 93] width 71 height 24
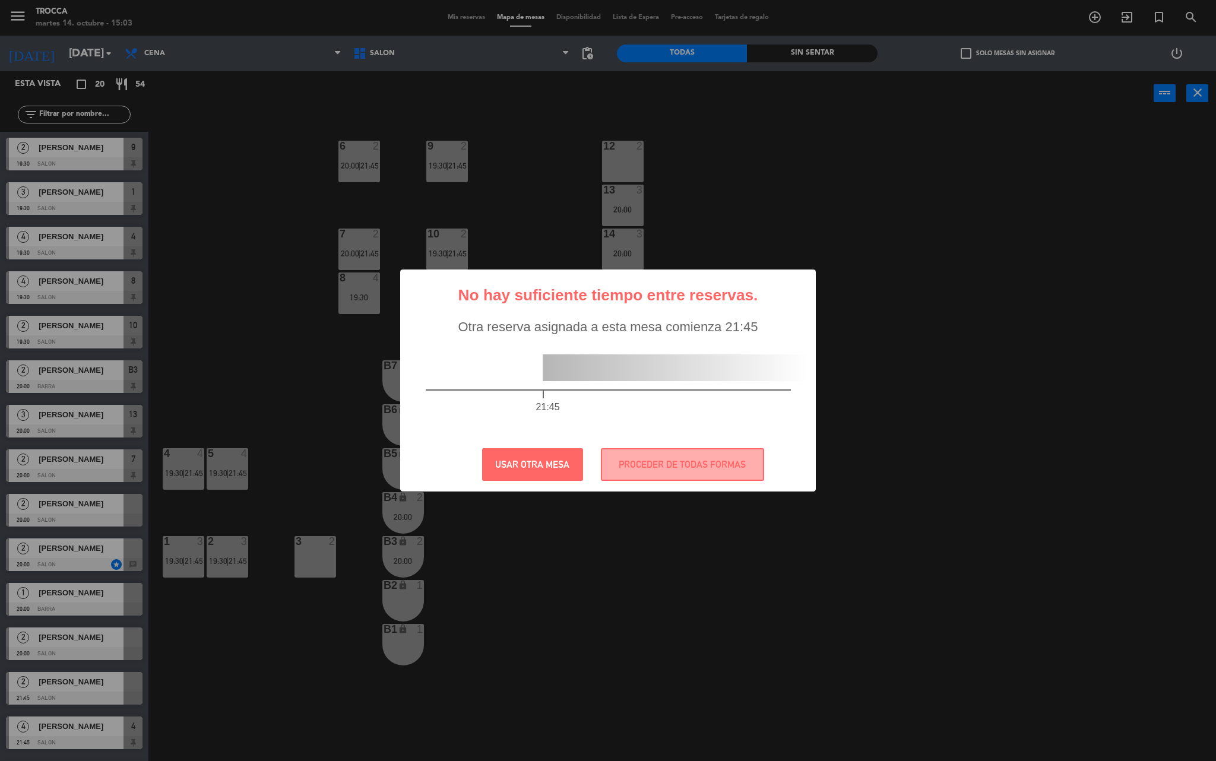
click at [630, 525] on div "? ! i No hay suficiente tiempo entre reservas. × Otra reserva asignada a esta m…" at bounding box center [608, 380] width 1216 height 761
click at [694, 463] on button "PROCEDER DE TODAS FORMAS" at bounding box center [682, 464] width 163 height 33
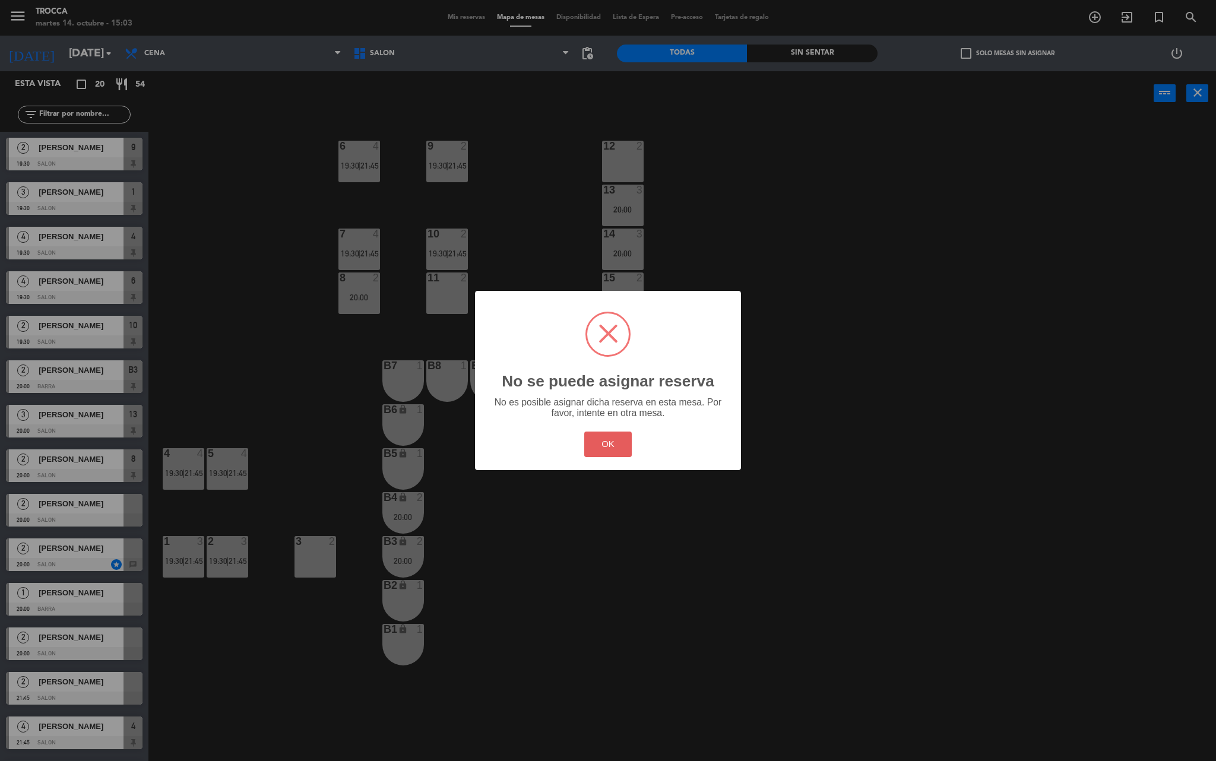
click at [622, 455] on button "OK" at bounding box center [608, 445] width 48 height 26
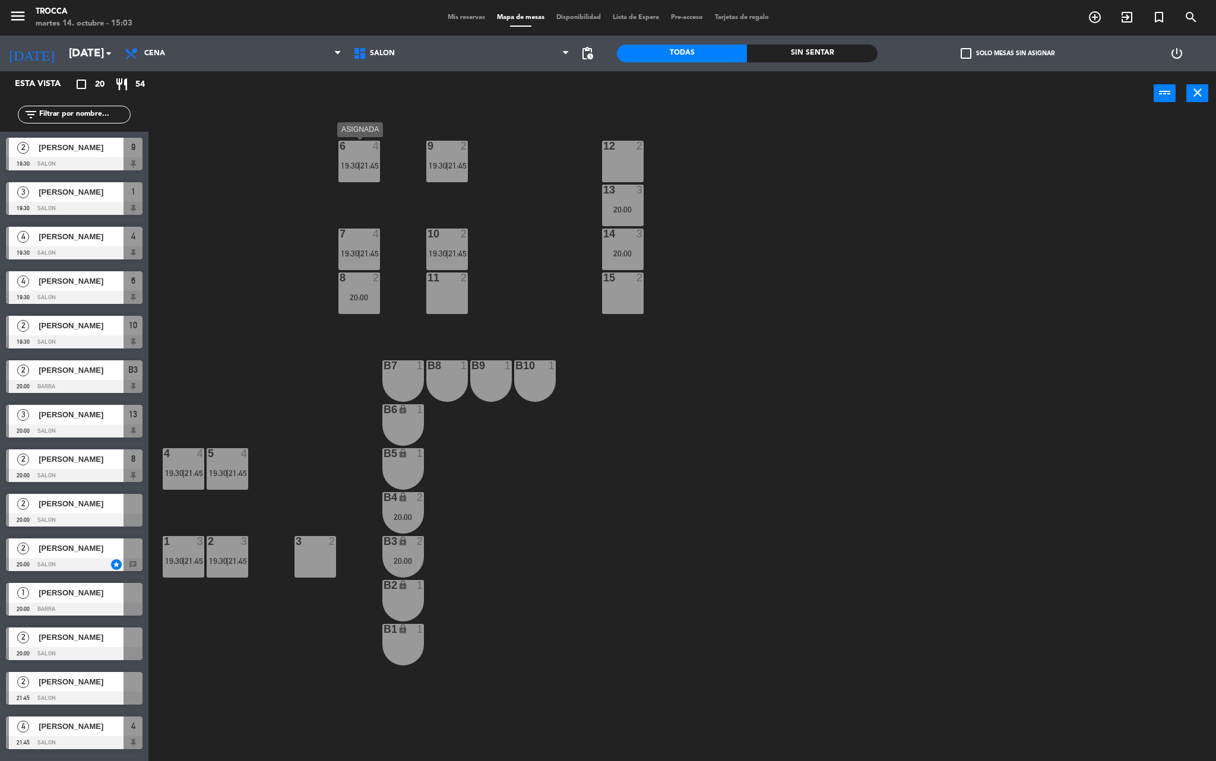
click at [352, 170] on span "19:30" at bounding box center [350, 166] width 18 height 10
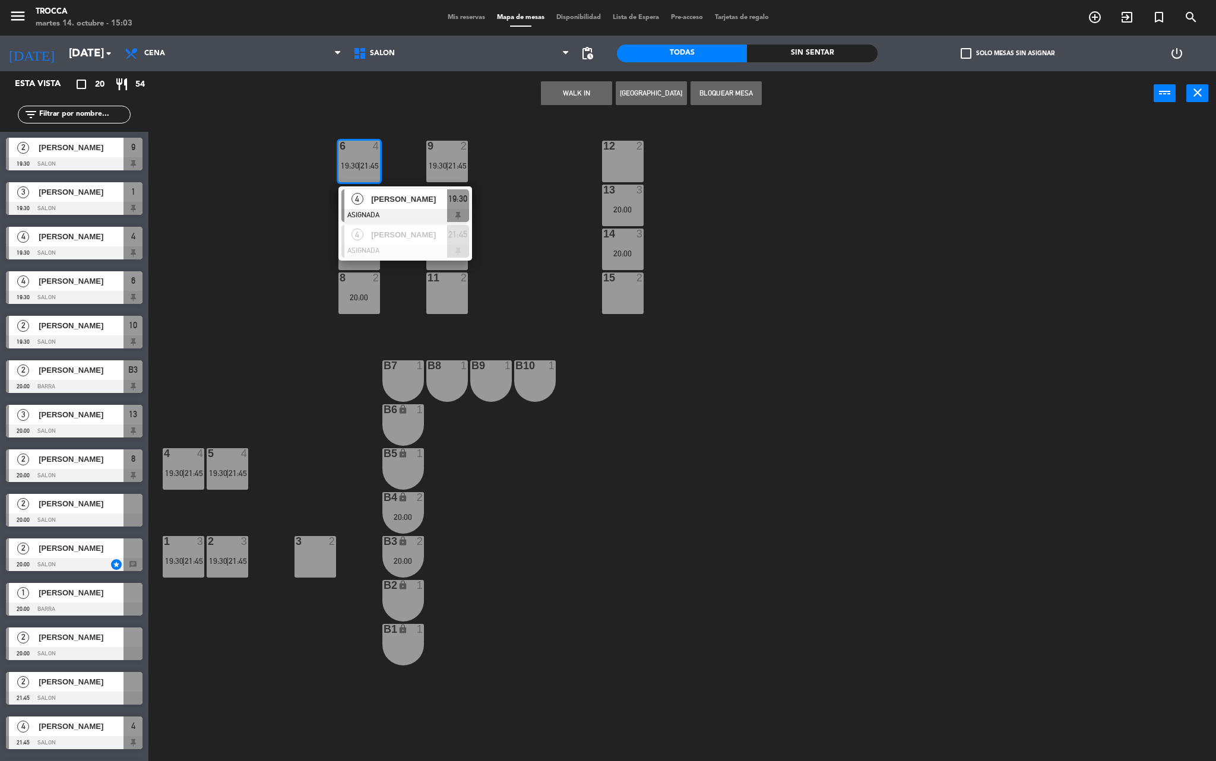
click at [409, 306] on div "9 2 19:30 | 21:45 12 2 6 4 19:30 | 21:45 4 [PERSON_NAME] ASIGNADA 19:30 4 [PERS…" at bounding box center [688, 442] width 1056 height 646
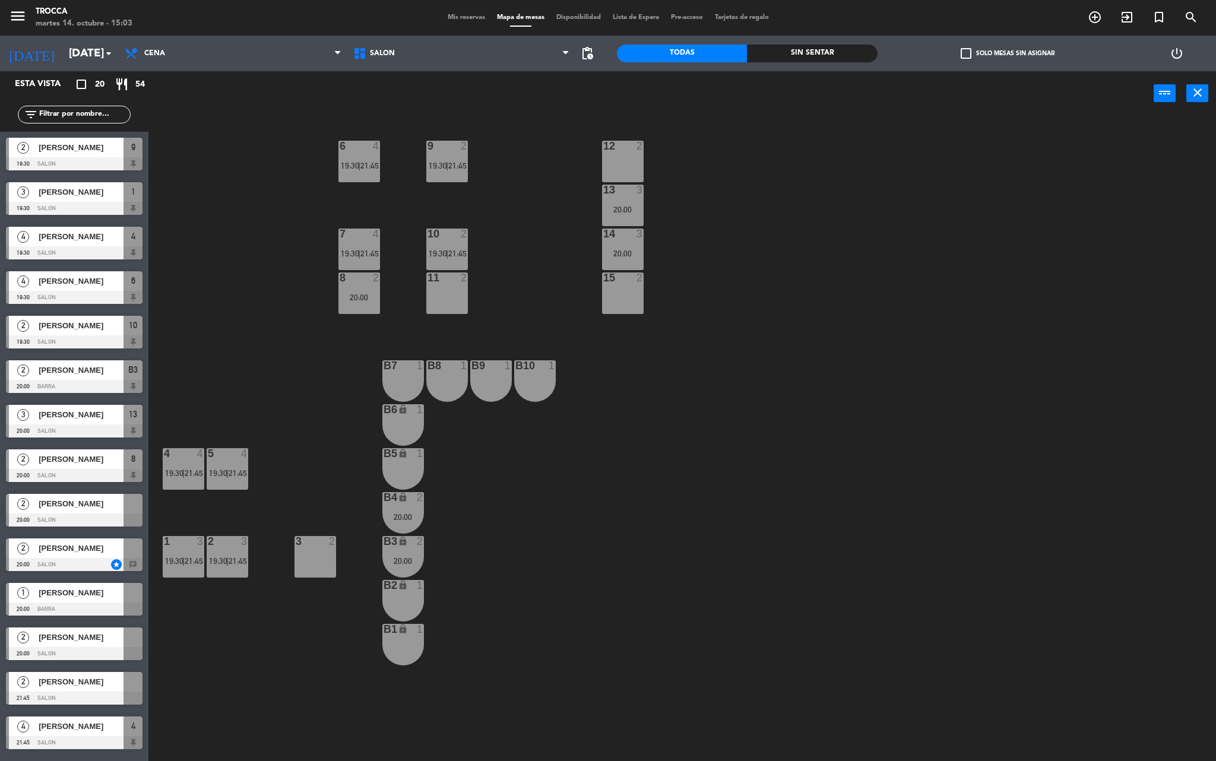
click at [373, 297] on div "20:00" at bounding box center [360, 297] width 42 height 8
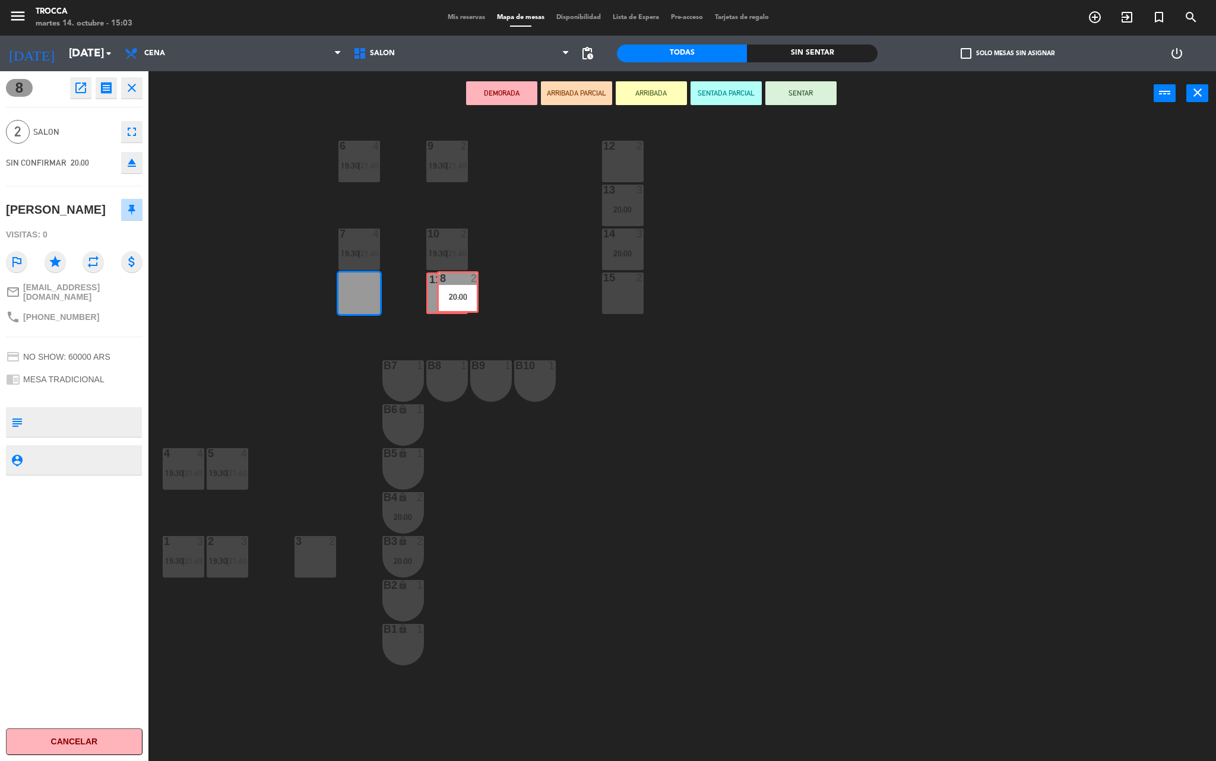
drag, startPoint x: 358, startPoint y: 296, endPoint x: 456, endPoint y: 295, distance: 98.6
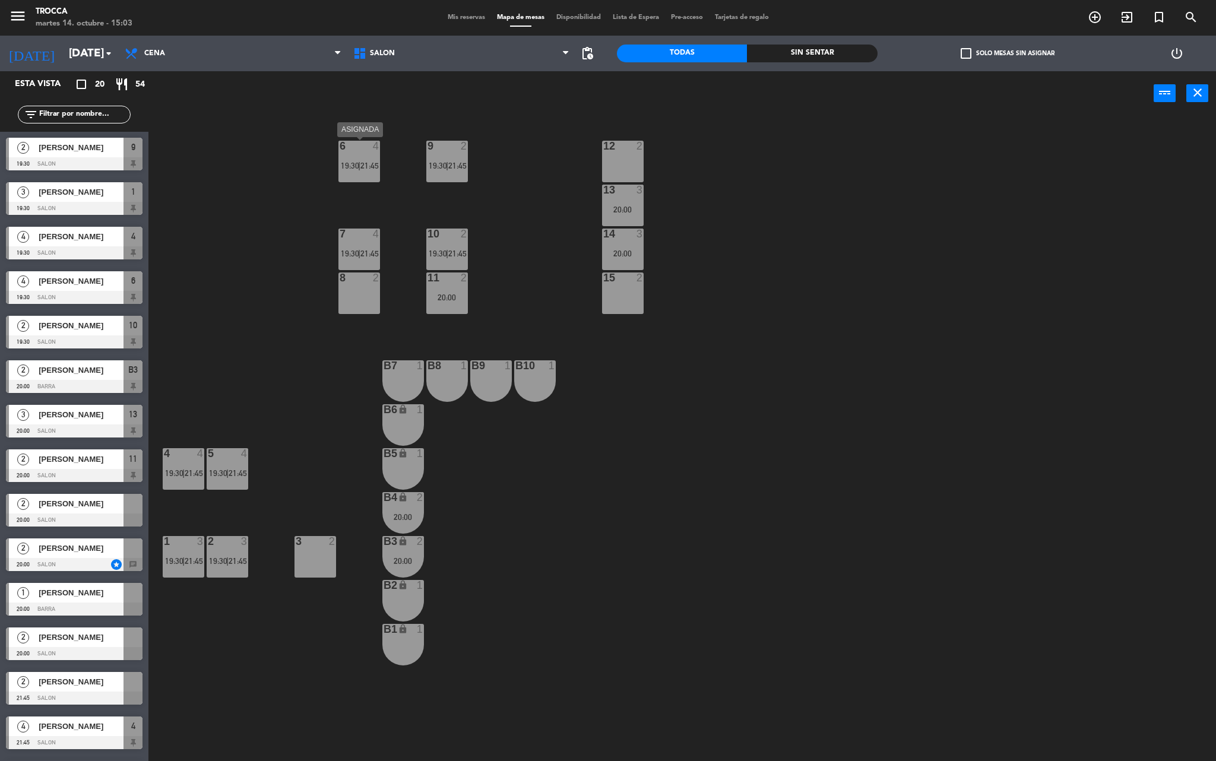
click at [371, 169] on span "21:45" at bounding box center [370, 166] width 18 height 10
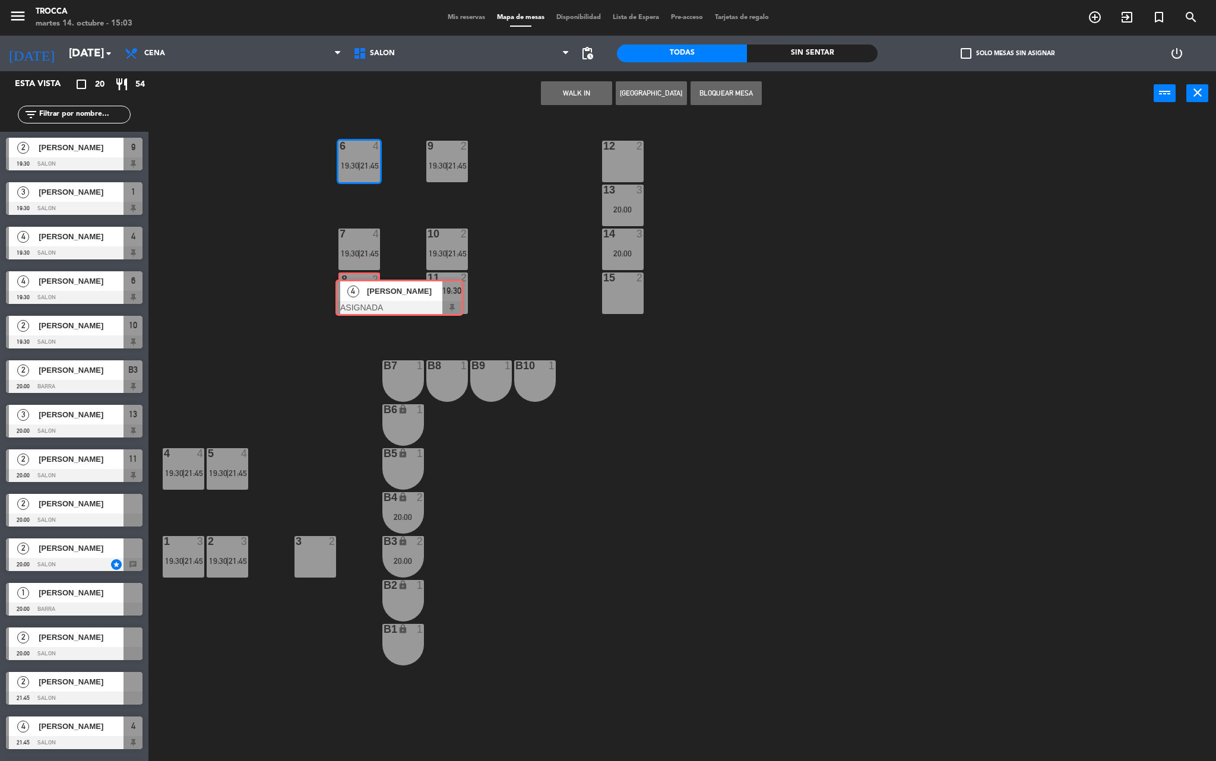
drag, startPoint x: 374, startPoint y: 198, endPoint x: 365, endPoint y: 291, distance: 93.1
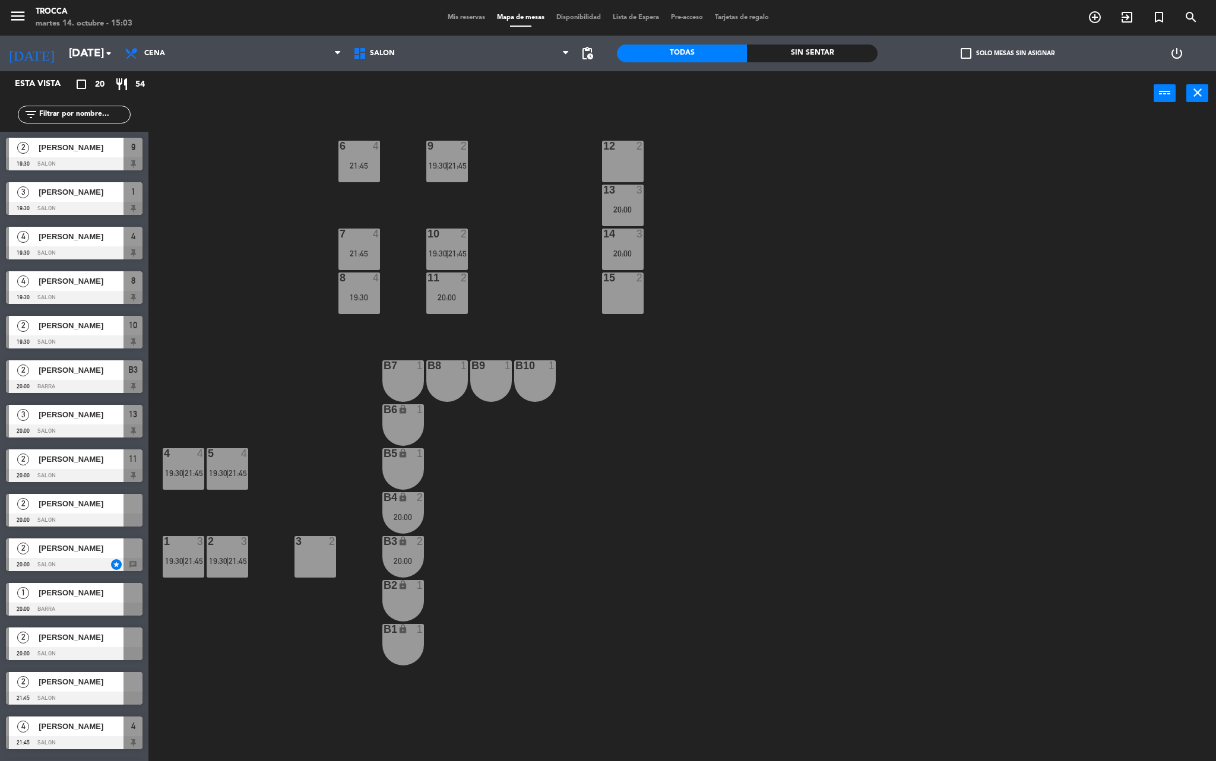
drag, startPoint x: 368, startPoint y: 169, endPoint x: 375, endPoint y: 182, distance: 14.9
click at [368, 170] on div "21:45" at bounding box center [360, 166] width 42 height 8
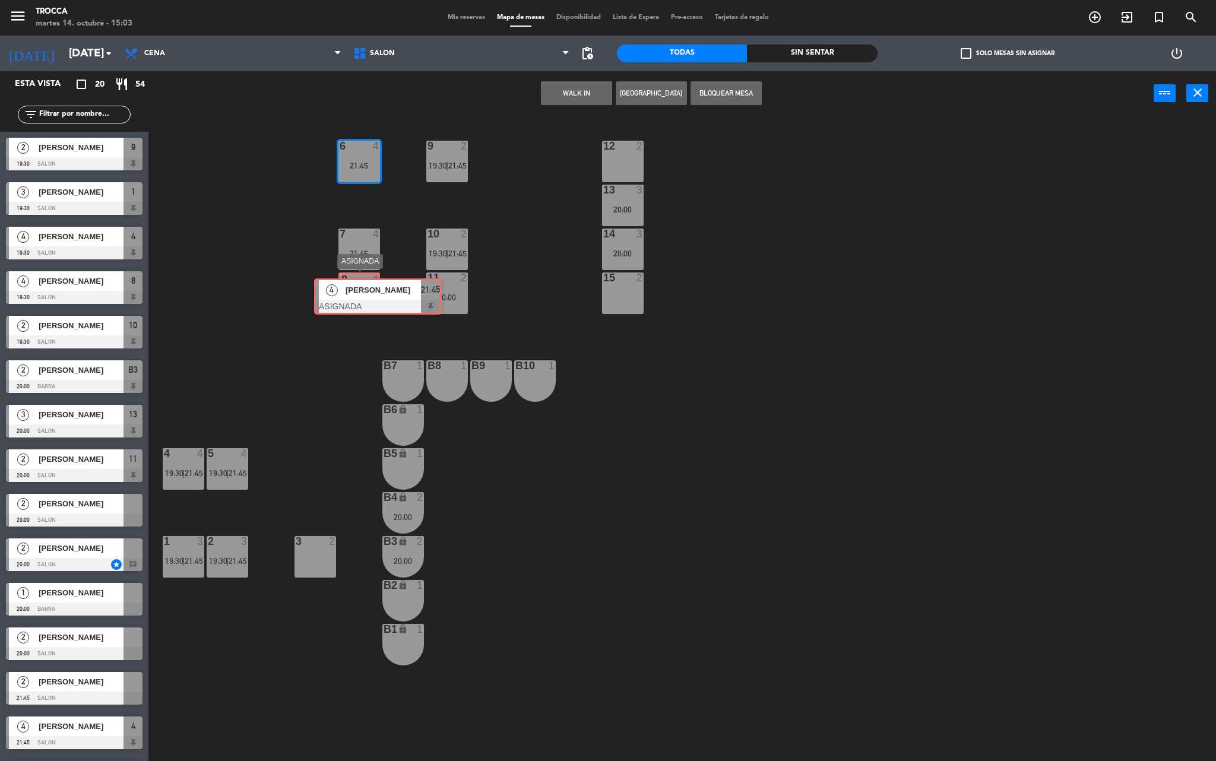
drag, startPoint x: 396, startPoint y: 204, endPoint x: 368, endPoint y: 293, distance: 93.2
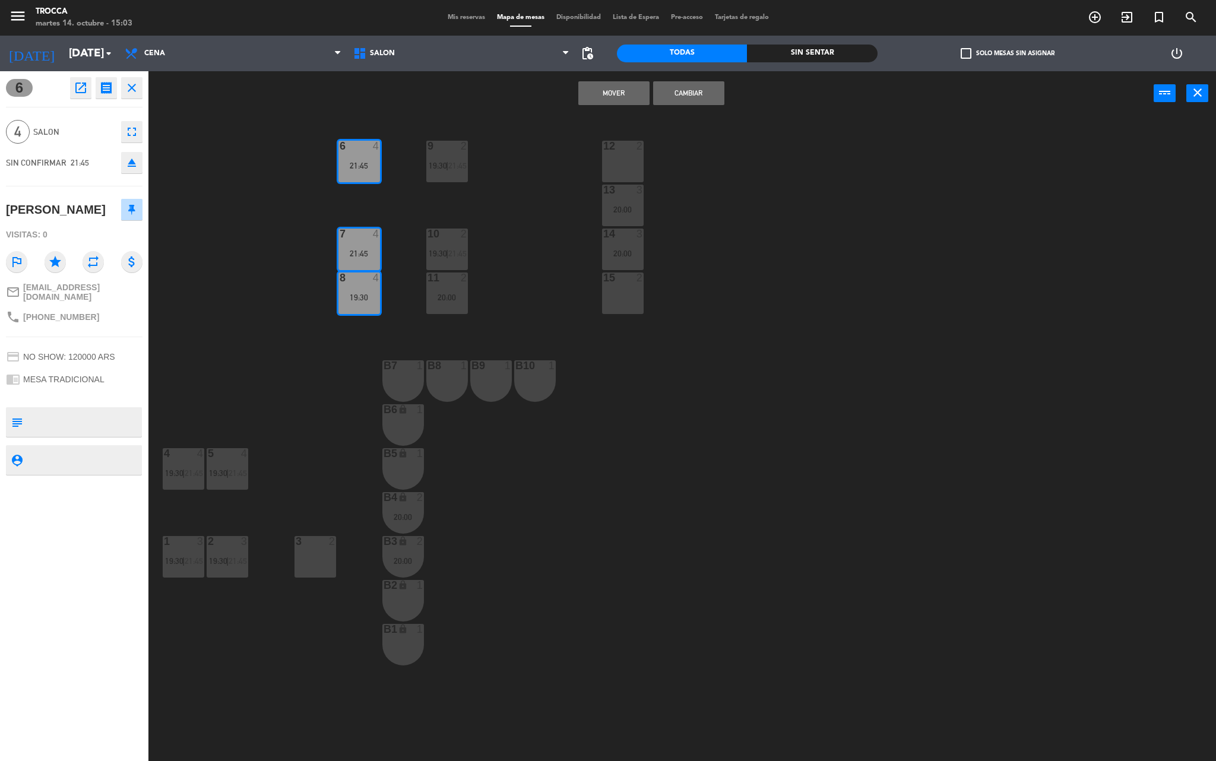
click at [626, 101] on button "Mover" at bounding box center [614, 93] width 71 height 24
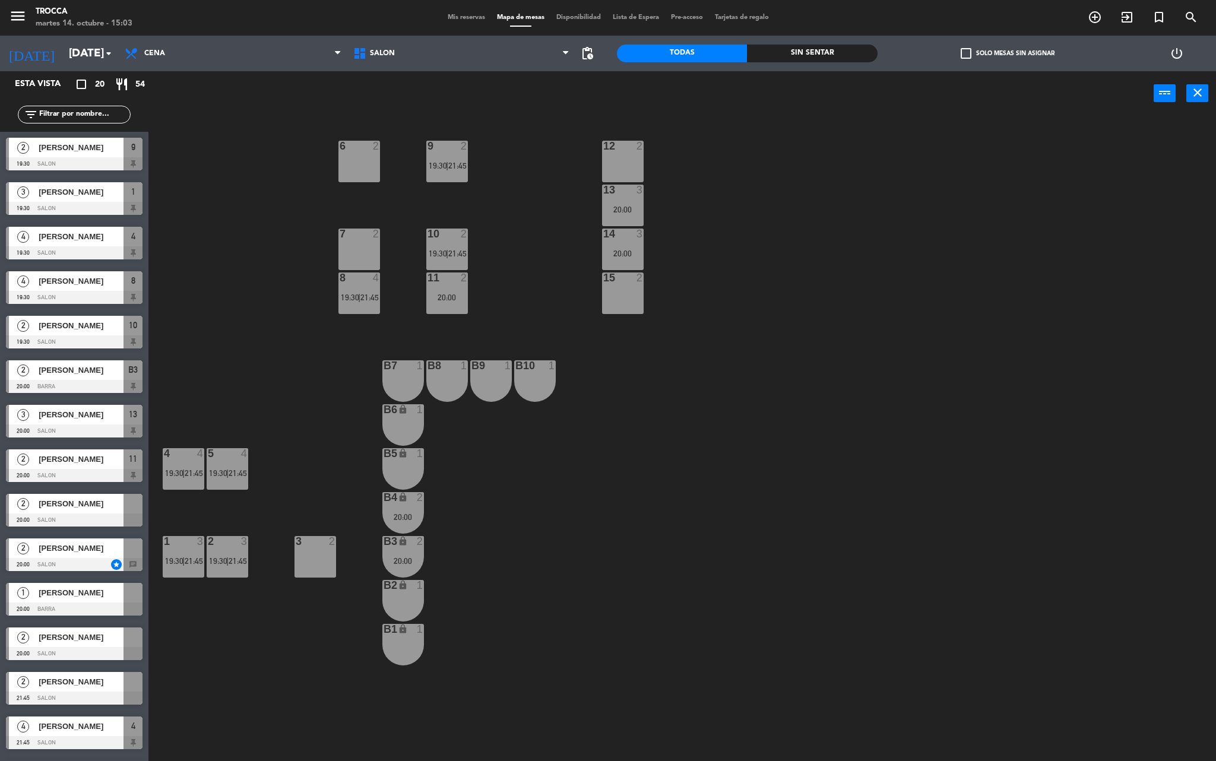
scroll to position [50, 0]
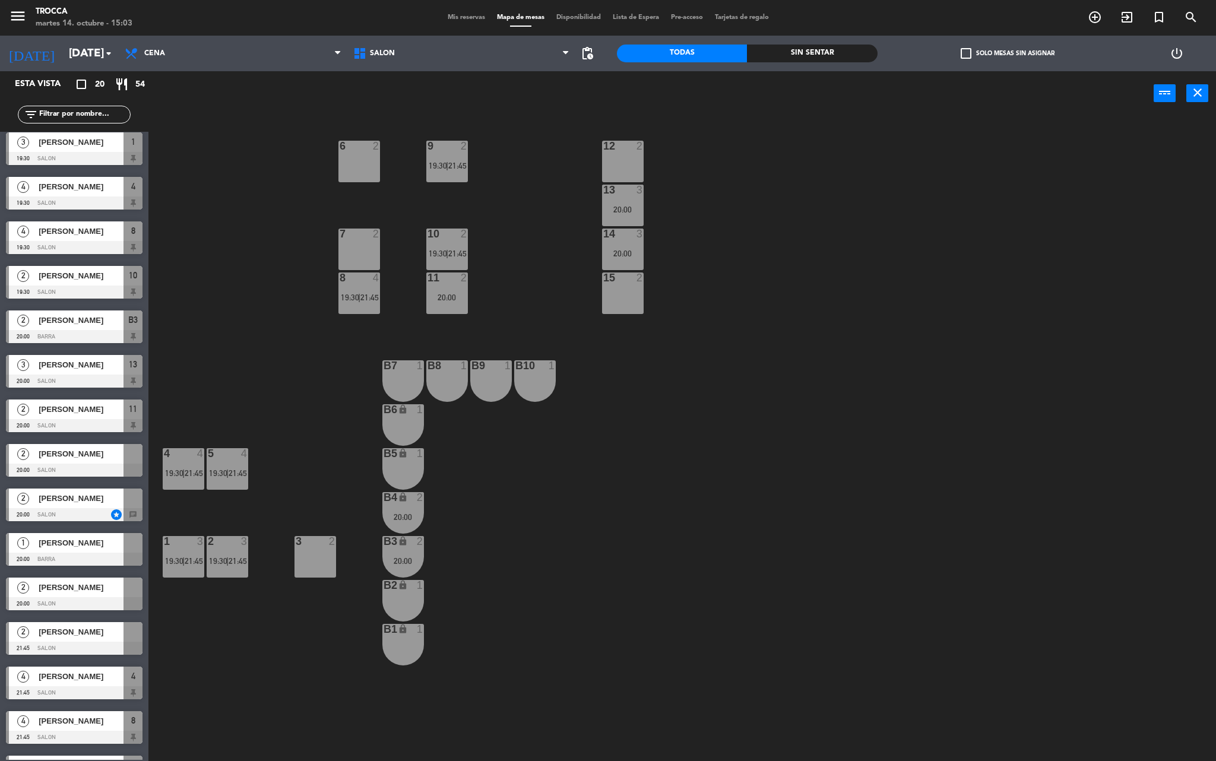
click at [365, 293] on span "21:45" at bounding box center [370, 298] width 18 height 10
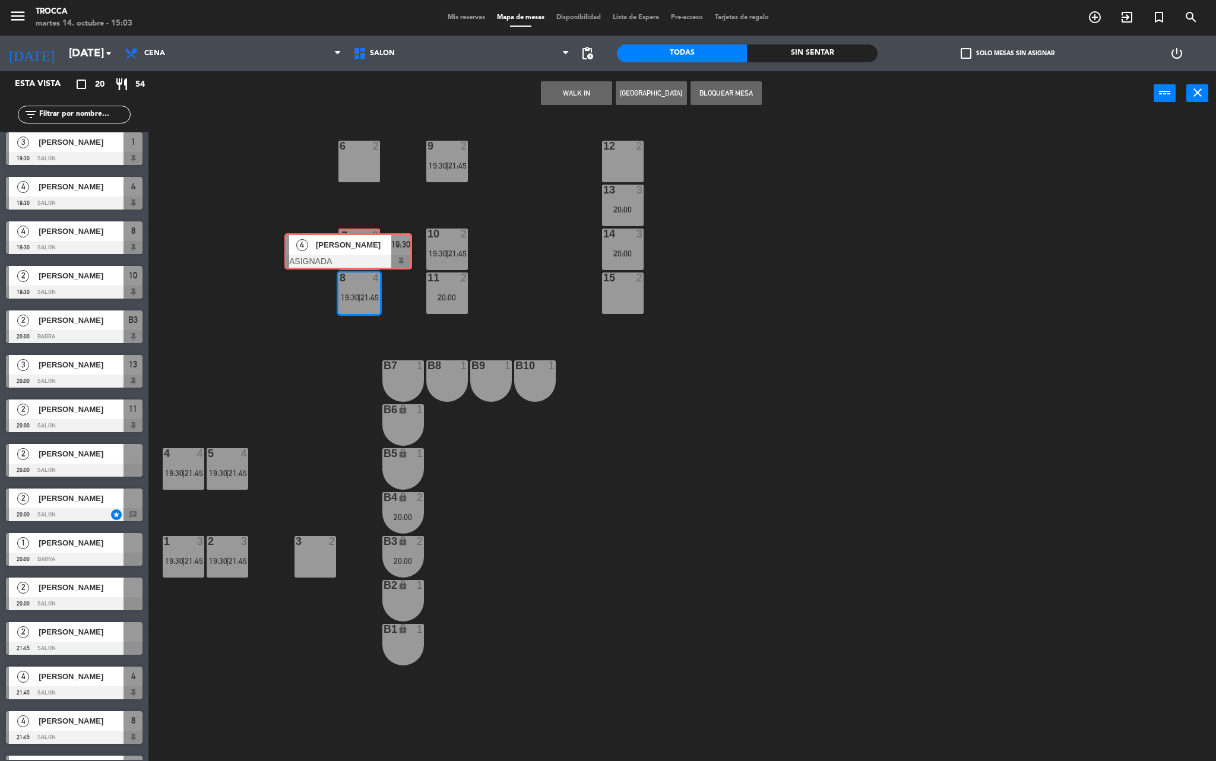
drag, startPoint x: 423, startPoint y: 337, endPoint x: 367, endPoint y: 249, distance: 104.1
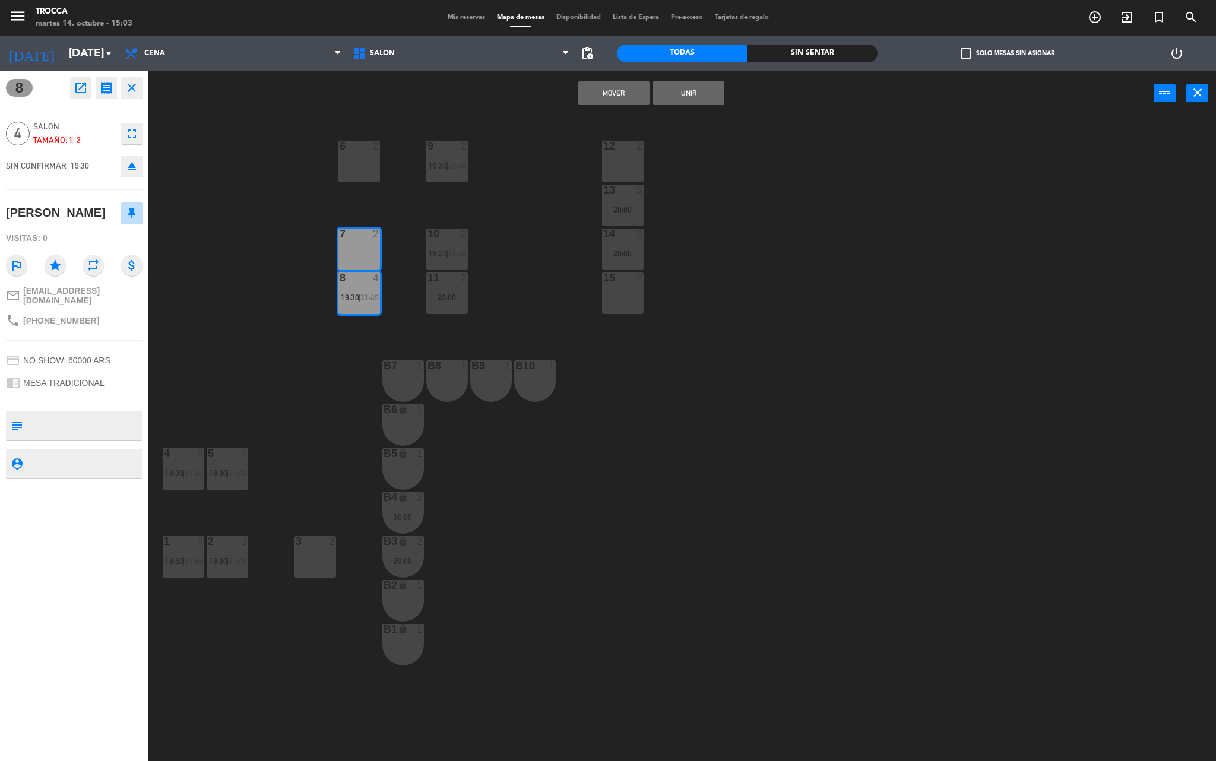
click at [690, 91] on button "Unir" at bounding box center [688, 93] width 71 height 24
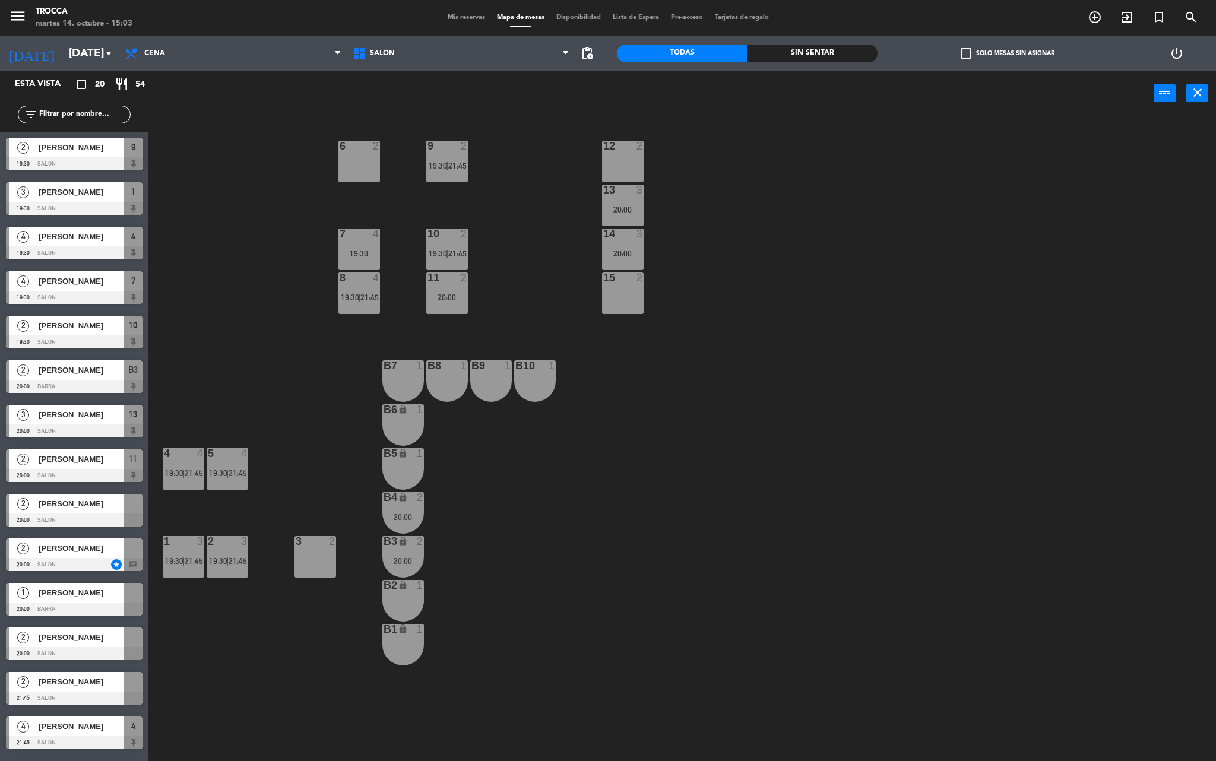
click at [365, 293] on span "21:45" at bounding box center [370, 298] width 18 height 10
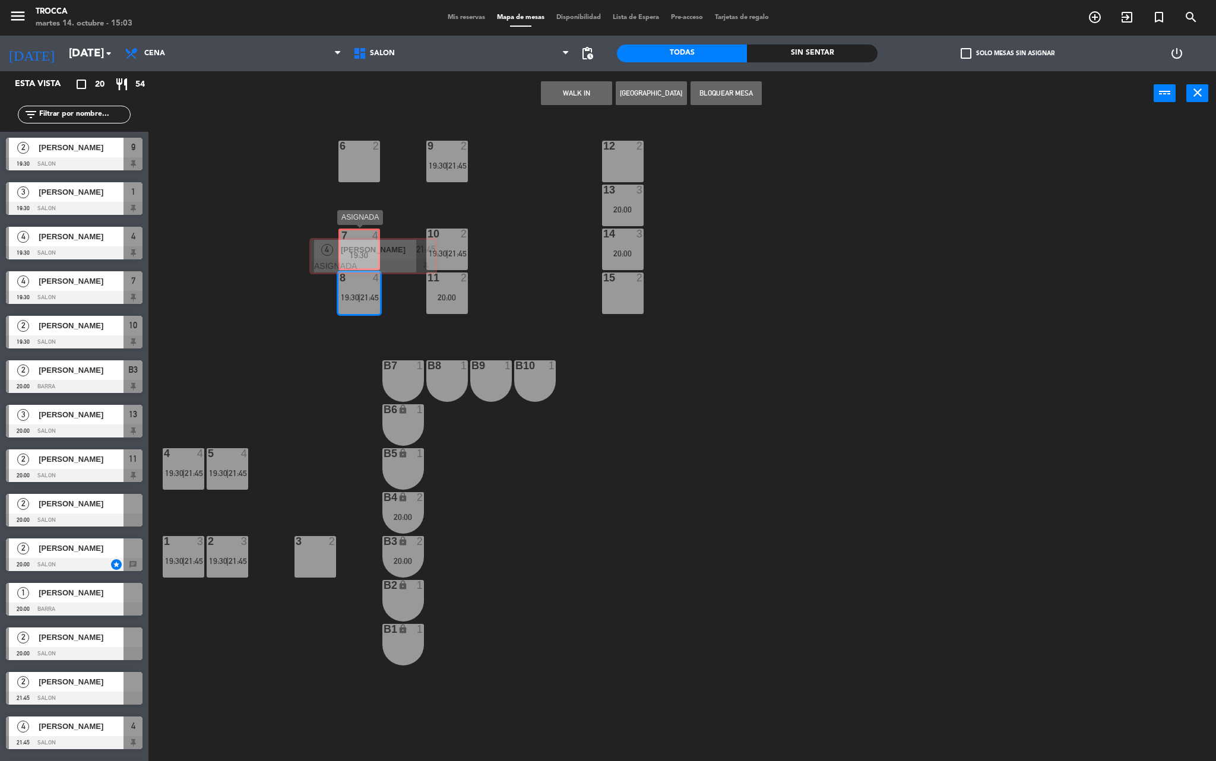
drag, startPoint x: 391, startPoint y: 369, endPoint x: 359, endPoint y: 251, distance: 123.0
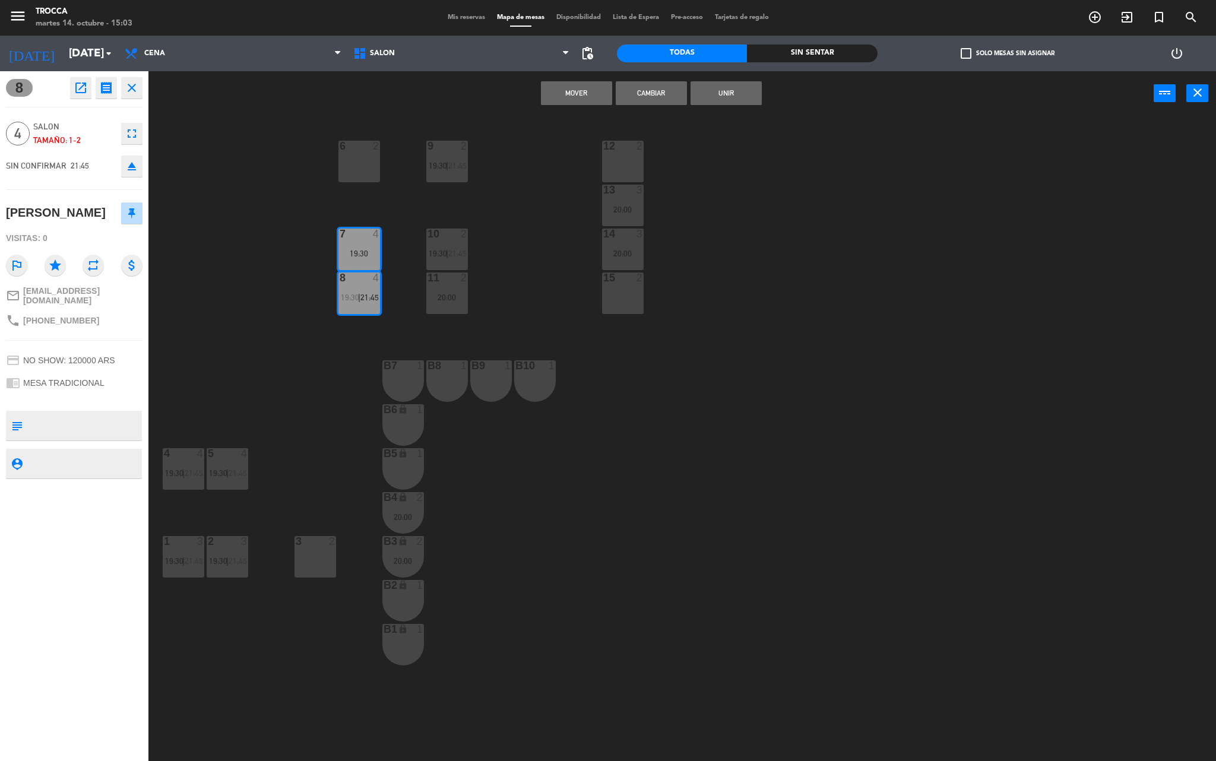
click at [734, 96] on button "Unir" at bounding box center [726, 93] width 71 height 24
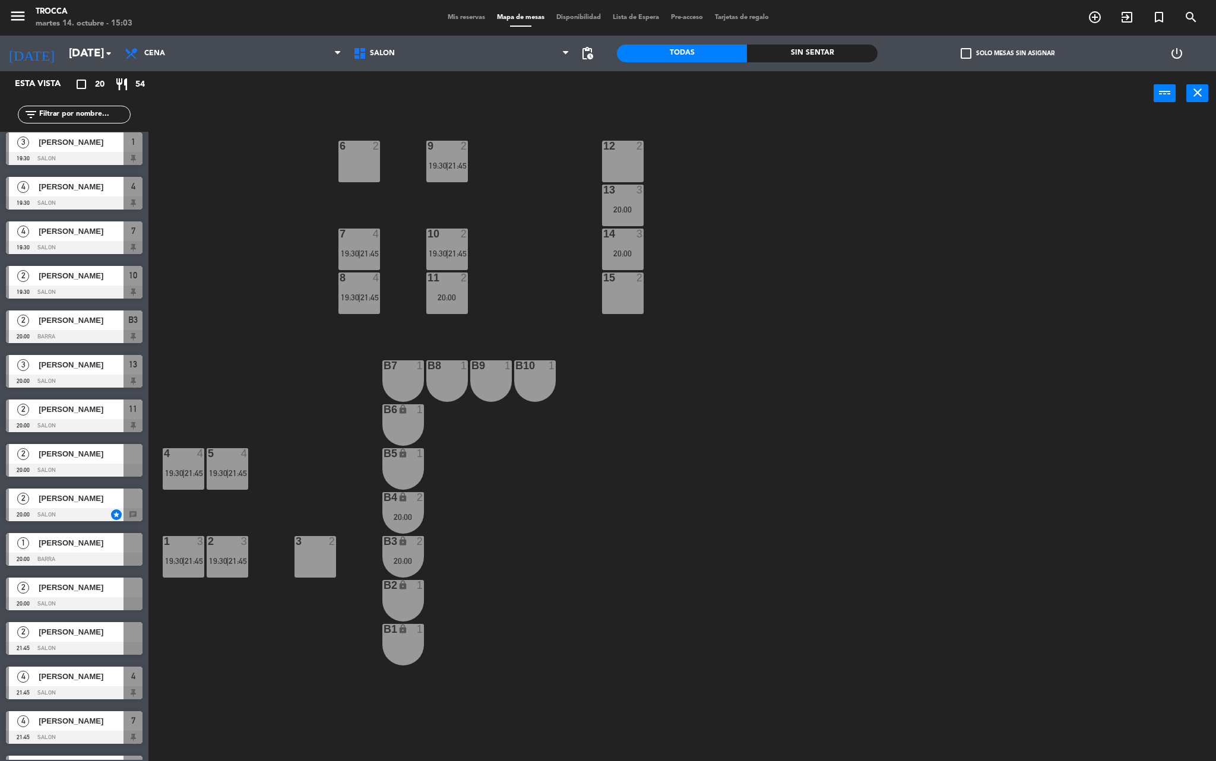
drag, startPoint x: 443, startPoint y: 297, endPoint x: 386, endPoint y: 229, distance: 88.5
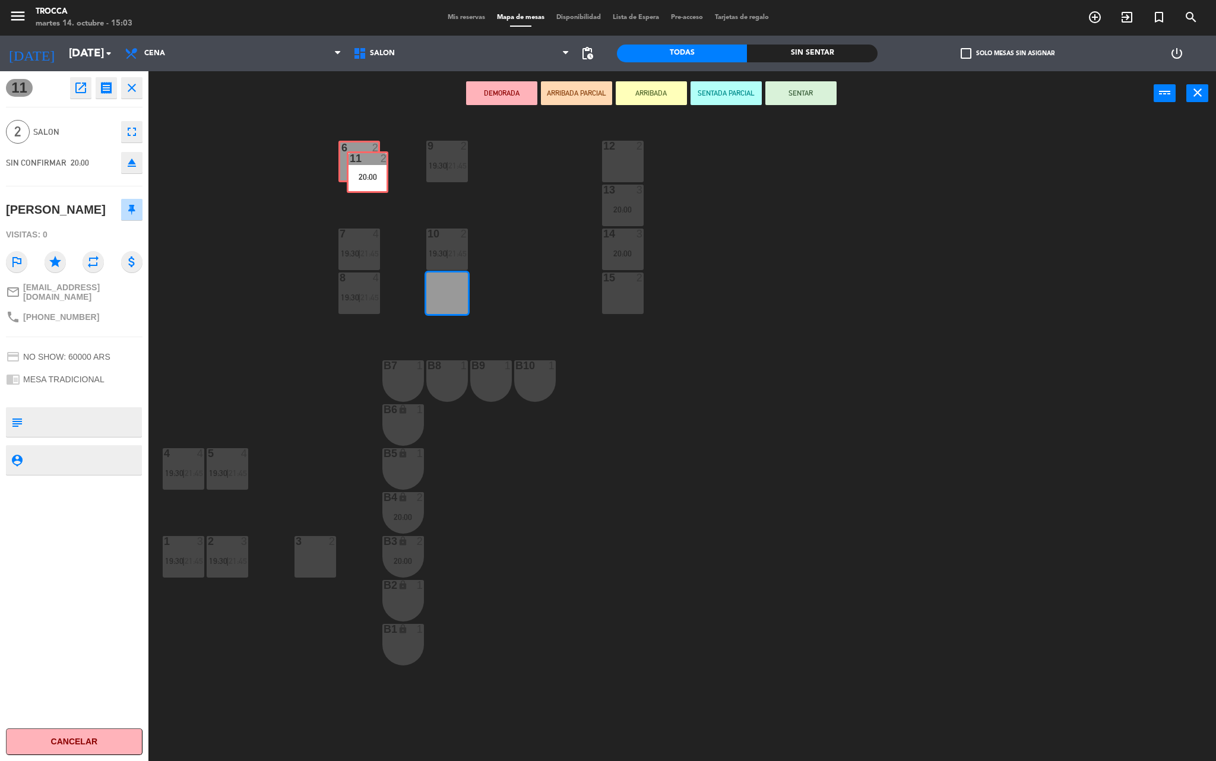
drag, startPoint x: 438, startPoint y: 286, endPoint x: 358, endPoint y: 164, distance: 146.6
click at [358, 164] on div "9 2 19:30 | 21:45 12 2 6 2 13 3 20:00 7 4 19:30 | 21:45 10 2 19:30 | 21:45 14 3…" at bounding box center [688, 442] width 1056 height 646
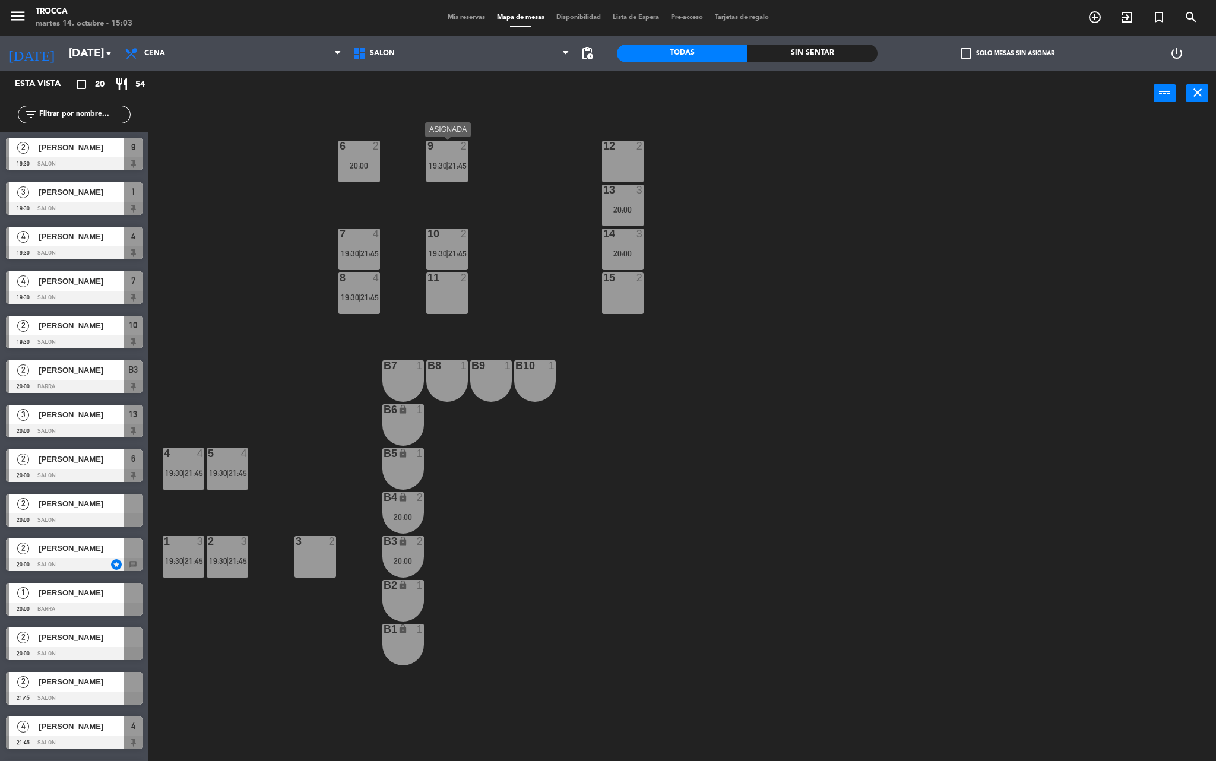
click at [450, 166] on span "21:45" at bounding box center [457, 166] width 18 height 10
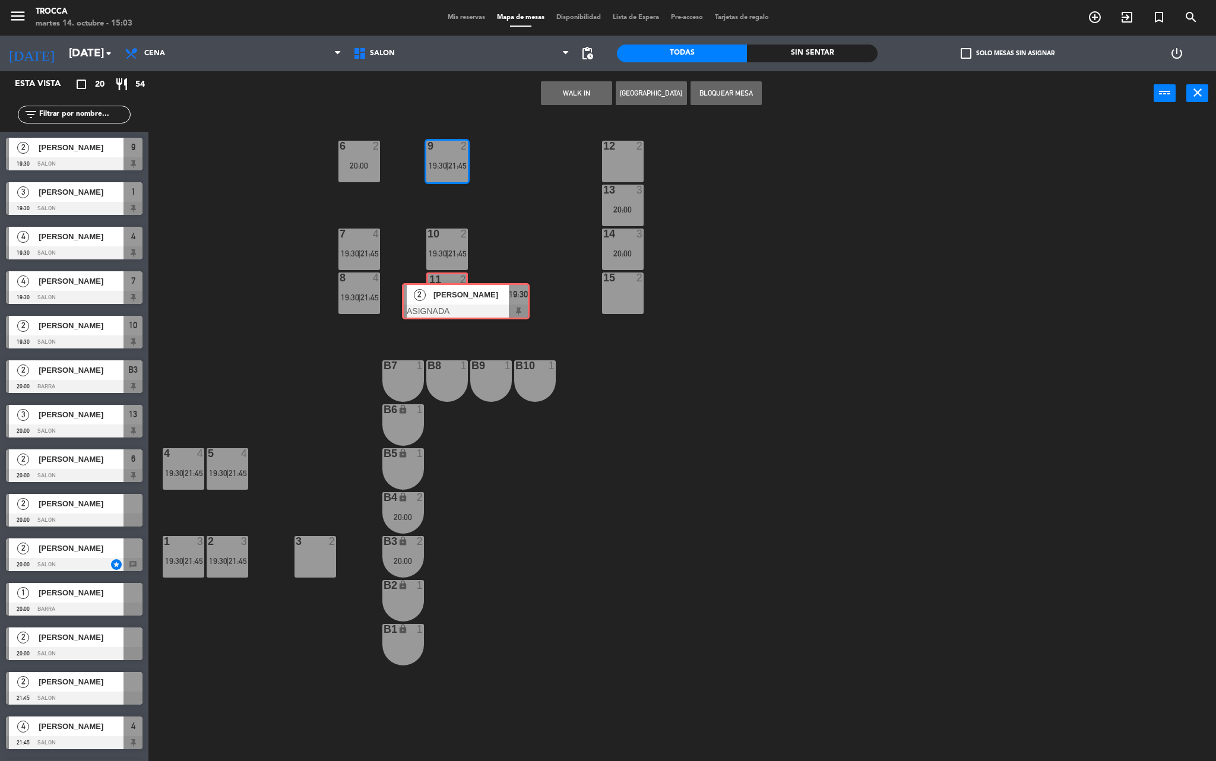
drag, startPoint x: 479, startPoint y: 201, endPoint x: 450, endPoint y: 295, distance: 98.1
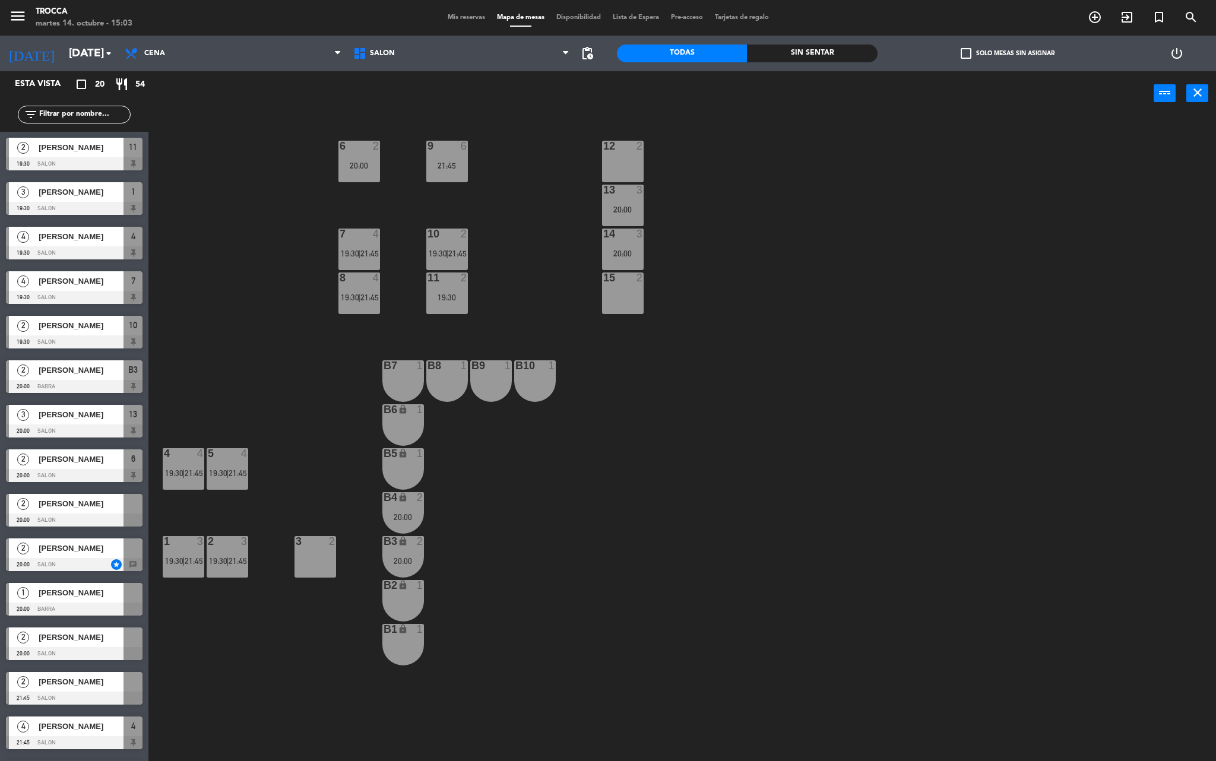
click at [449, 166] on div "21:45" at bounding box center [447, 166] width 42 height 8
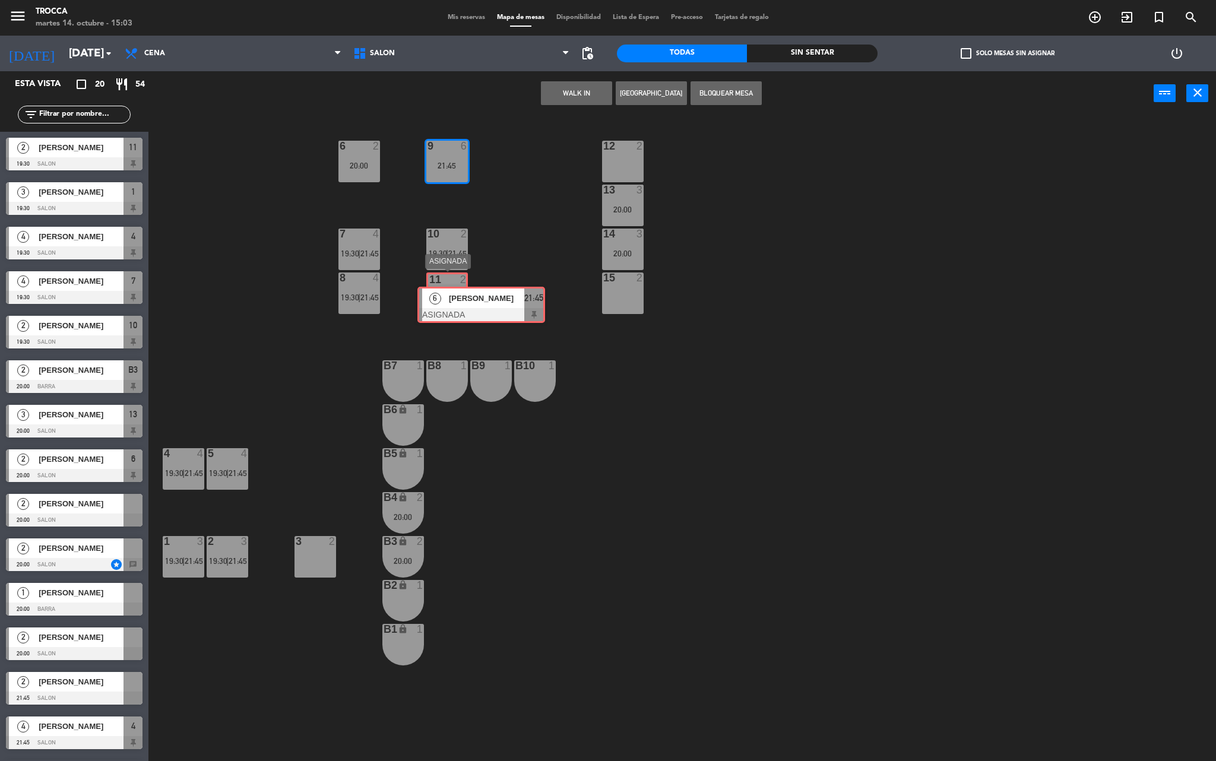
drag, startPoint x: 464, startPoint y: 195, endPoint x: 453, endPoint y: 292, distance: 98.1
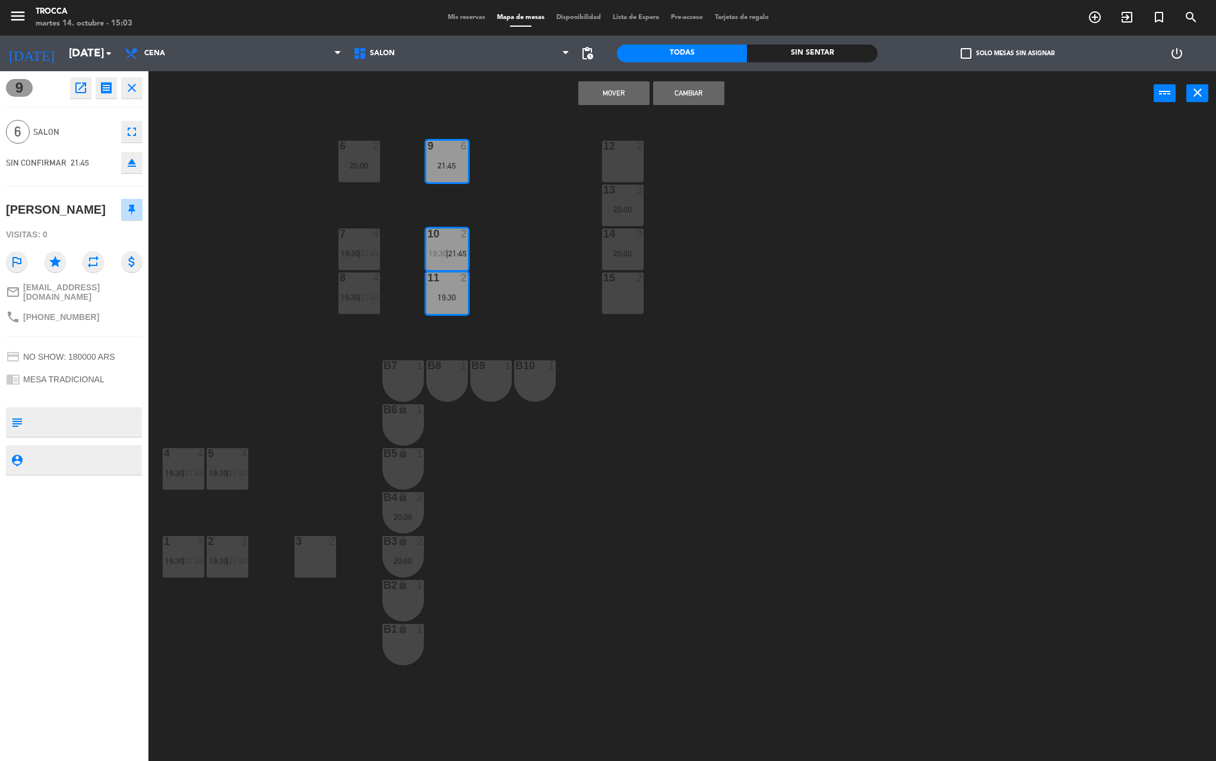
click at [618, 93] on button "Mover" at bounding box center [614, 93] width 71 height 24
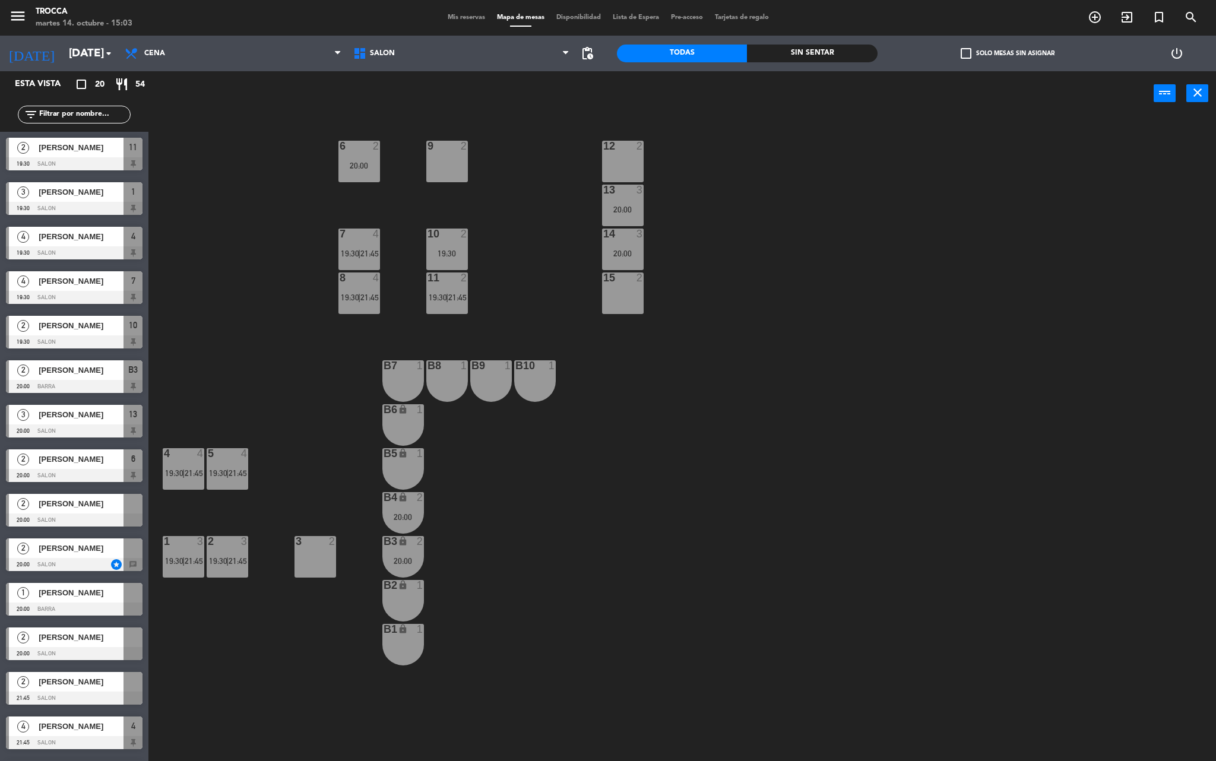
scroll to position [139, 0]
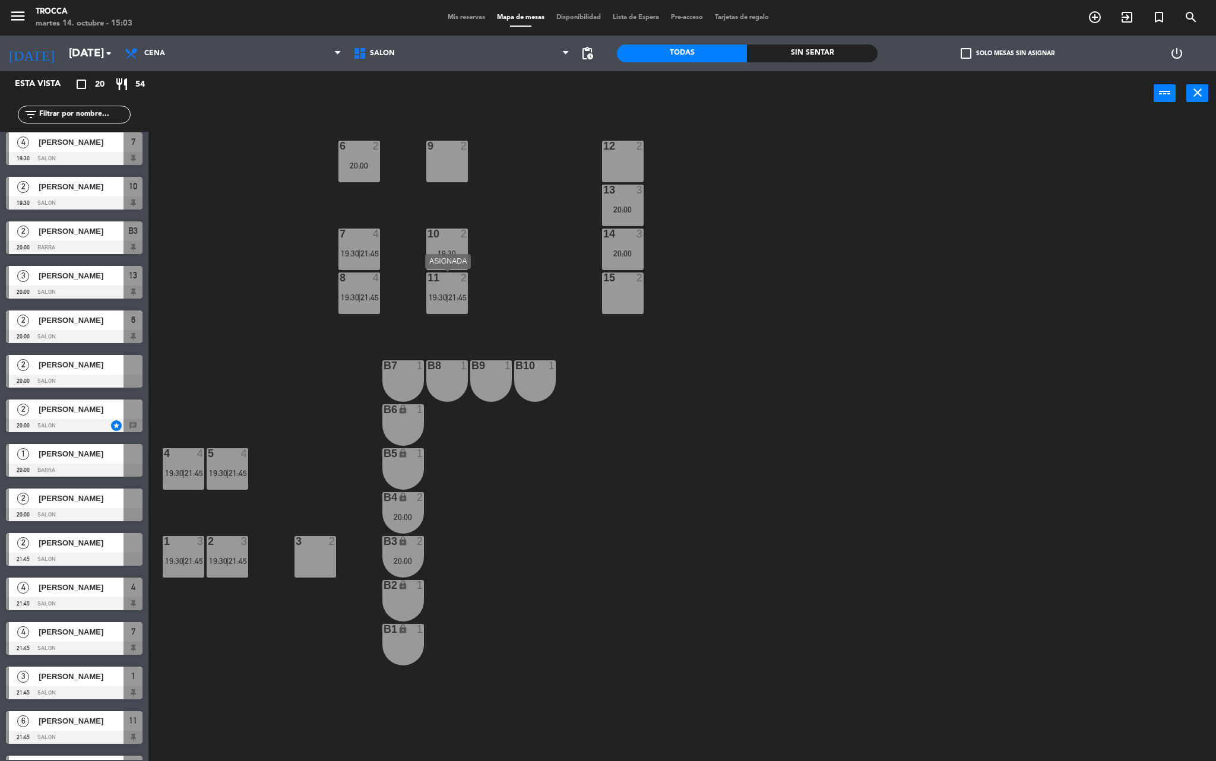
click at [444, 293] on span "19:30" at bounding box center [438, 298] width 18 height 10
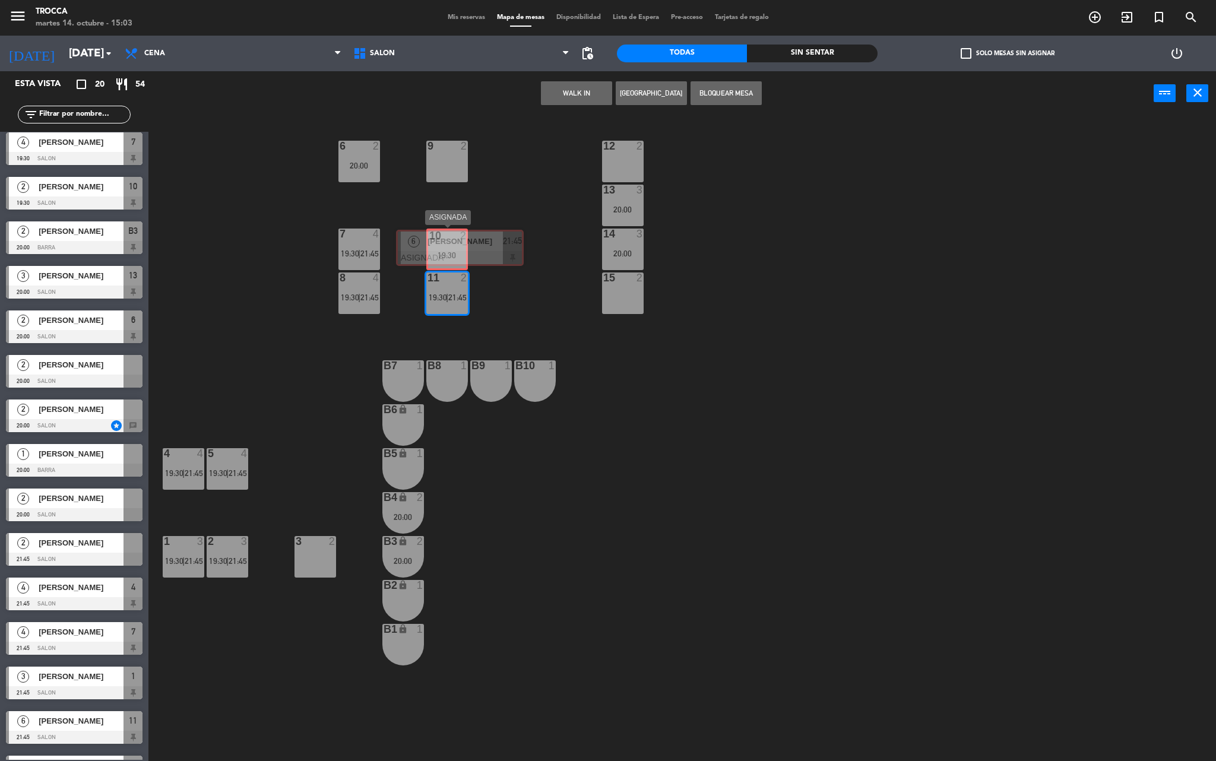
drag, startPoint x: 473, startPoint y: 372, endPoint x: 440, endPoint y: 245, distance: 131.4
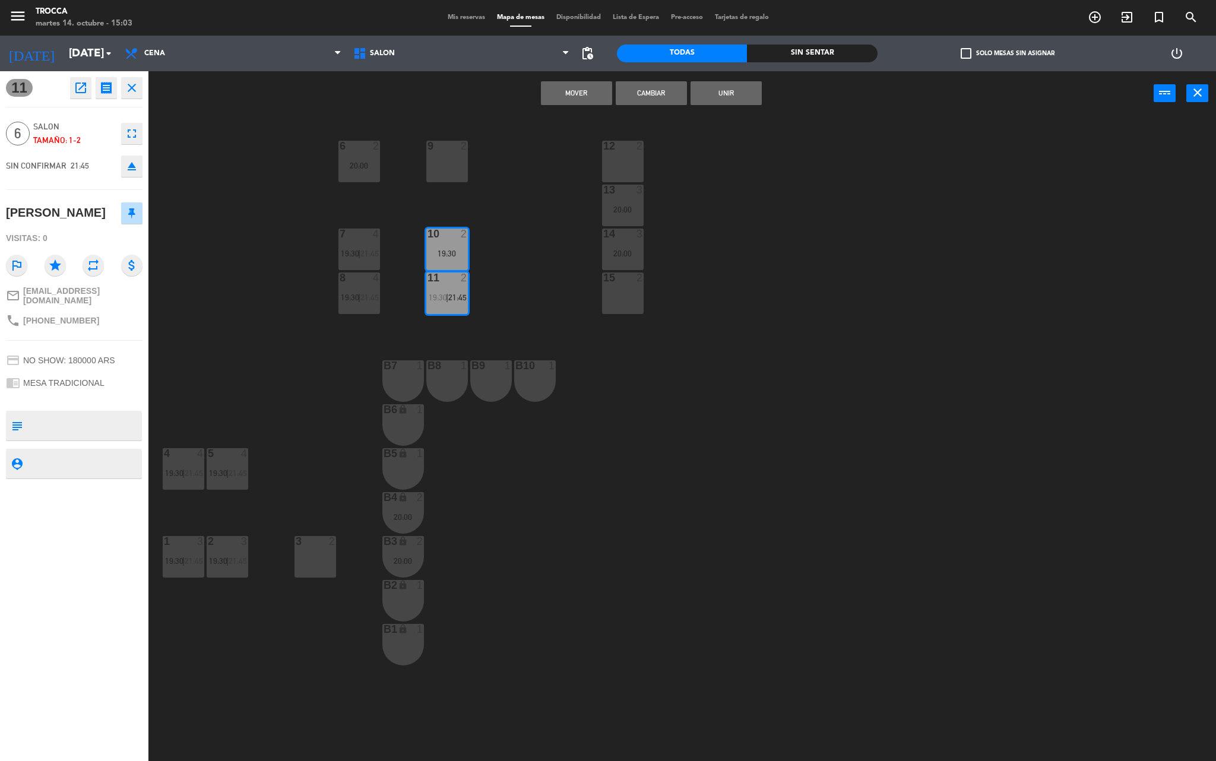
click at [725, 88] on button "Unir" at bounding box center [726, 93] width 71 height 24
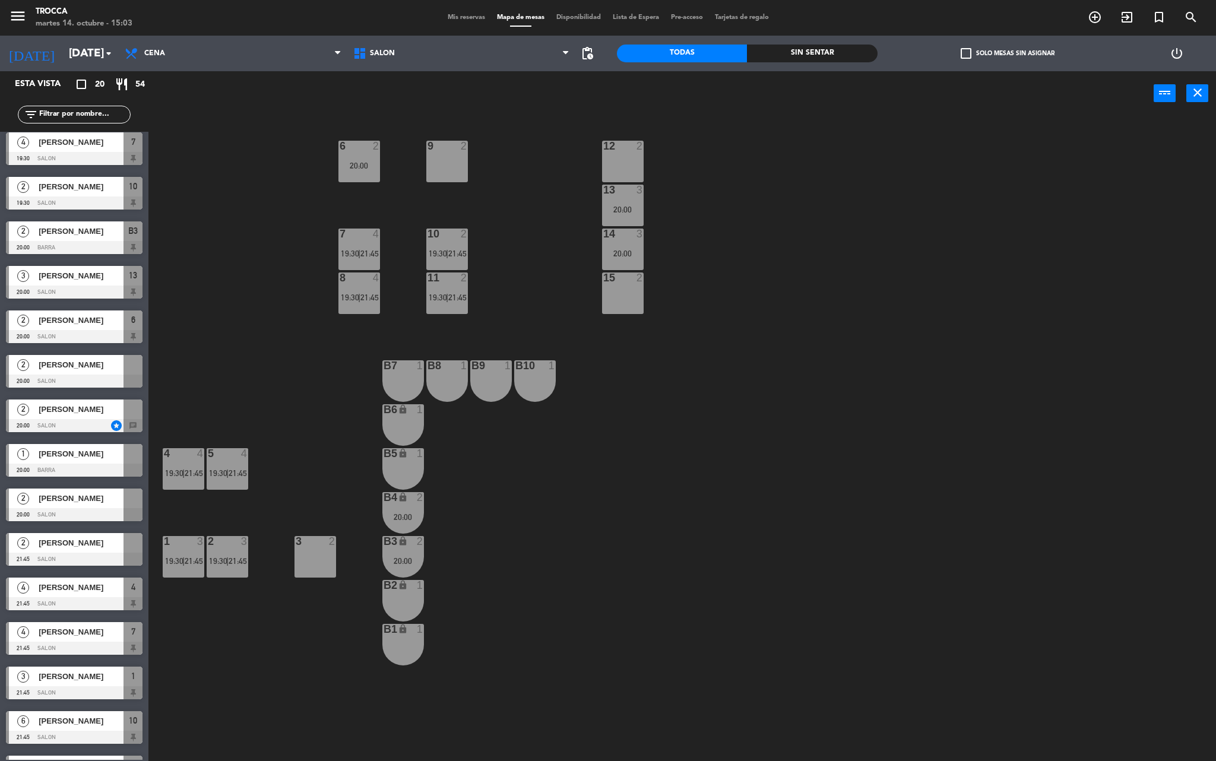
click at [447, 290] on div "11 2 19:30 | 21:45" at bounding box center [447, 294] width 42 height 42
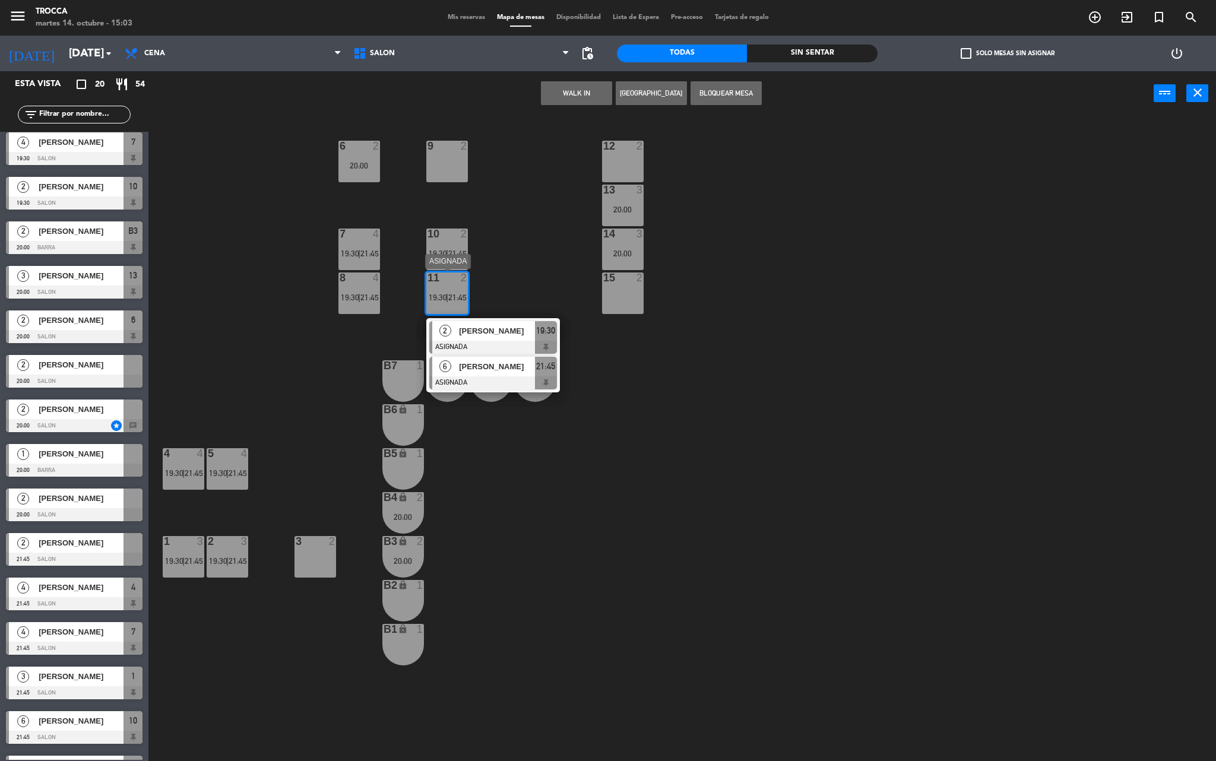
click at [469, 372] on span "[PERSON_NAME]" at bounding box center [497, 367] width 76 height 12
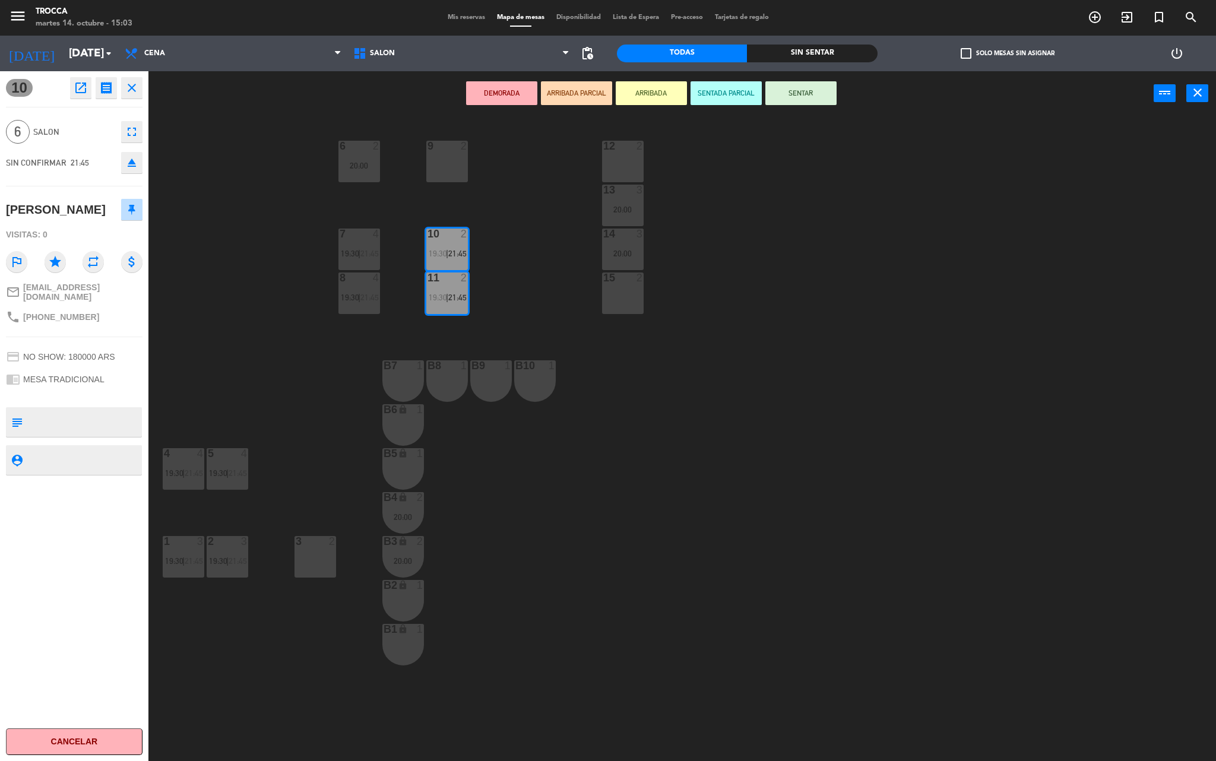
click at [445, 171] on div "9 2" at bounding box center [447, 162] width 42 height 42
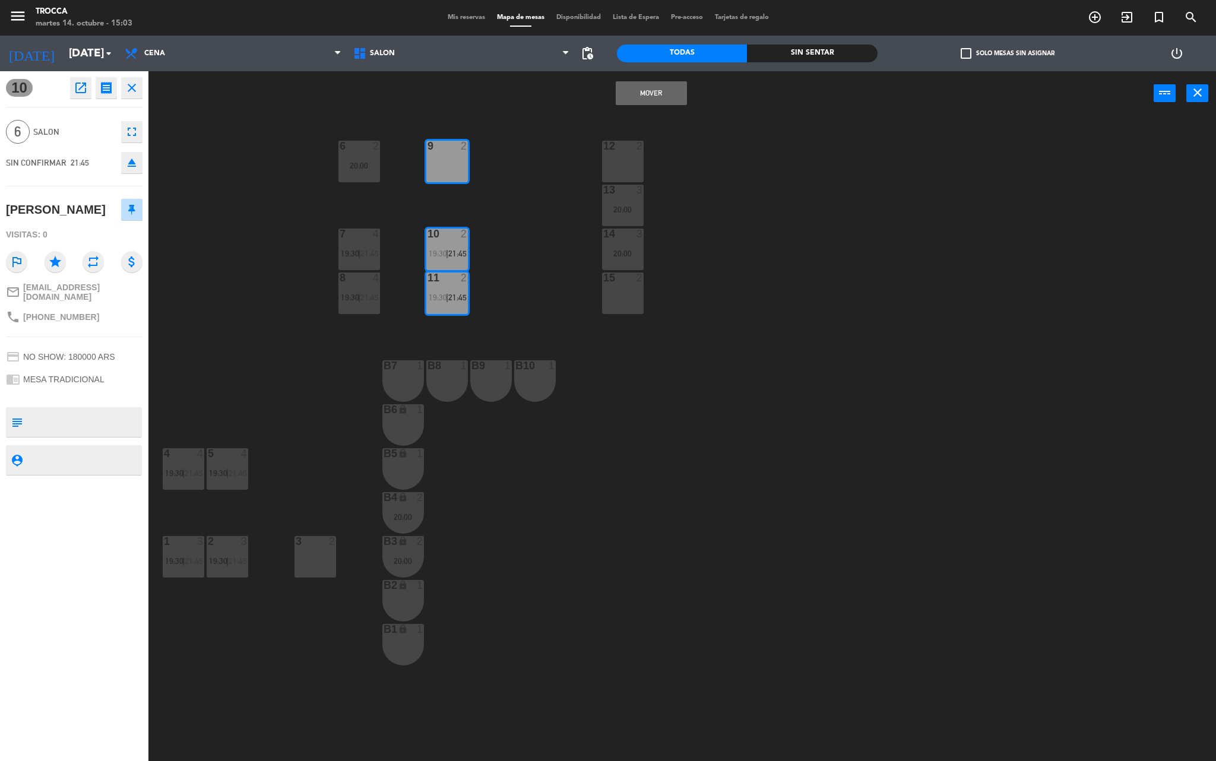
click at [498, 230] on div "9 2 12 2 6 2 20:00 13 3 20:00 7 4 19:30 | 21:45 10 2 19:30 | 21:45 14 3 20:00 1…" at bounding box center [688, 442] width 1056 height 646
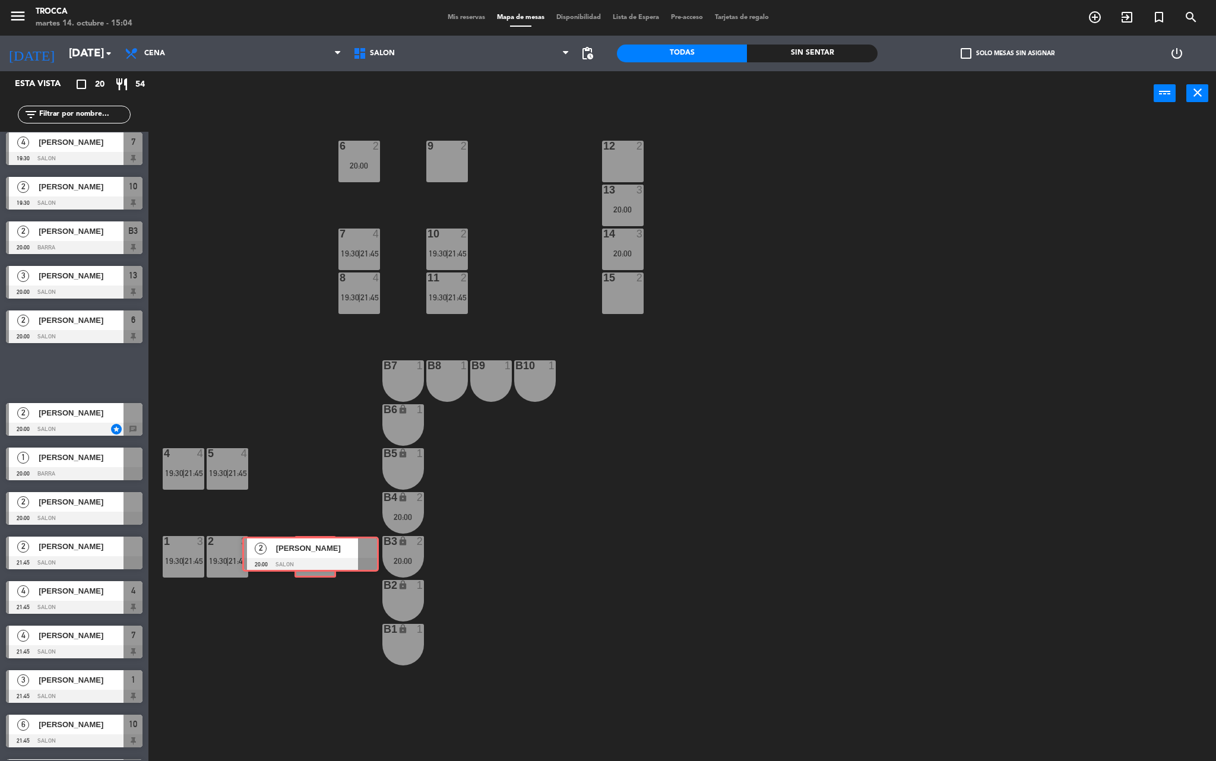
drag, startPoint x: 65, startPoint y: 374, endPoint x: 296, endPoint y: 556, distance: 293.5
click at [296, 556] on div "Esta vista crop_square 20 restaurant 54 filter_list 2 [PERSON_NAME] 19:30 SALON…" at bounding box center [608, 418] width 1216 height 694
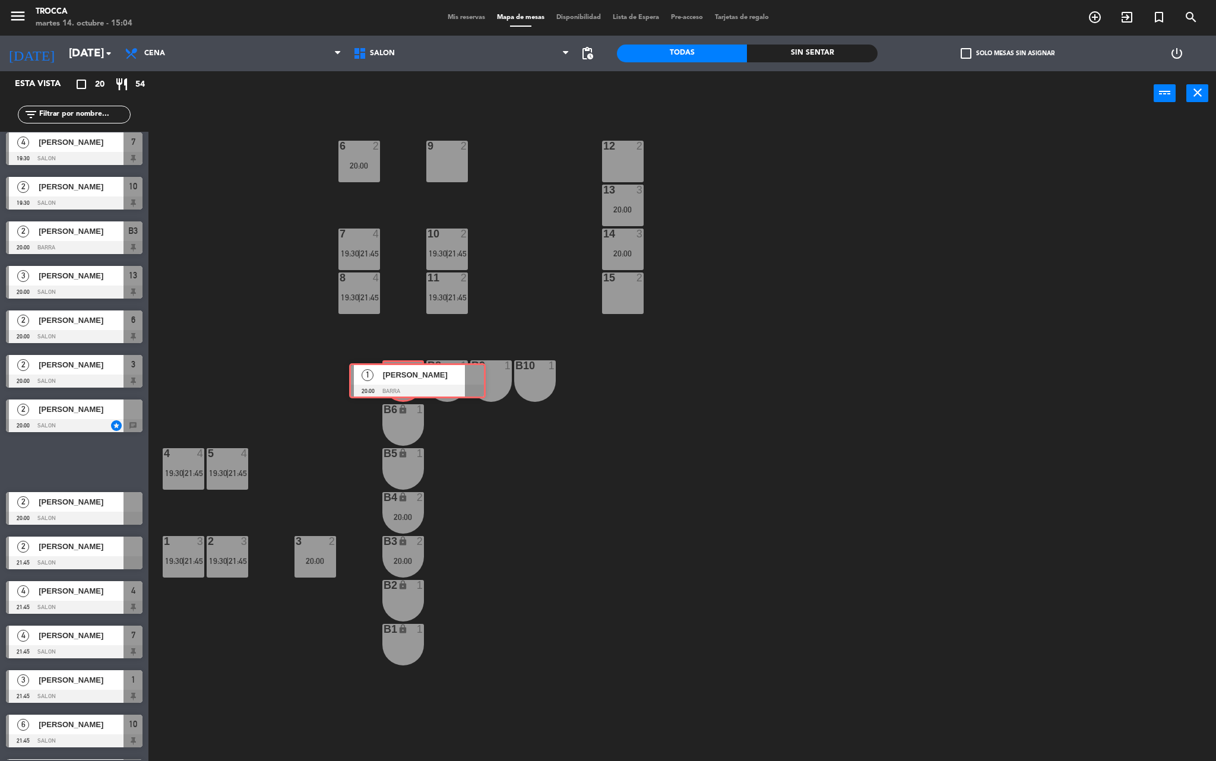
drag, startPoint x: 52, startPoint y: 461, endPoint x: 396, endPoint y: 380, distance: 352.7
click at [396, 380] on div "Esta vista crop_square 20 restaurant 54 filter_list 2 [PERSON_NAME] 19:30 SALON…" at bounding box center [608, 418] width 1216 height 694
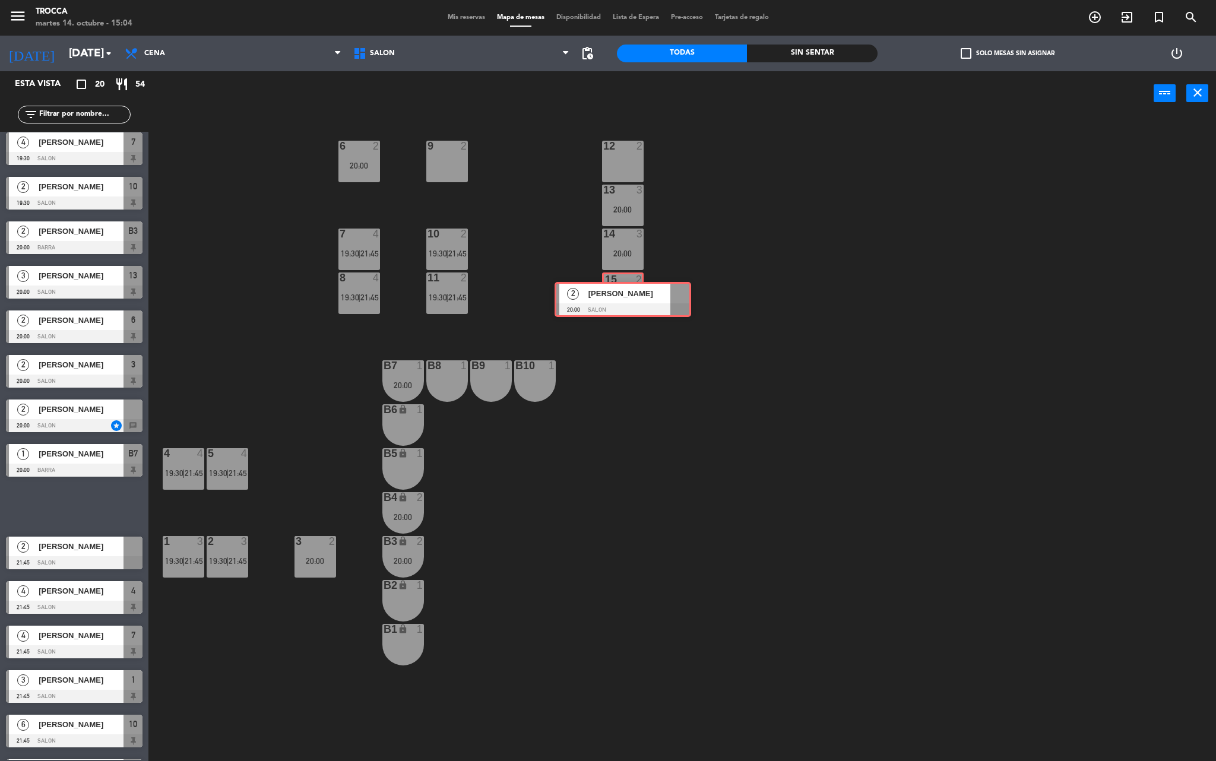
drag, startPoint x: 78, startPoint y: 506, endPoint x: 627, endPoint y: 299, distance: 586.5
click at [627, 299] on div "Esta vista crop_square 20 restaurant 54 filter_list 2 [PERSON_NAME] 19:30 SALON…" at bounding box center [608, 418] width 1216 height 694
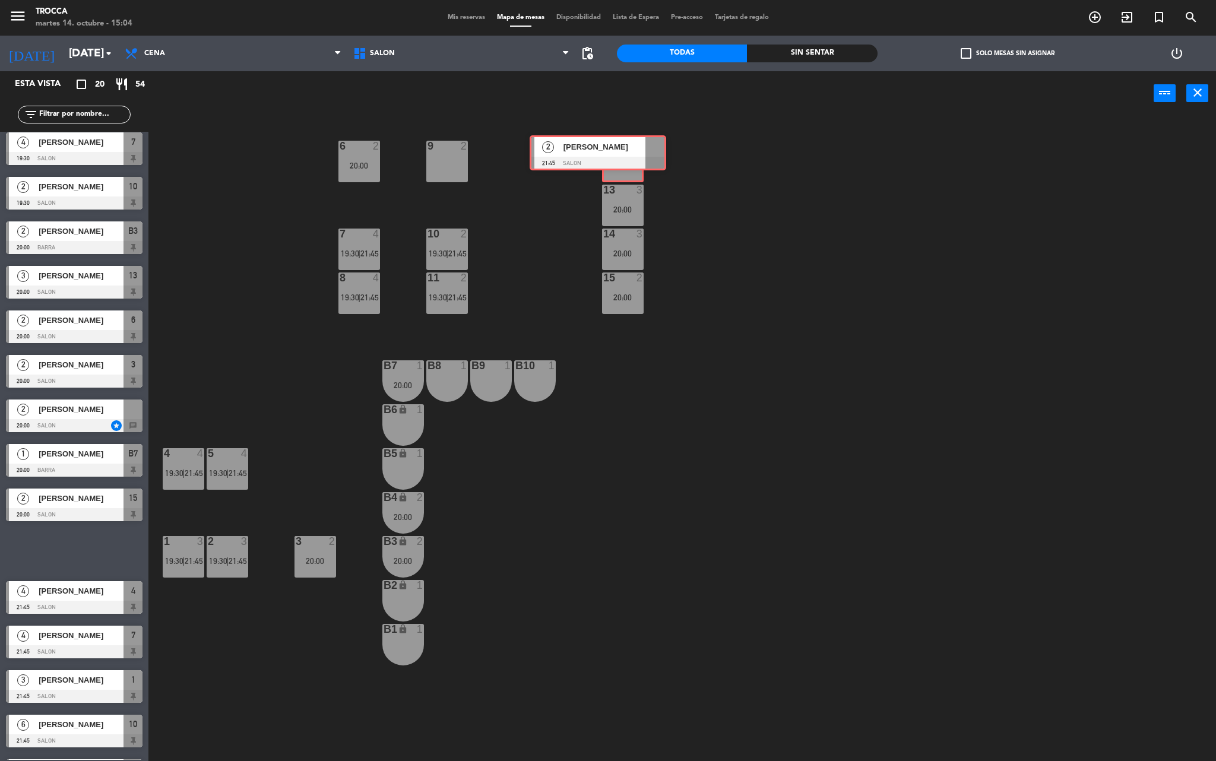
drag, startPoint x: 93, startPoint y: 545, endPoint x: 611, endPoint y: 148, distance: 652.4
click at [611, 148] on div "Esta vista crop_square 20 restaurant 54 filter_list 2 [PERSON_NAME] 19:30 SALON…" at bounding box center [608, 418] width 1216 height 694
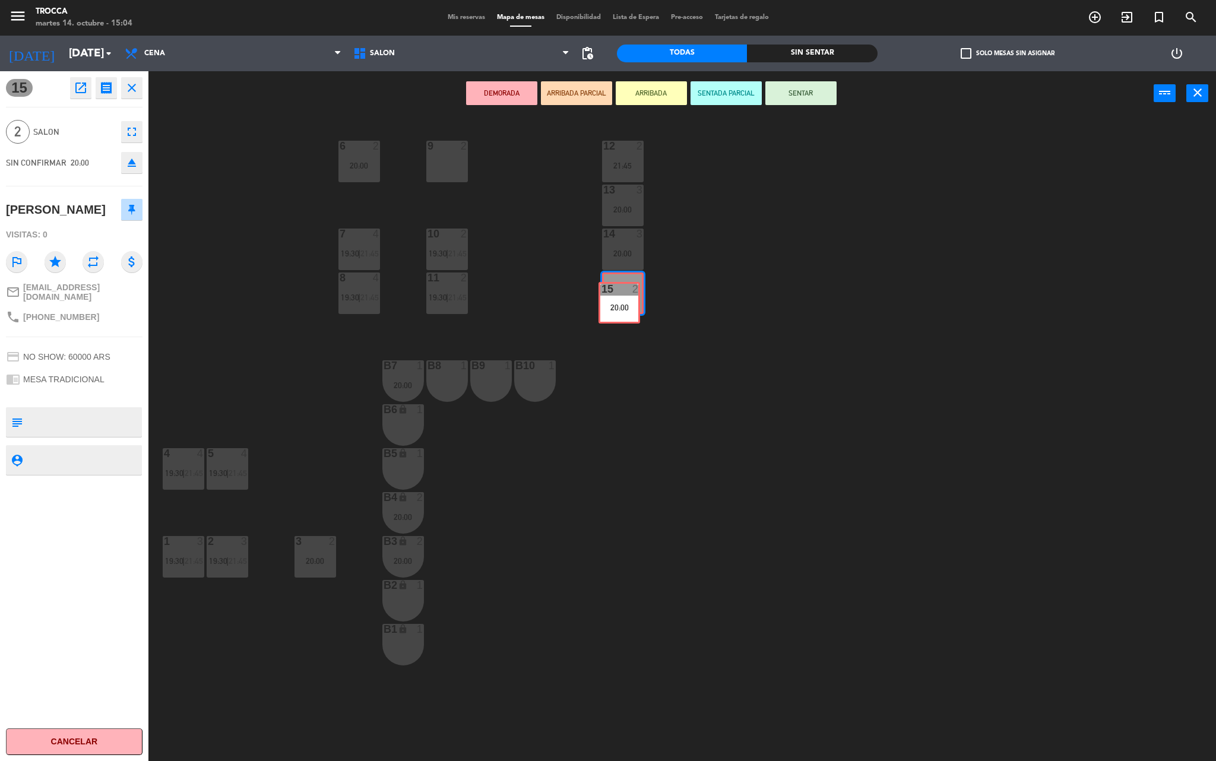
drag, startPoint x: 614, startPoint y: 287, endPoint x: 611, endPoint y: 297, distance: 10.1
click at [611, 297] on div "15 2 20:00 15 2 20:00" at bounding box center [623, 294] width 42 height 42
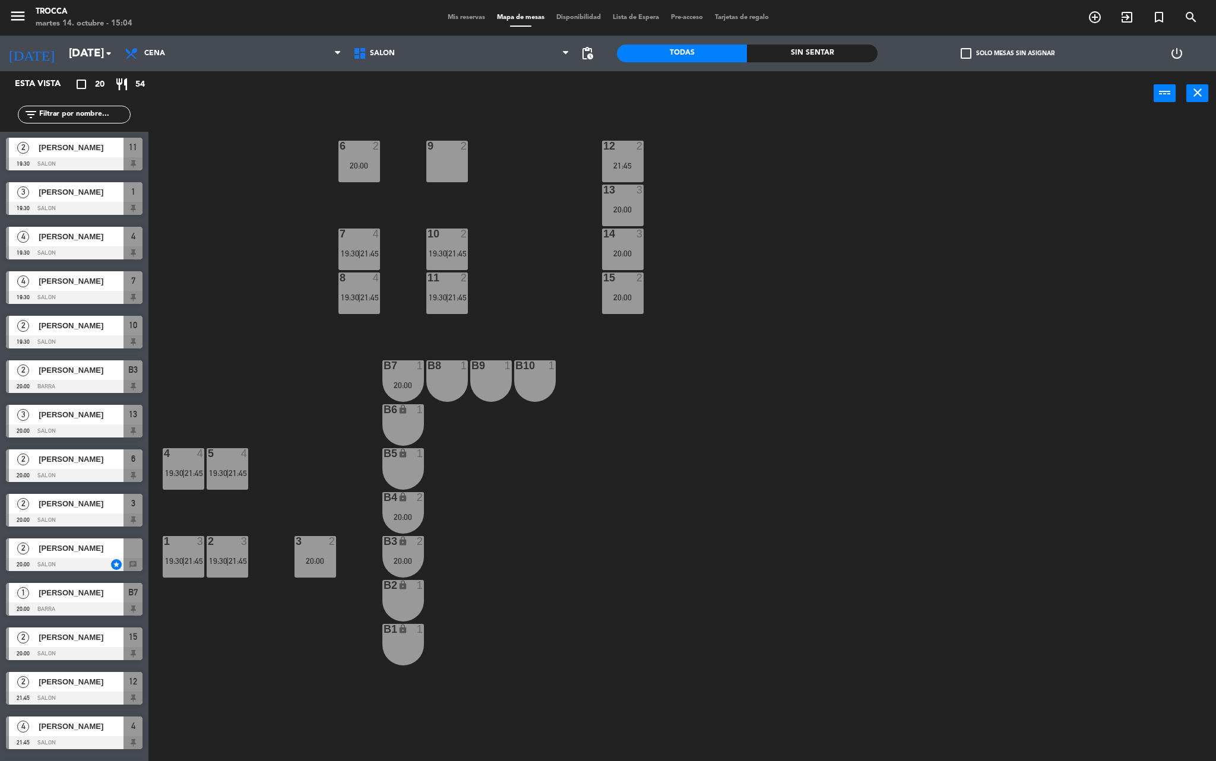
click at [617, 299] on div "20:00" at bounding box center [623, 297] width 42 height 8
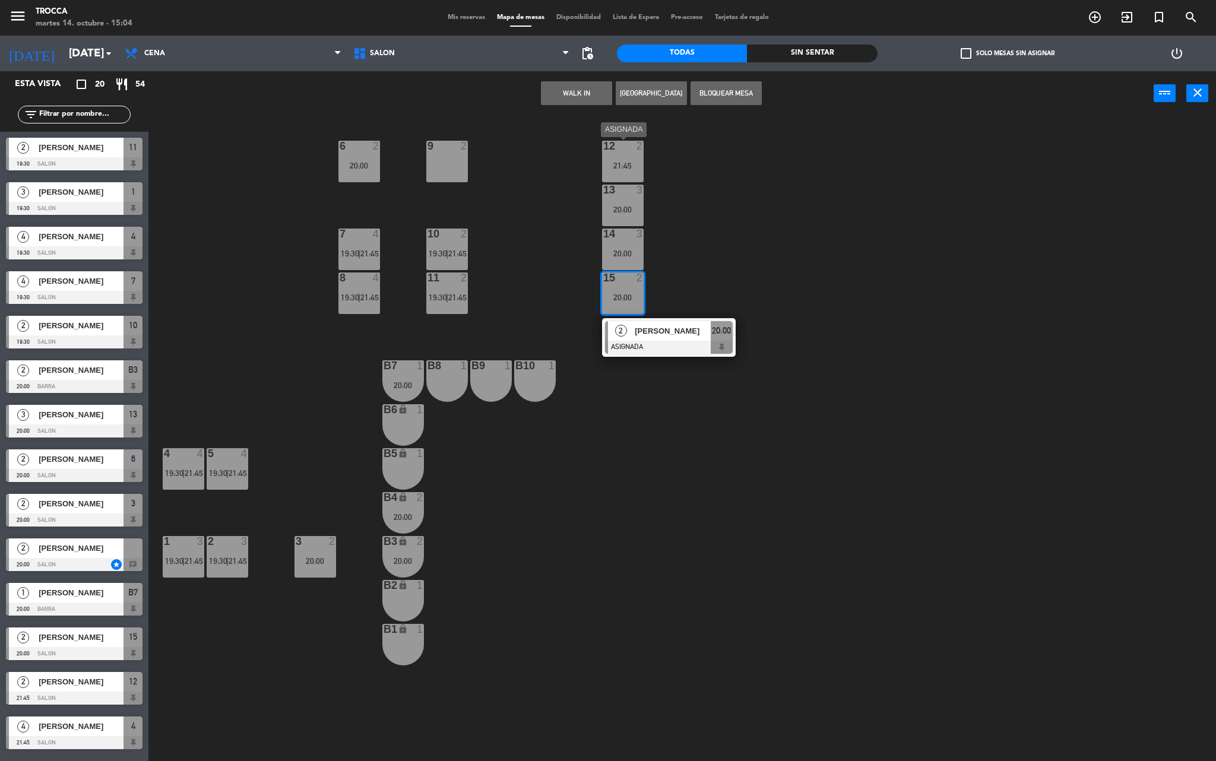
click at [613, 153] on div "12 2 21:45" at bounding box center [623, 162] width 42 height 42
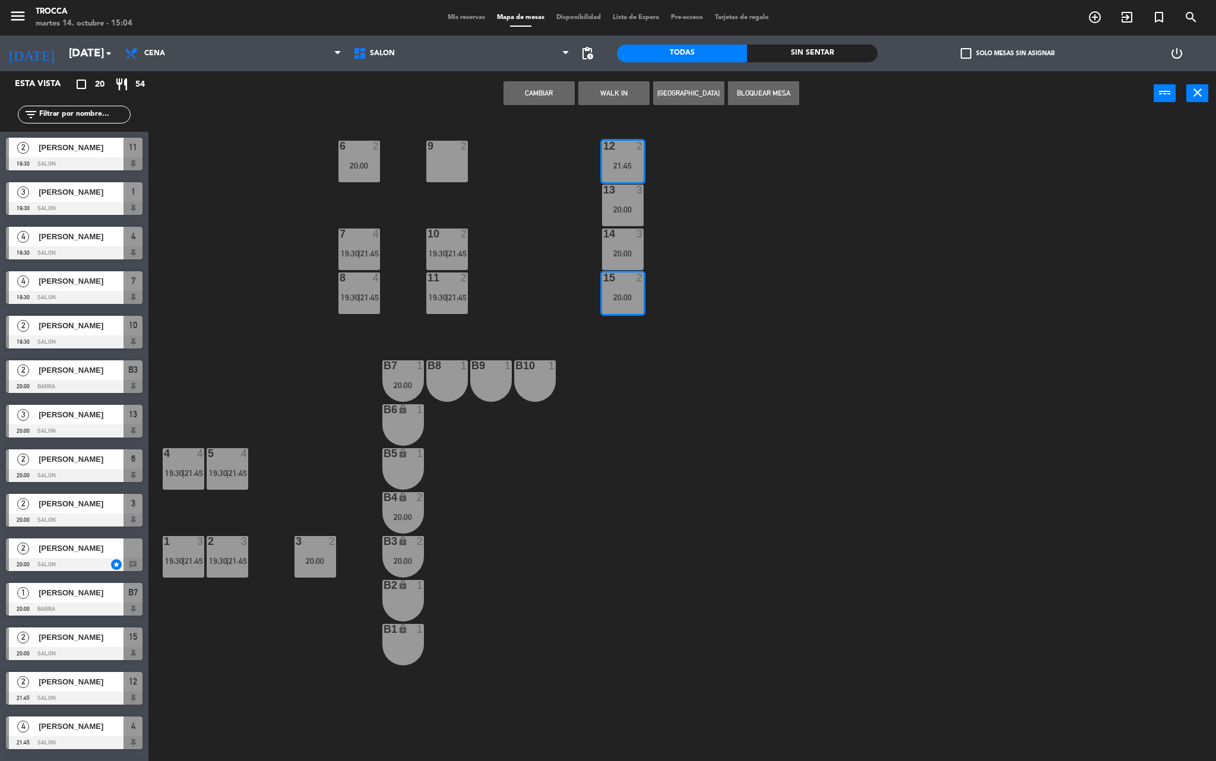
drag, startPoint x: 548, startPoint y: 86, endPoint x: 549, endPoint y: 105, distance: 19.0
click at [548, 87] on button "Cambiar" at bounding box center [539, 93] width 71 height 24
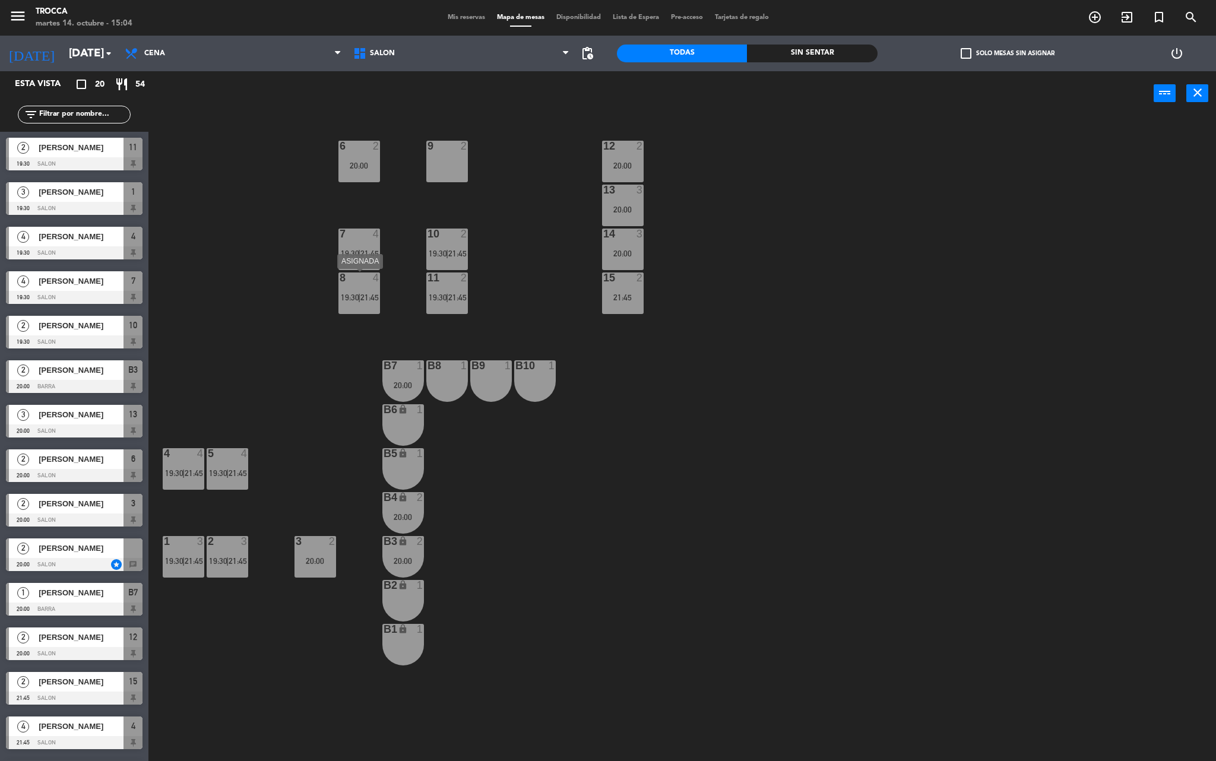
click at [364, 289] on div "8 4 19:30 | 21:45" at bounding box center [360, 294] width 42 height 42
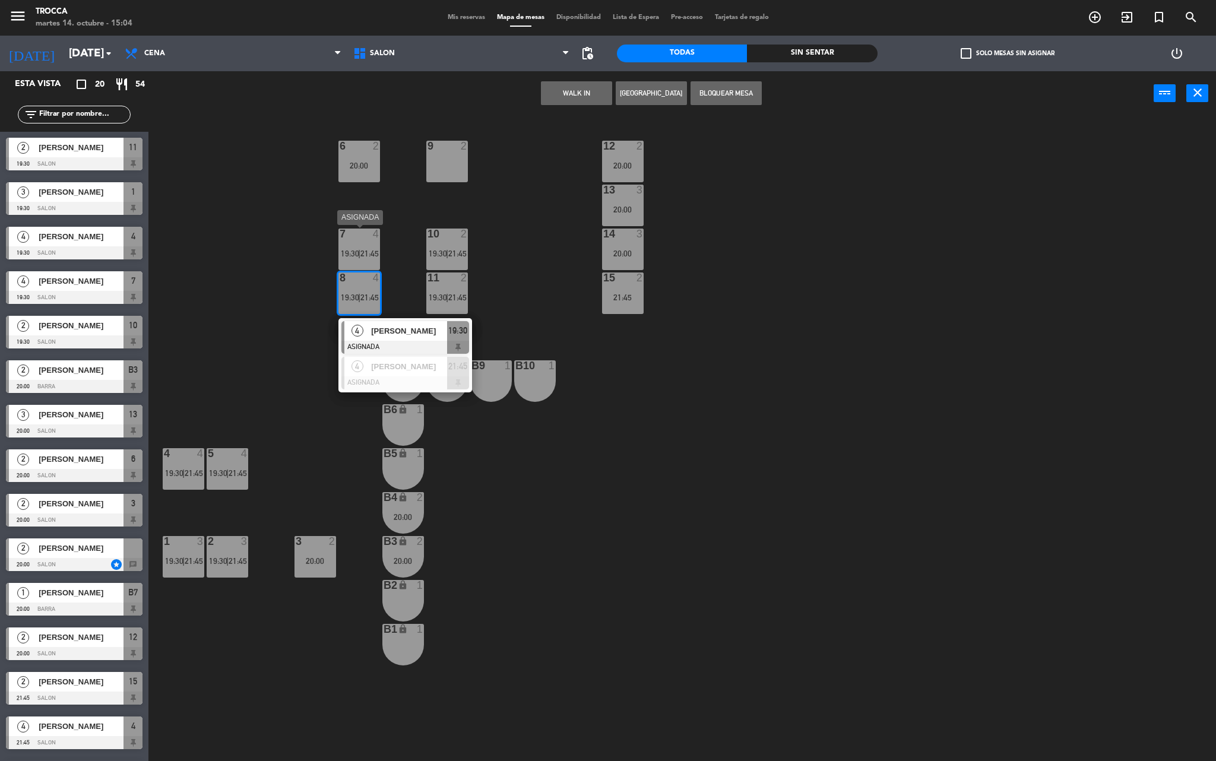
click at [354, 234] on div at bounding box center [359, 234] width 20 height 11
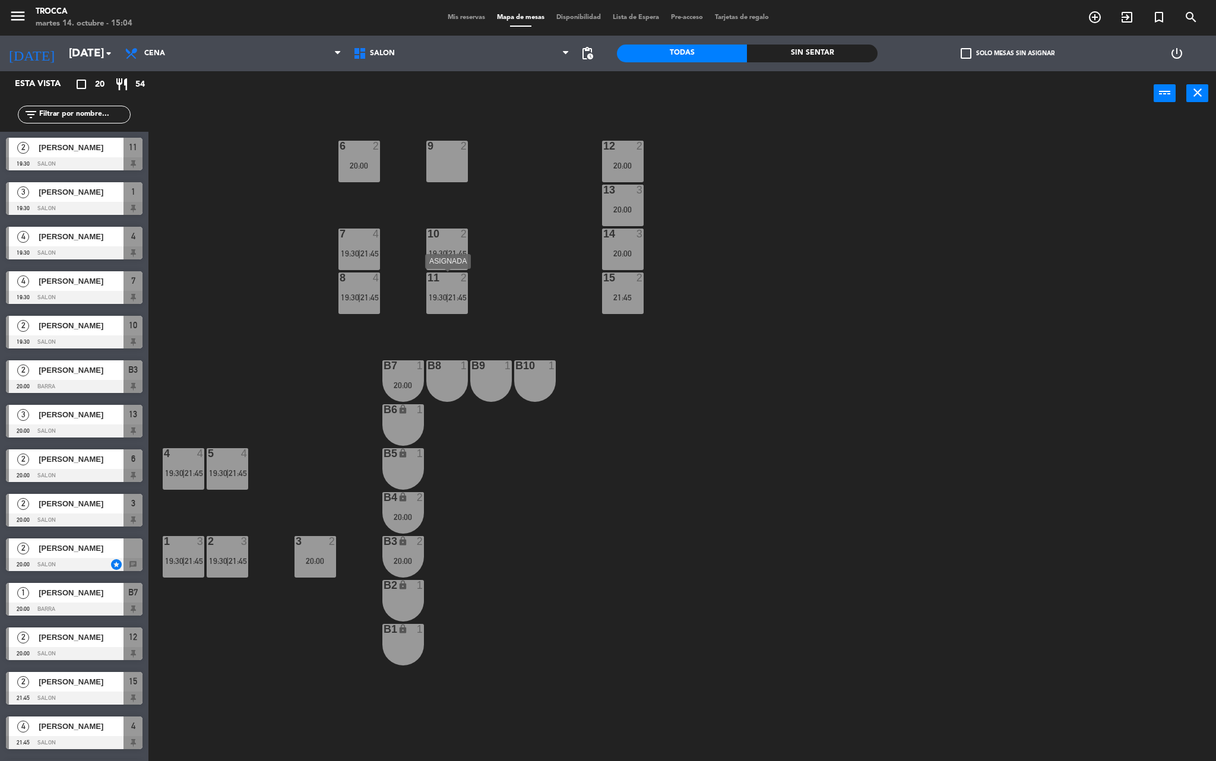
click at [441, 302] on span "19:30" at bounding box center [438, 298] width 18 height 10
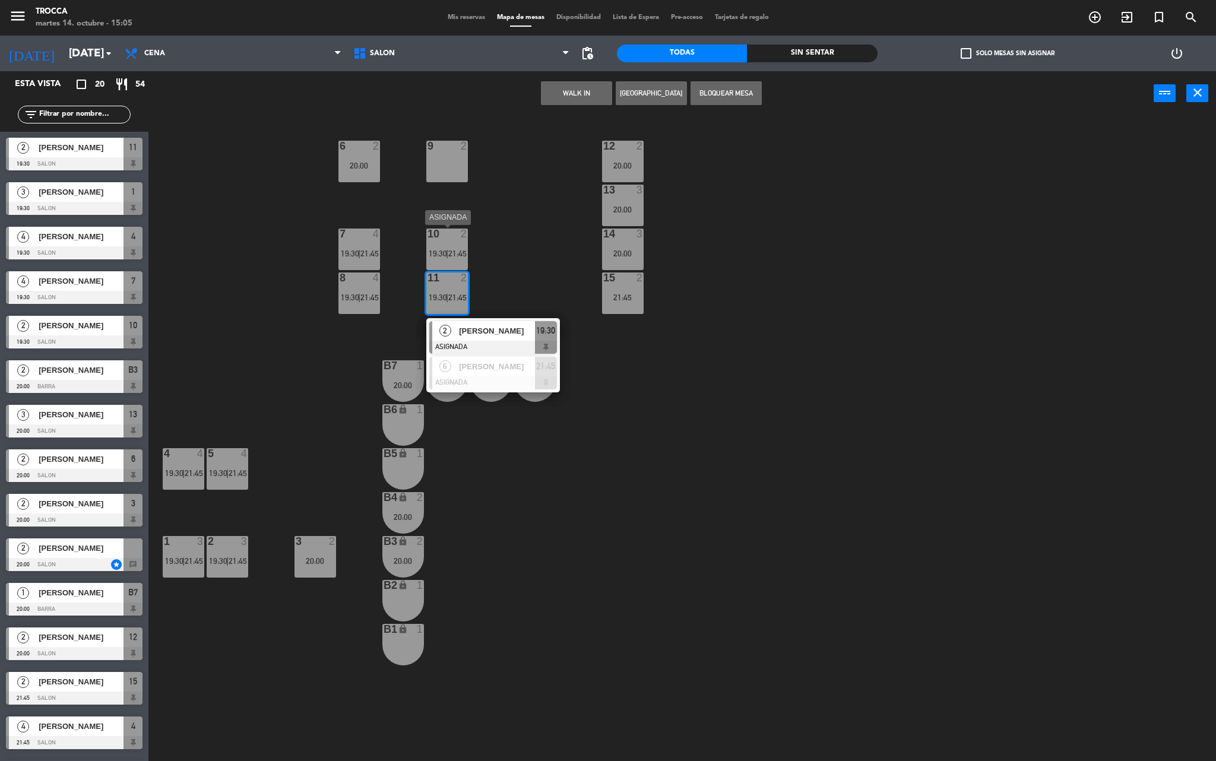
click at [457, 249] on span "21:45" at bounding box center [457, 254] width 18 height 10
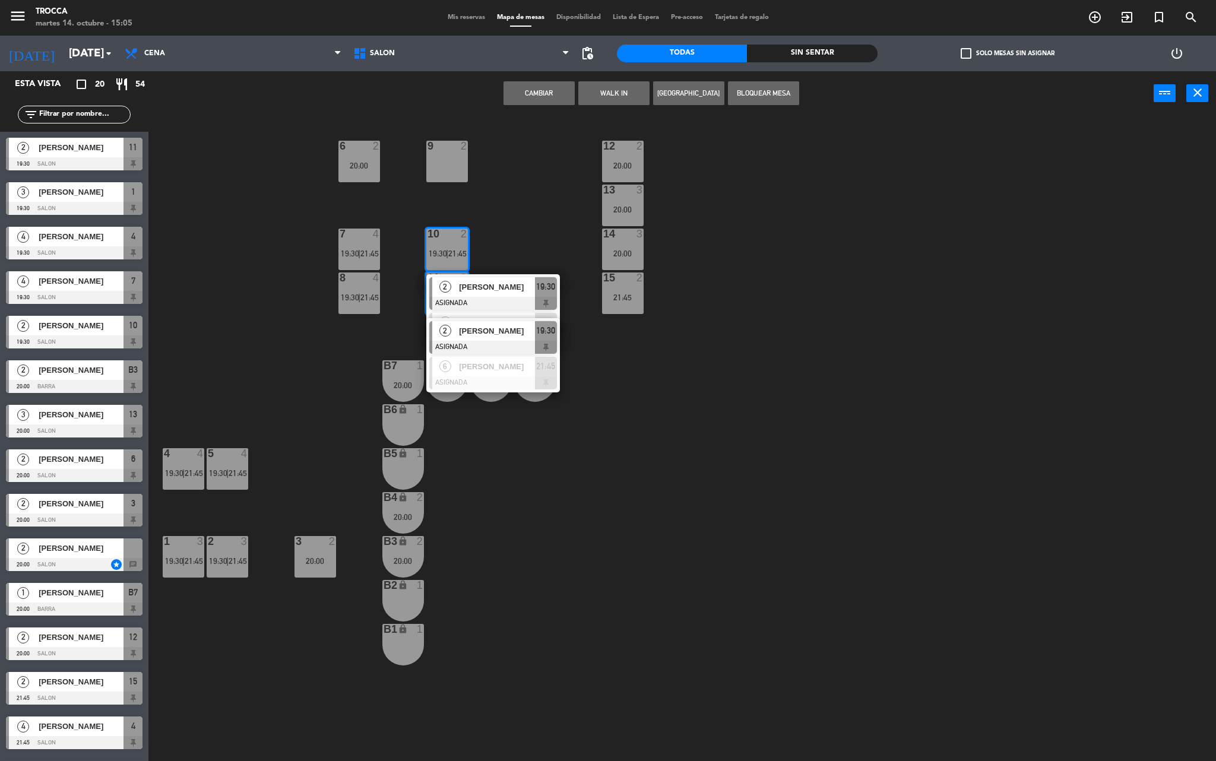
click at [514, 241] on div "9 2 12 2 20:00 6 2 20:00 13 3 20:00 7 4 19:30 | 21:45 10 2 19:30 | 21:45 2 [PER…" at bounding box center [688, 442] width 1056 height 646
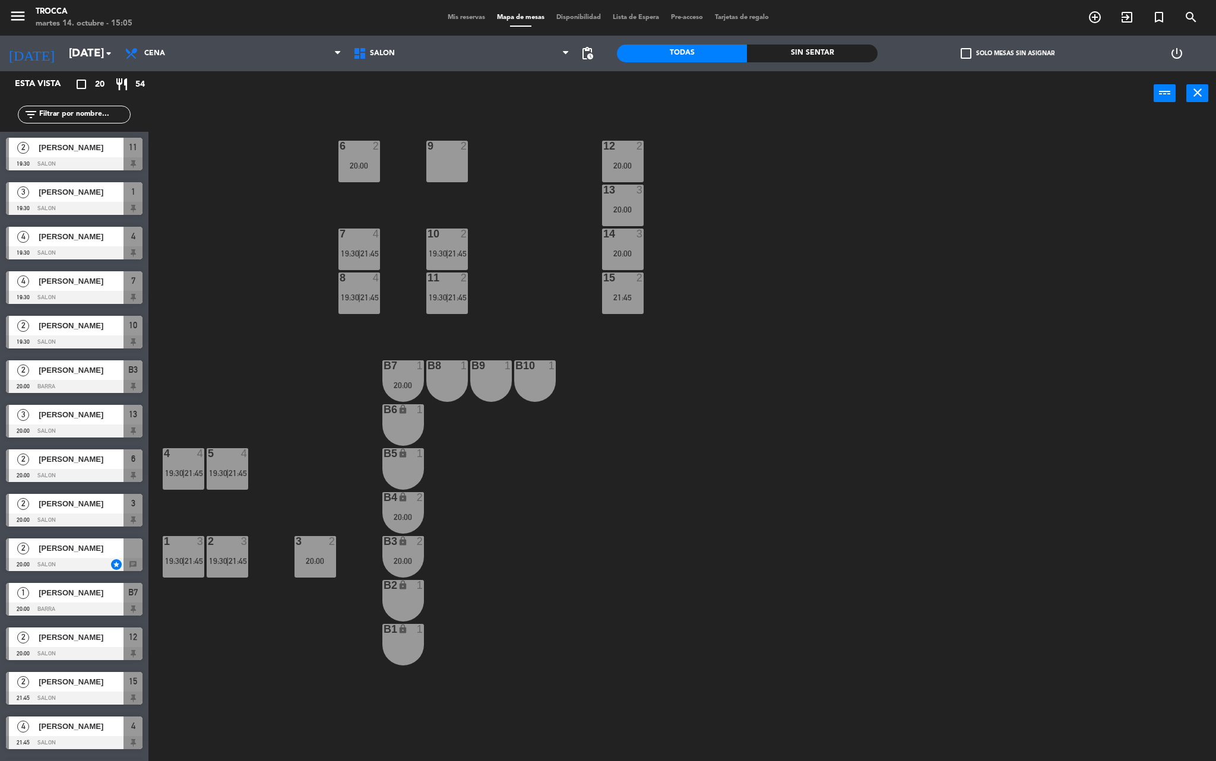
click at [94, 555] on span "[PERSON_NAME]" at bounding box center [81, 548] width 85 height 12
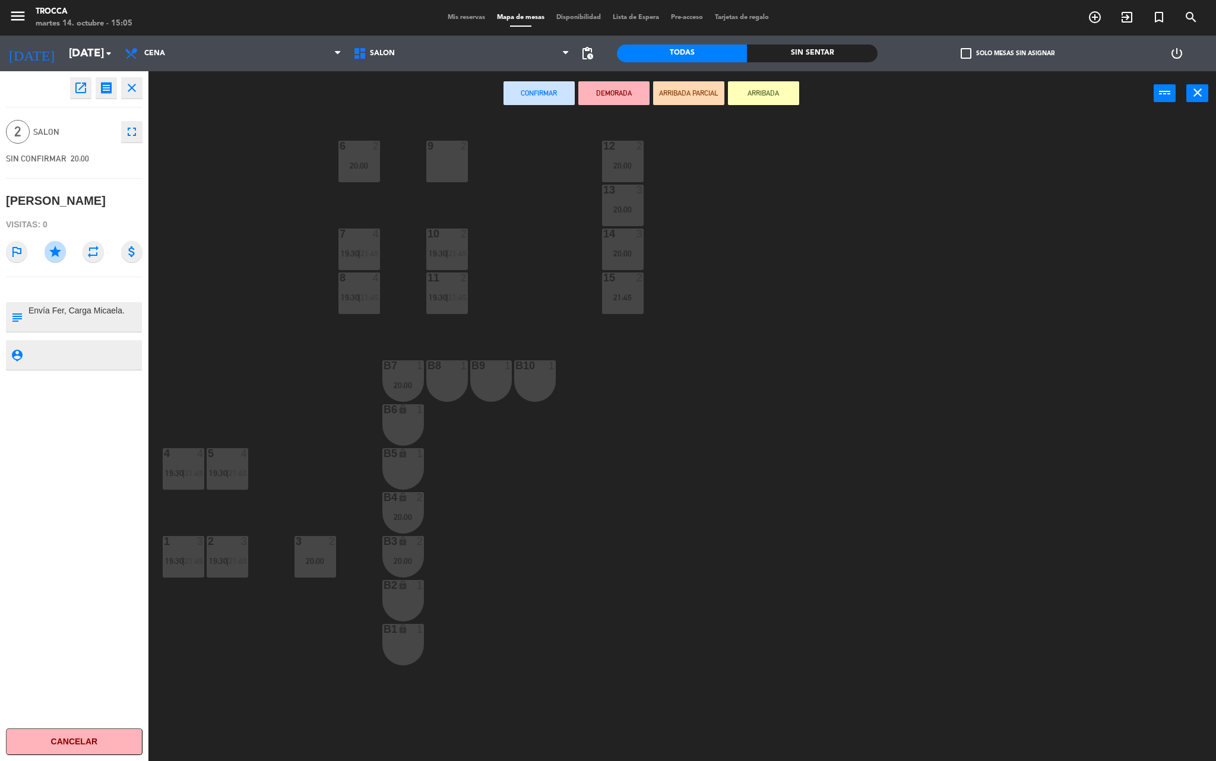
click at [201, 403] on div "9 2 12 2 20:00 6 2 20:00 13 3 20:00 7 4 19:30 | 21:45 10 2 19:30 | 21:45 14 3 2…" at bounding box center [688, 442] width 1056 height 646
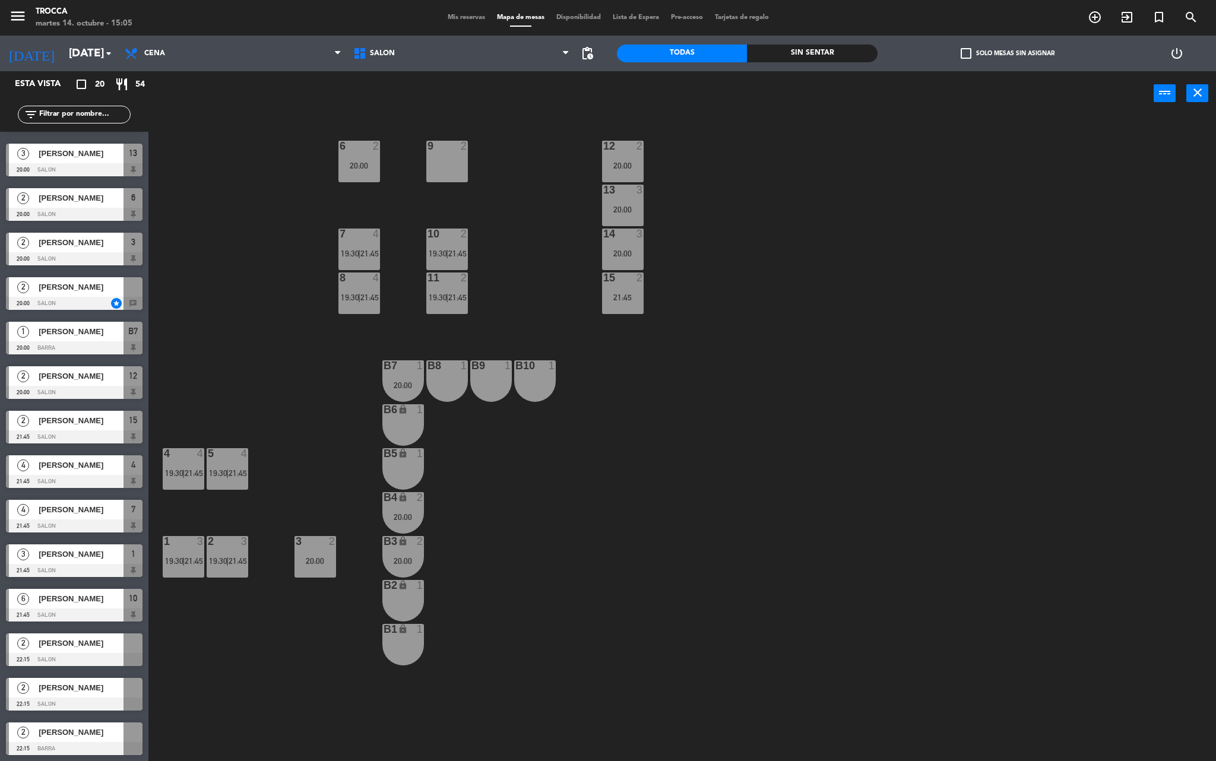
scroll to position [263, 0]
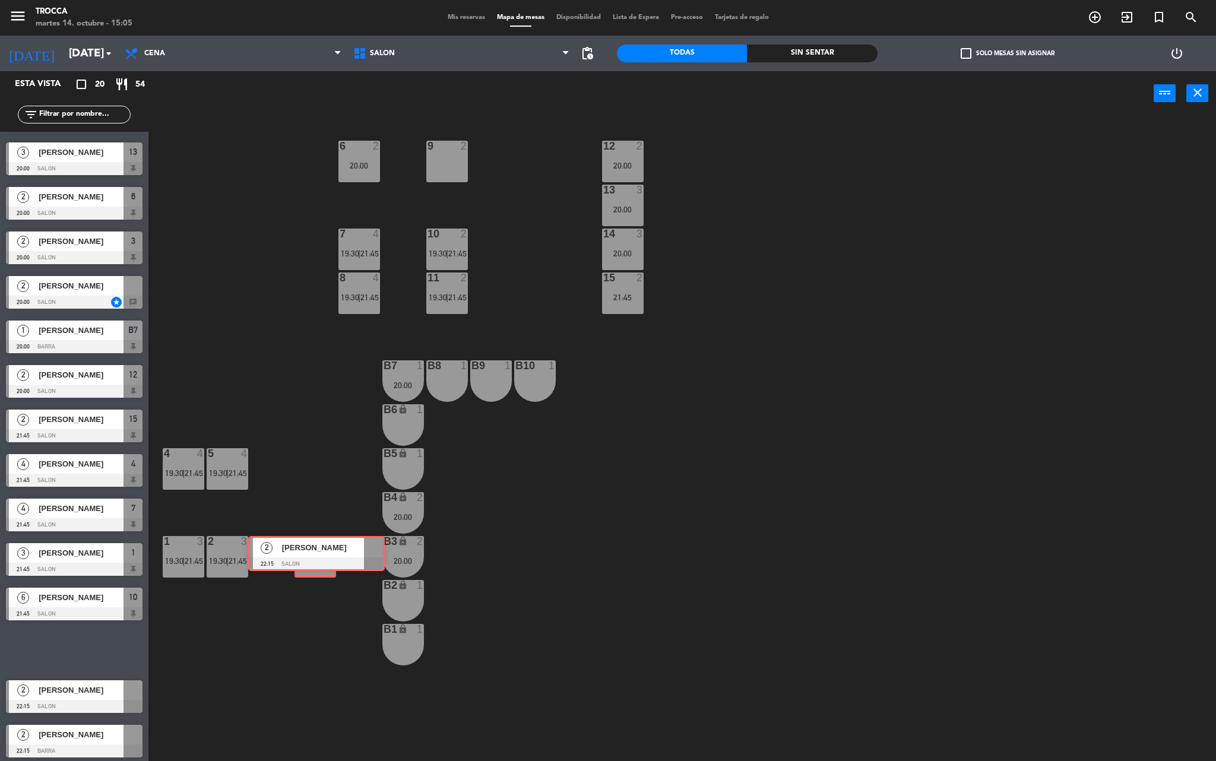
drag, startPoint x: 84, startPoint y: 641, endPoint x: 327, endPoint y: 545, distance: 260.7
click at [327, 545] on div "Esta vista crop_square 20 restaurant 54 filter_list 2 [PERSON_NAME] 19:30 SALON…" at bounding box center [608, 418] width 1216 height 694
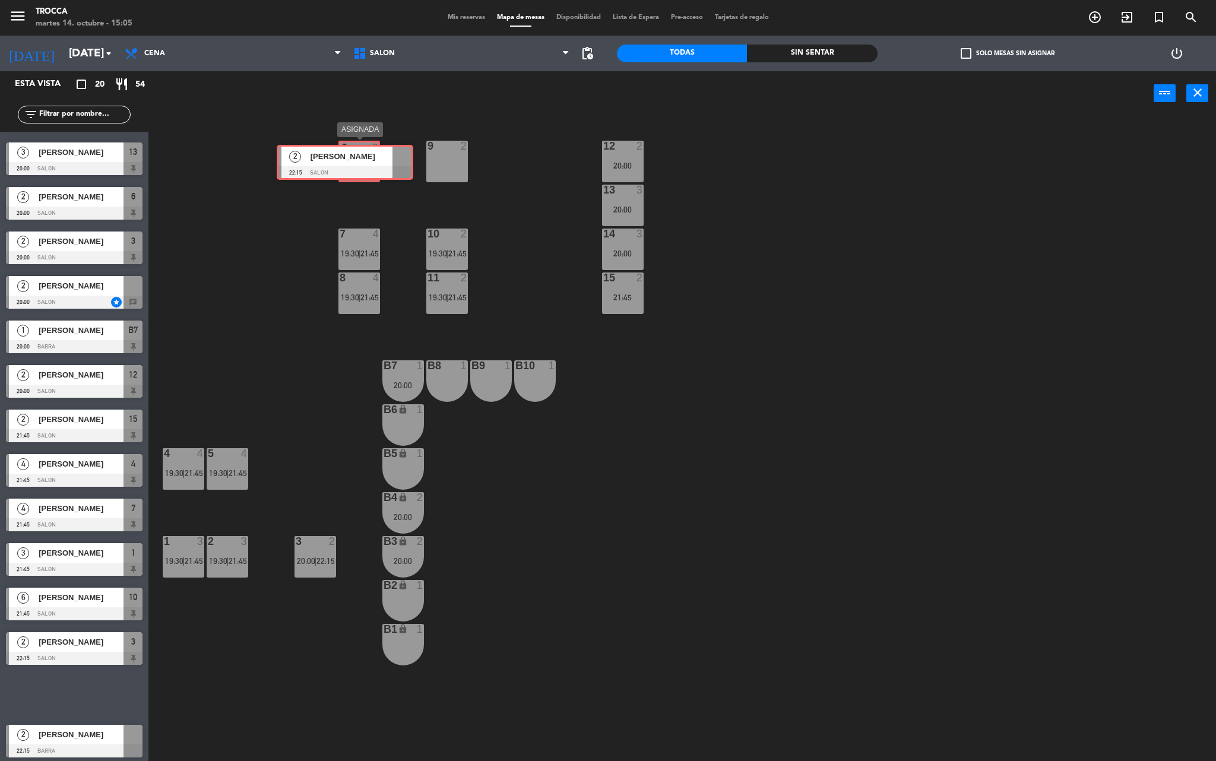
drag, startPoint x: 86, startPoint y: 690, endPoint x: 356, endPoint y: 158, distance: 597.1
click at [356, 158] on div "Esta vista crop_square 20 restaurant 54 filter_list 2 [PERSON_NAME] 19:30 SALON…" at bounding box center [608, 418] width 1216 height 694
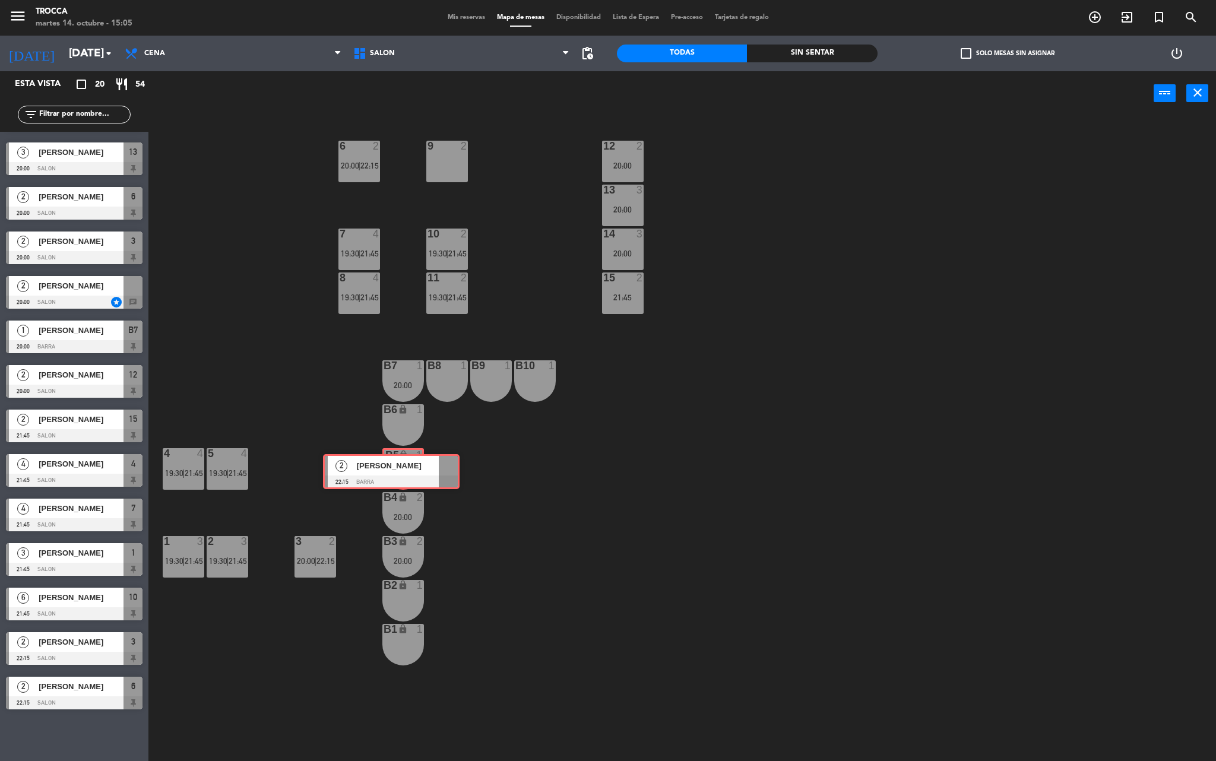
drag, startPoint x: 82, startPoint y: 742, endPoint x: 402, endPoint y: 474, distance: 417.4
click at [402, 474] on div "Esta vista crop_square 20 restaurant 54 filter_list 2 [PERSON_NAME] 19:30 SALON…" at bounding box center [608, 418] width 1216 height 694
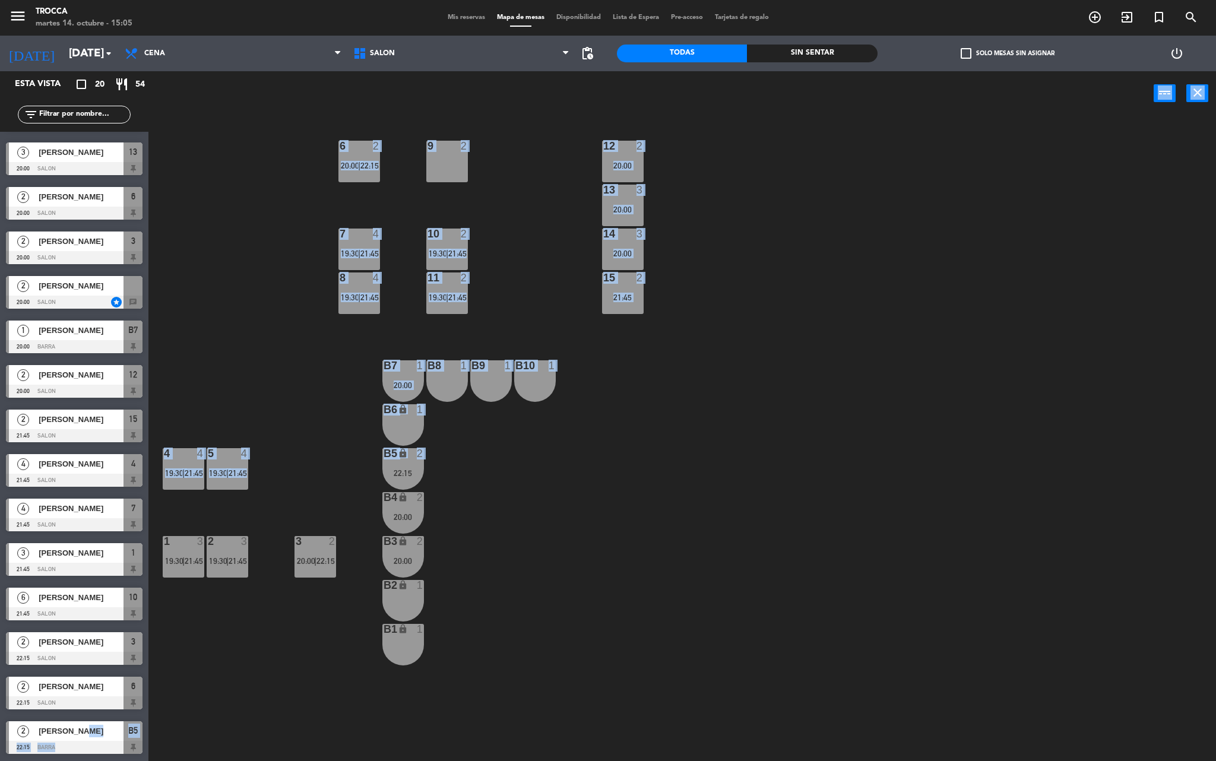
drag, startPoint x: 72, startPoint y: 738, endPoint x: 229, endPoint y: 695, distance: 162.5
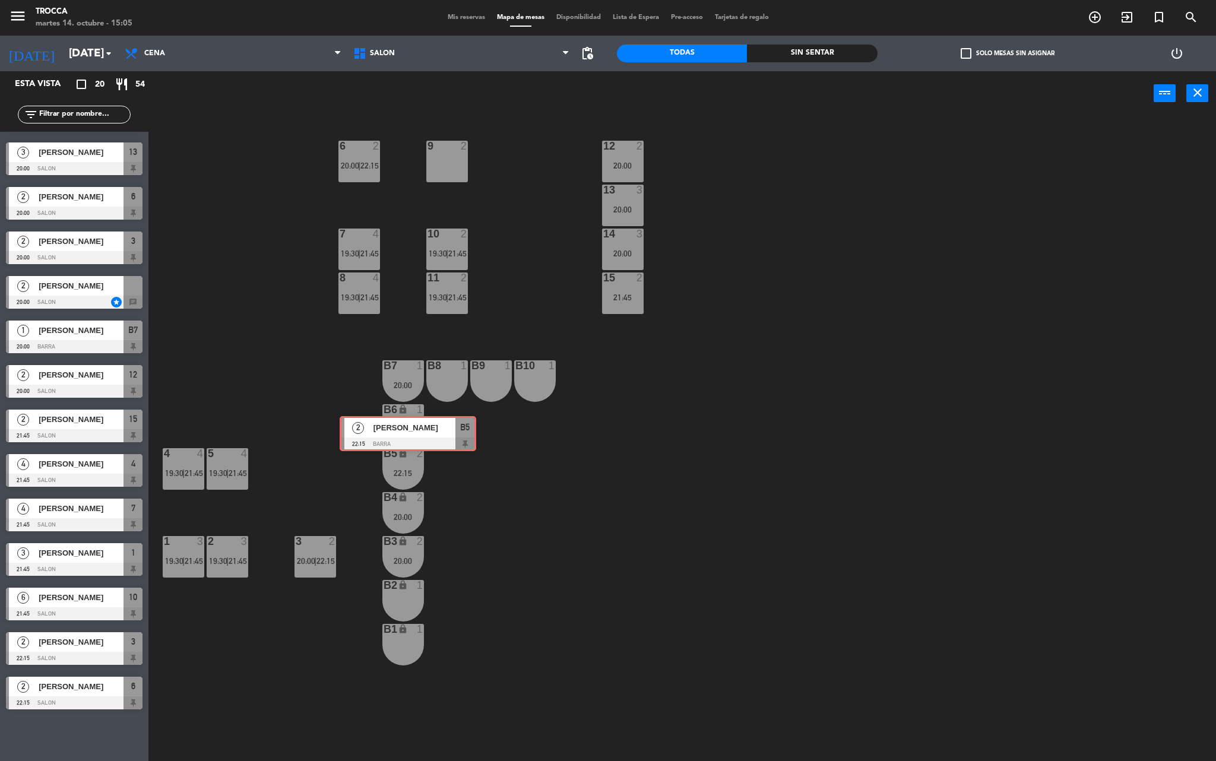
drag, startPoint x: 90, startPoint y: 742, endPoint x: 412, endPoint y: 430, distance: 448.6
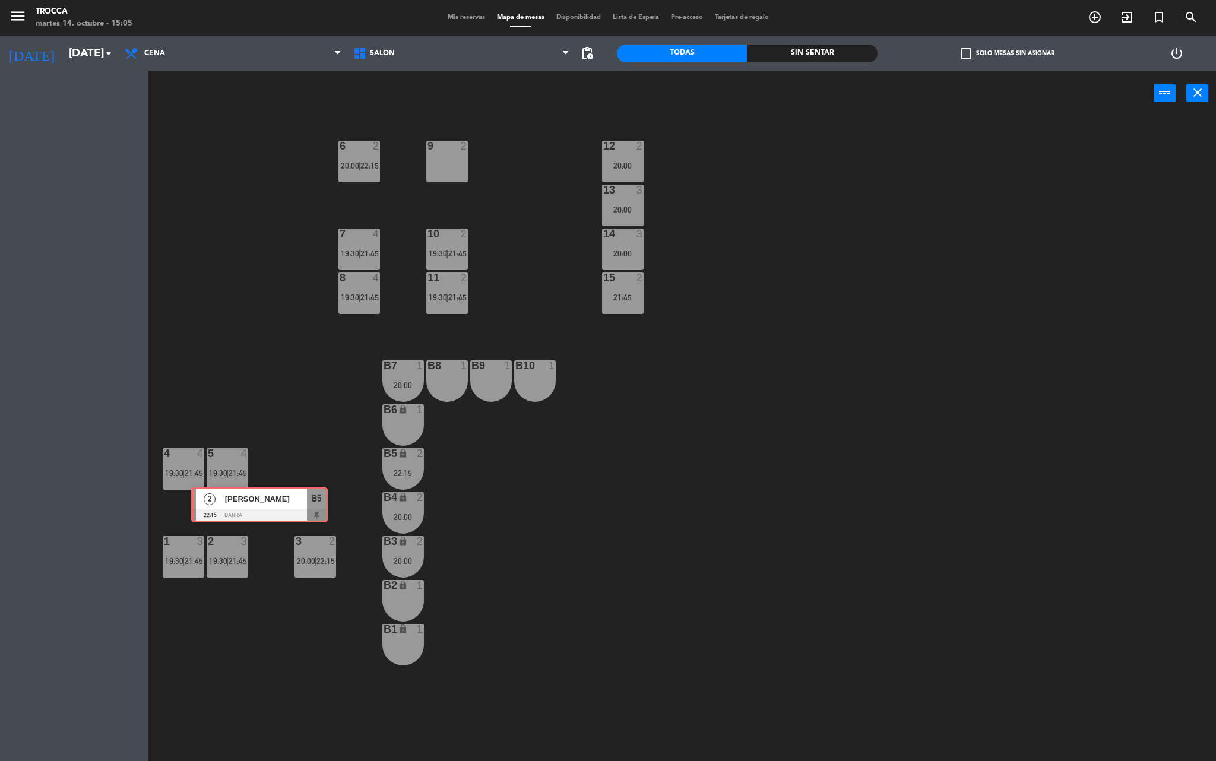
click at [412, 430] on div "Esta vista crop_square 20 restaurant 54 filter_list 2 [PERSON_NAME] 19:30 SALON…" at bounding box center [608, 418] width 1216 height 694
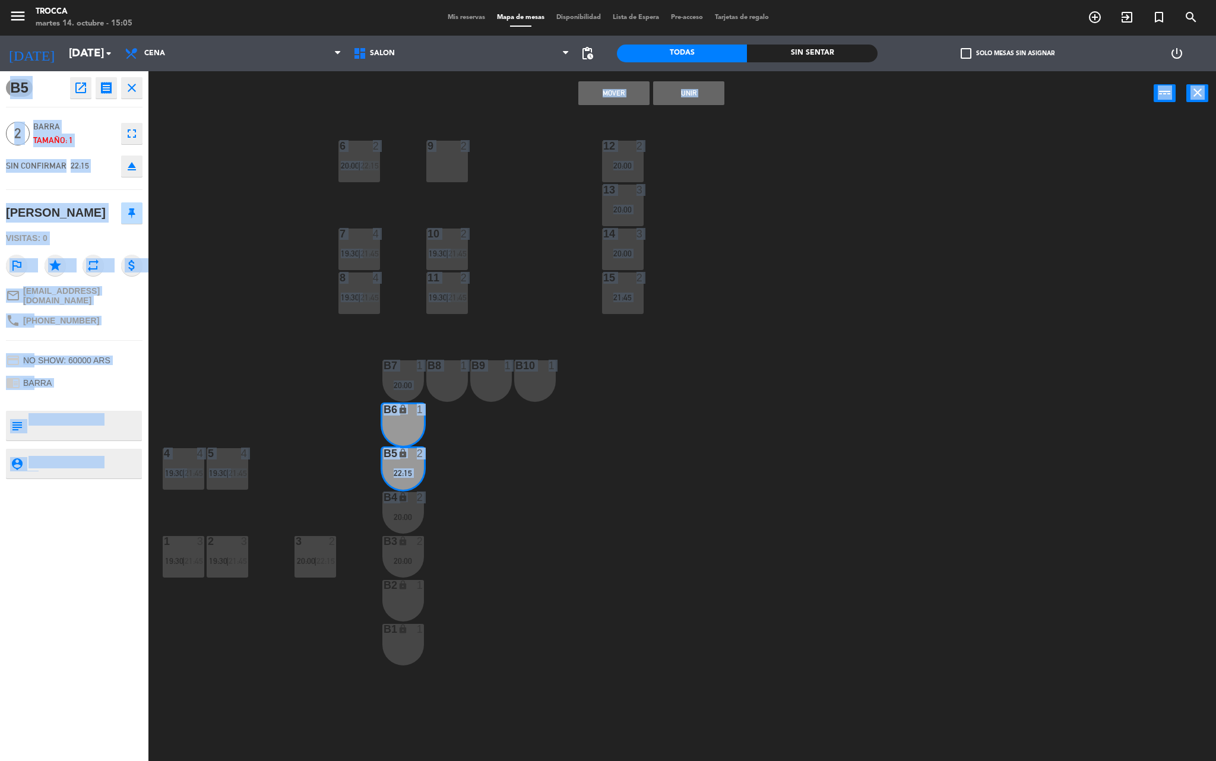
click at [687, 94] on button "Unir" at bounding box center [688, 93] width 71 height 24
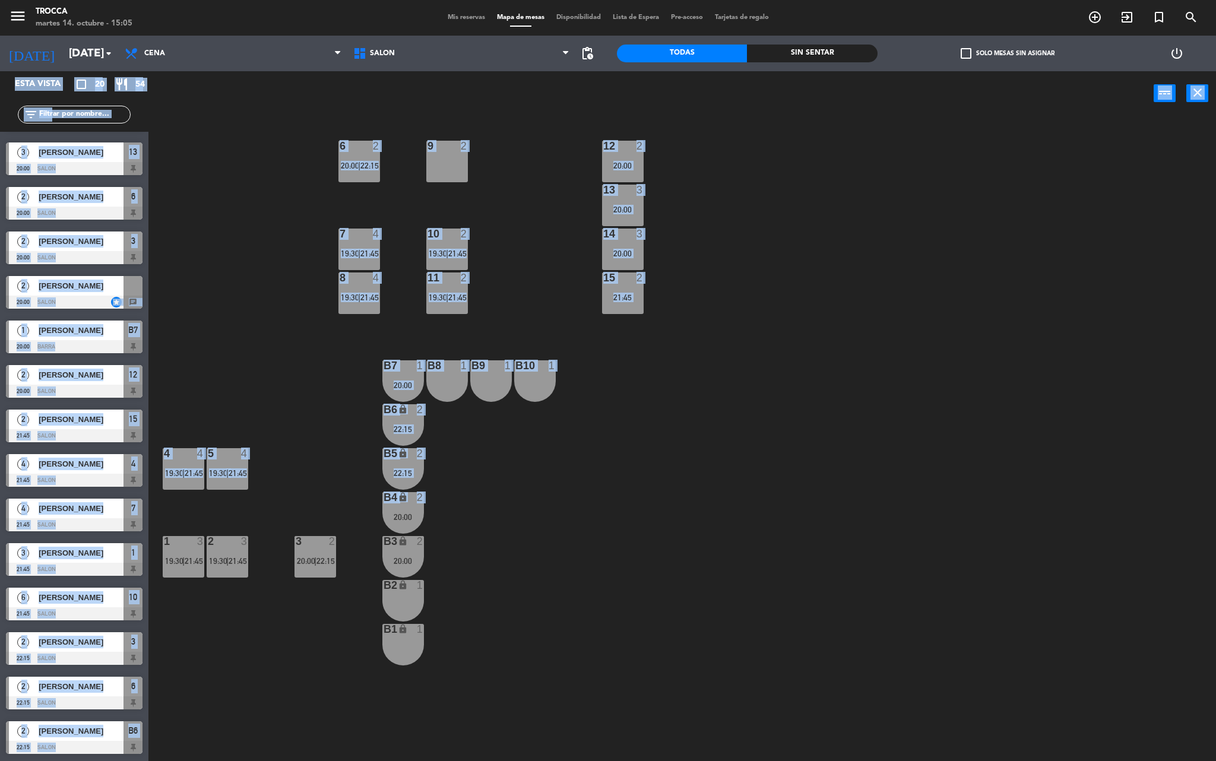
click at [554, 624] on div "9 2 12 2 20:00 6 2 20:00 | 22:15 13 3 20:00 7 4 19:30 | 21:45 10 2 19:30 | 21:4…" at bounding box center [688, 442] width 1056 height 646
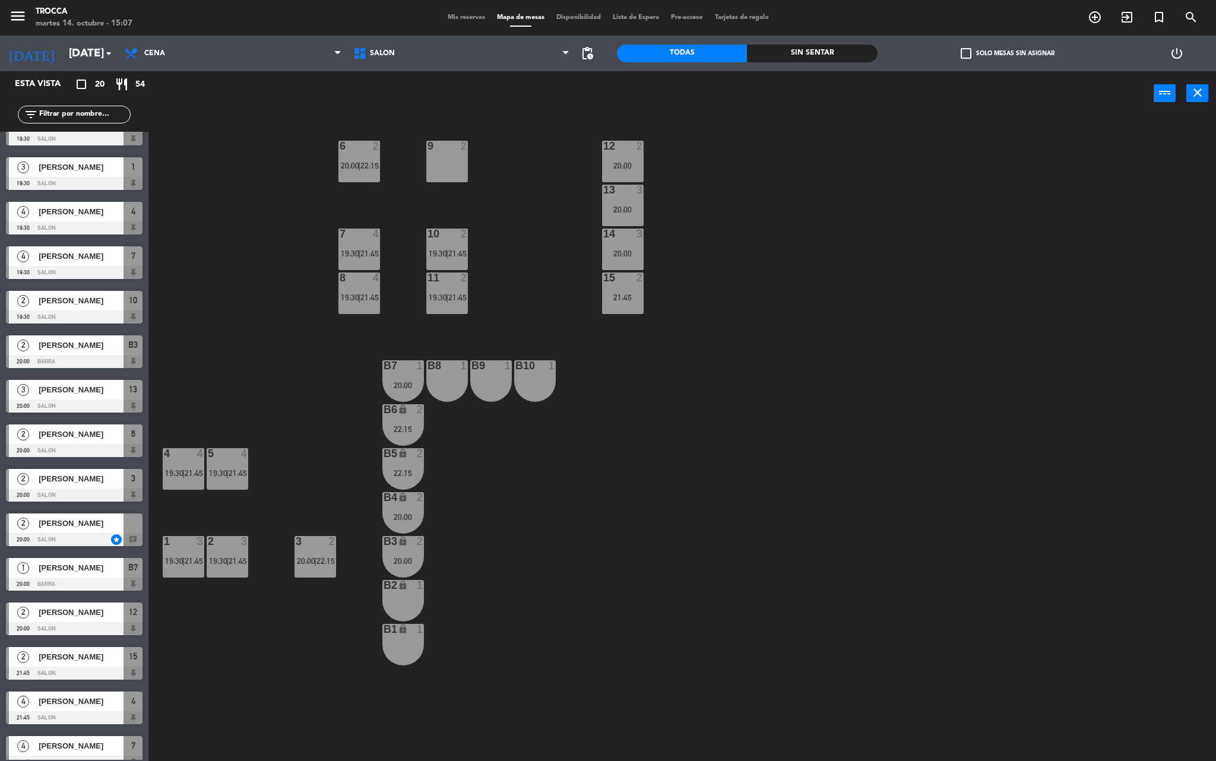
scroll to position [0, 0]
